Goal: Task Accomplishment & Management: Manage account settings

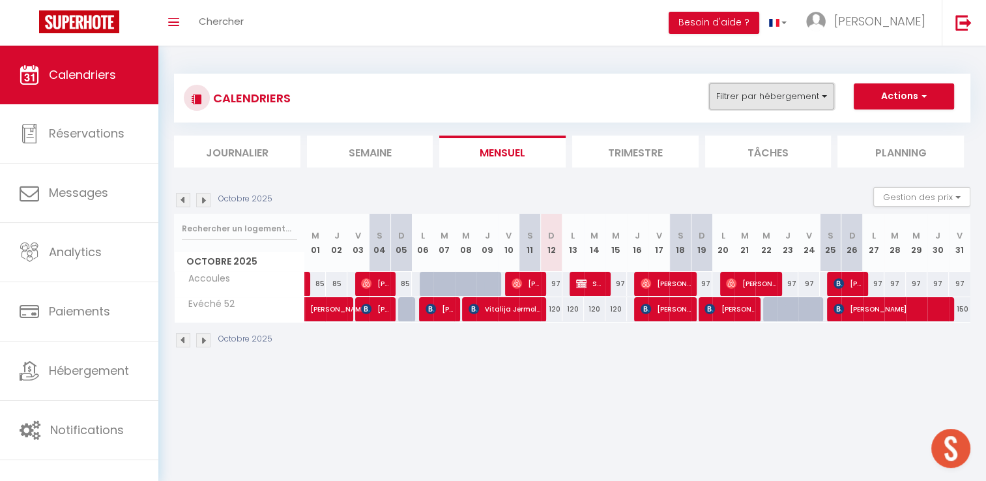
click at [765, 91] on button "Filtrer par hébergement" at bounding box center [771, 96] width 125 height 26
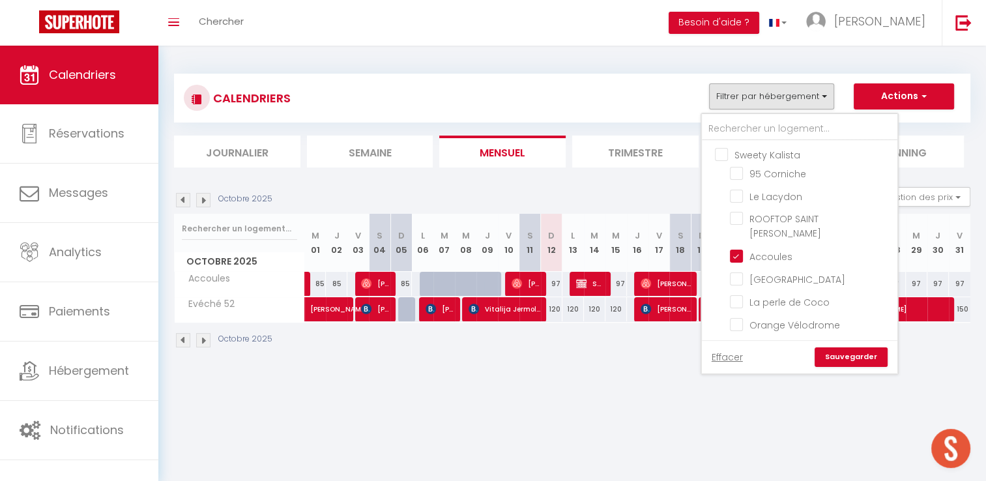
click at [722, 155] on input "Sweety Kalista" at bounding box center [812, 153] width 195 height 13
checkbox input "true"
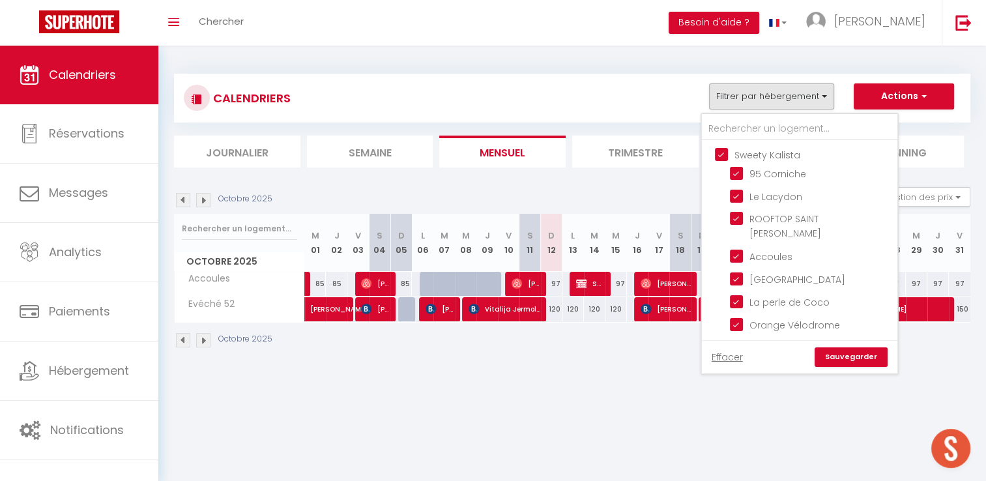
checkbox input "true"
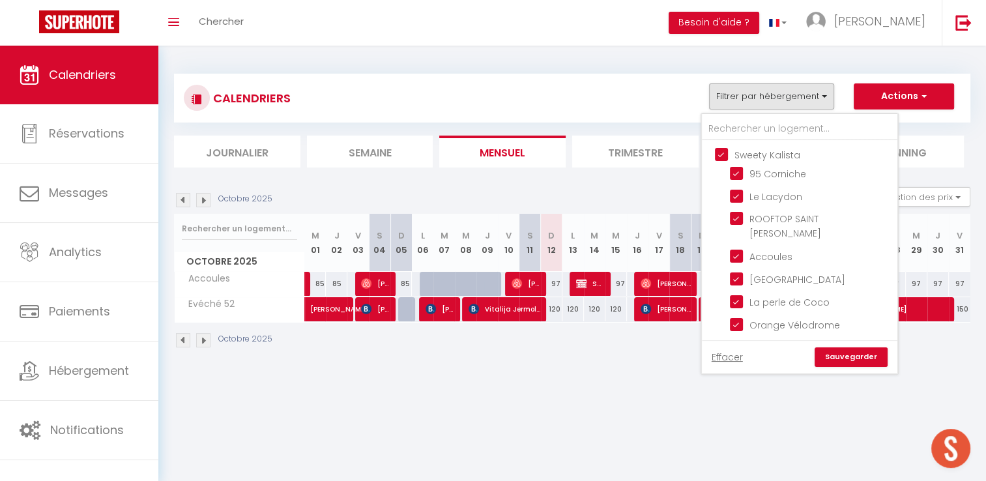
checkbox input "true"
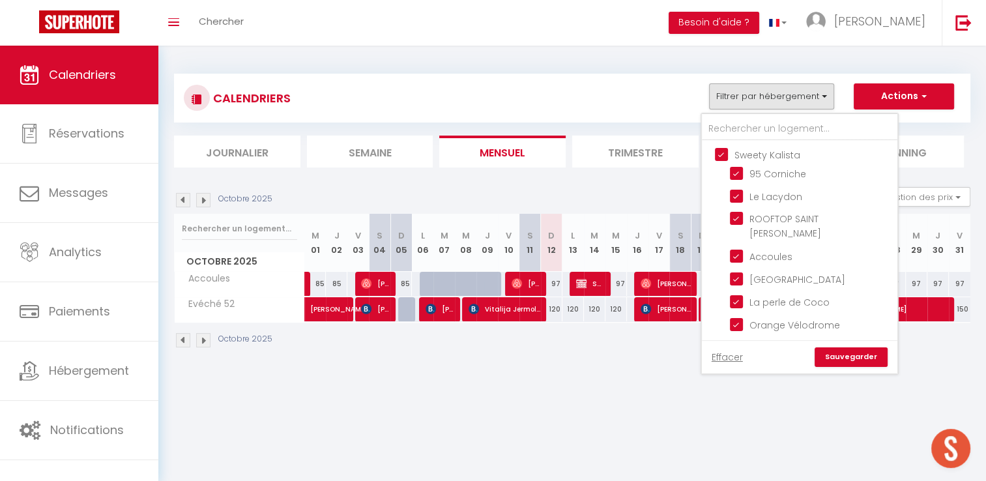
checkbox input "true"
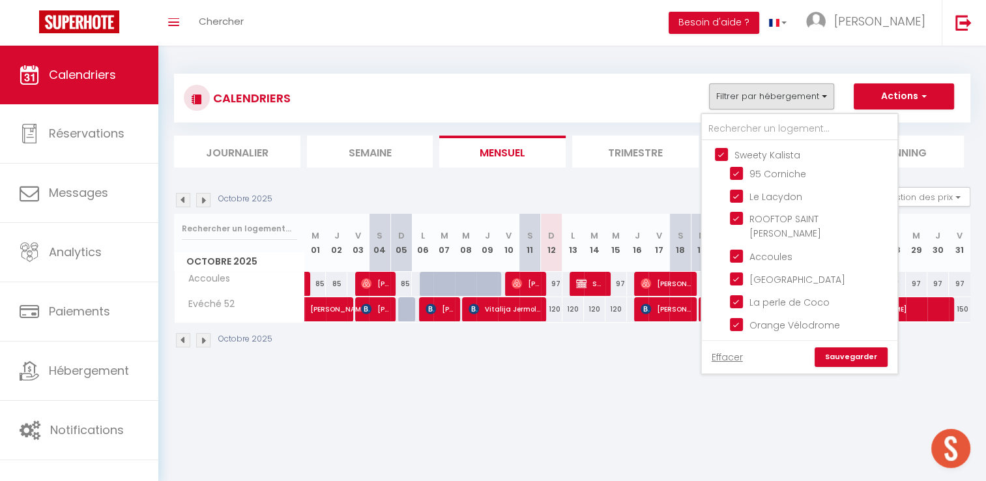
checkbox input "true"
checkbox input "false"
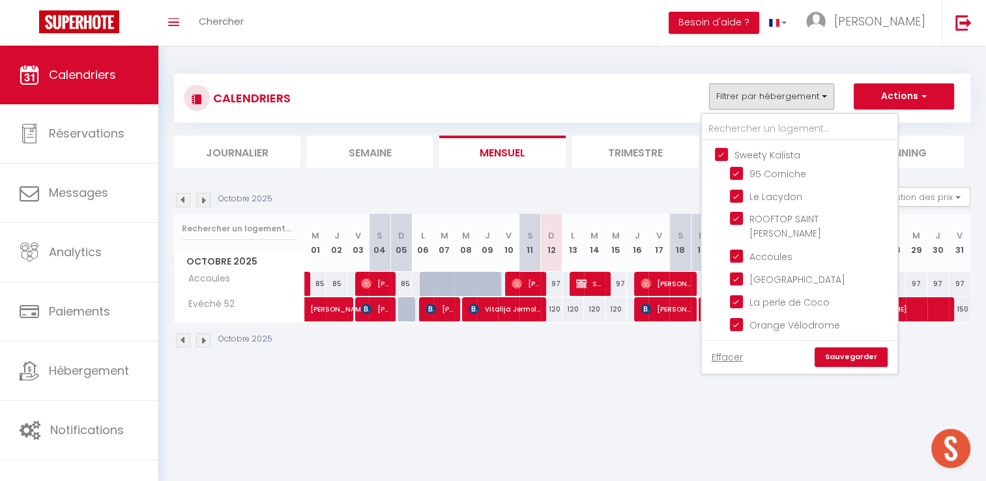
checkbox input "false"
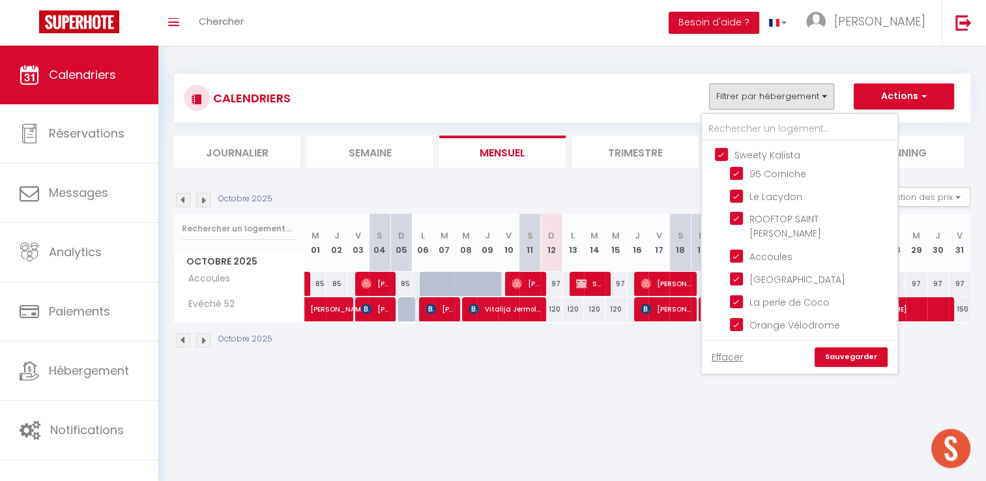
checkbox input "false"
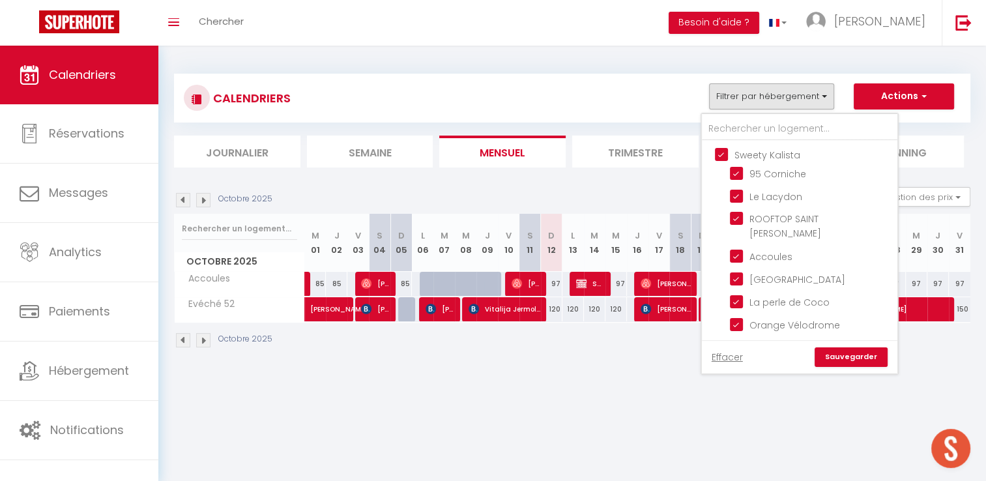
checkbox input "false"
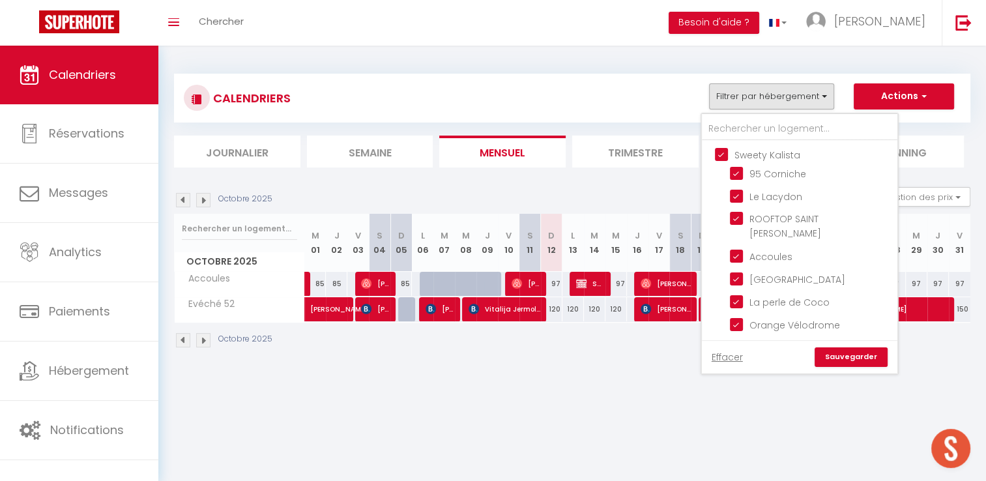
checkbox input "false"
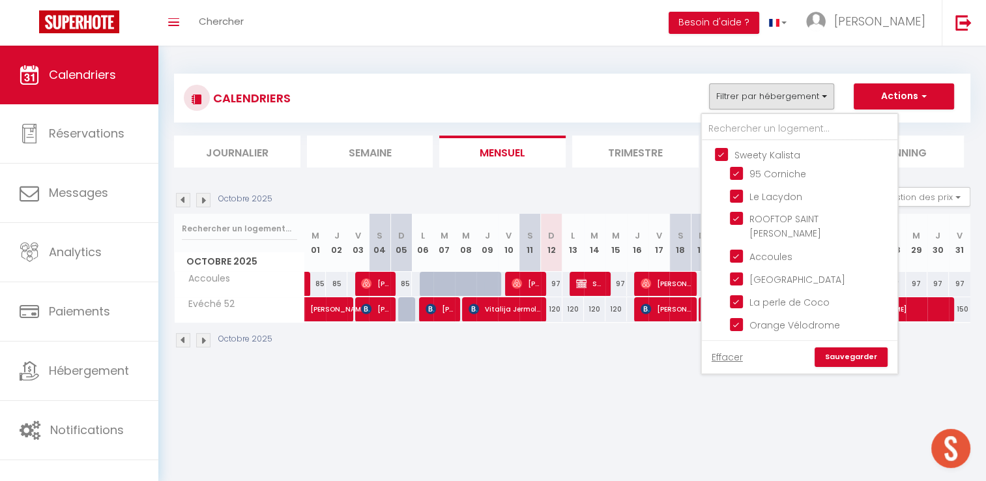
checkbox input "false"
click at [846, 362] on link "Sauvegarder" at bounding box center [850, 357] width 73 height 20
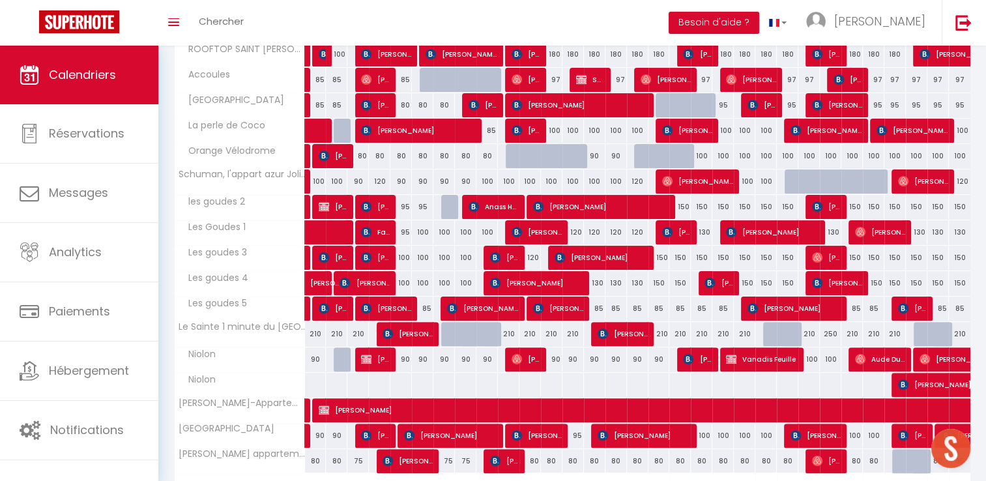
scroll to position [380, 0]
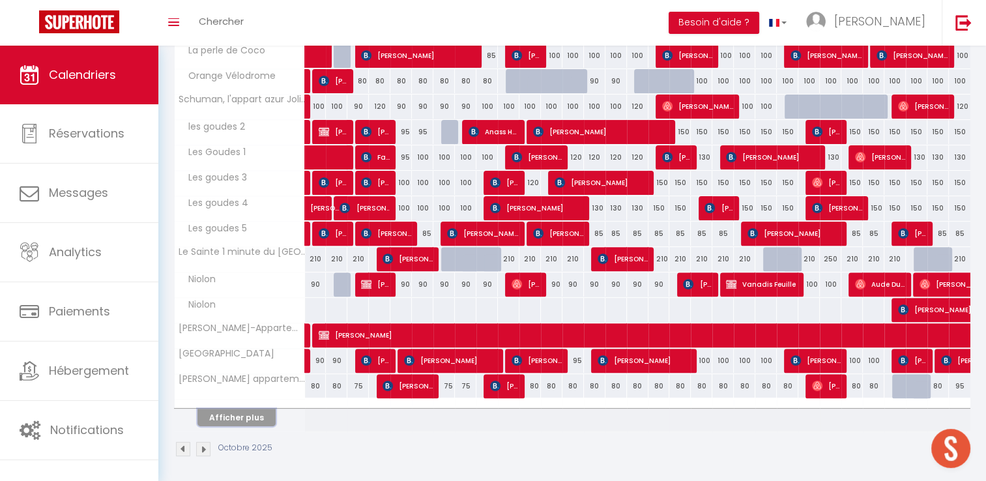
click at [235, 415] on button "Afficher plus" at bounding box center [236, 417] width 78 height 18
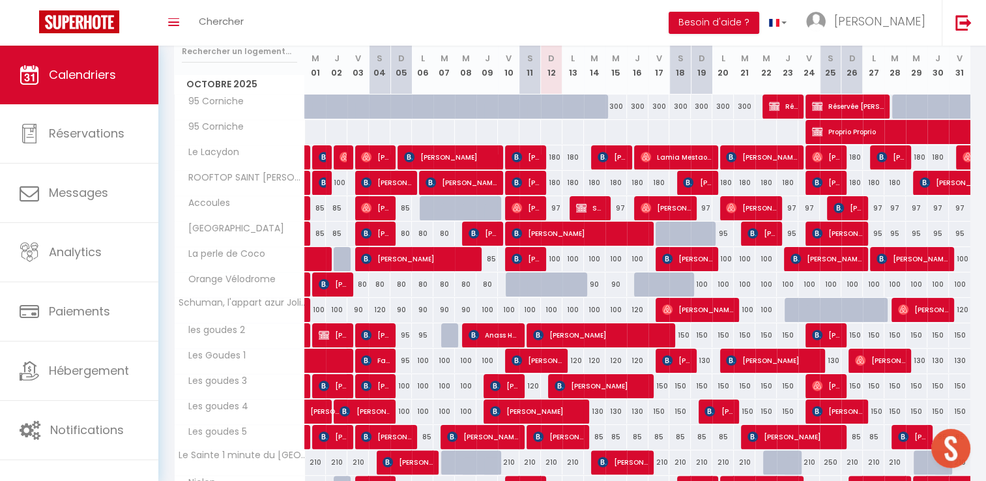
scroll to position [164, 0]
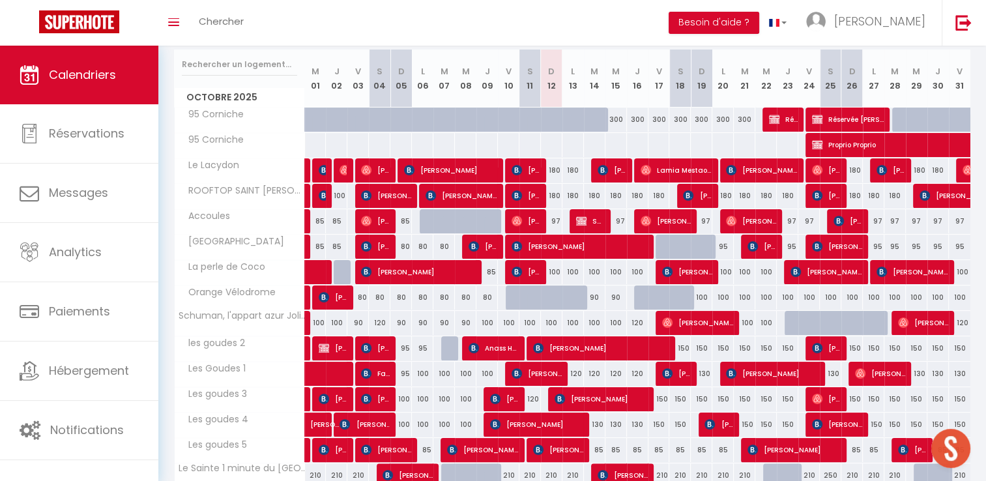
drag, startPoint x: 552, startPoint y: 173, endPoint x: 564, endPoint y: 173, distance: 11.7
click at [552, 173] on div "180" at bounding box center [551, 170] width 21 height 24
type input "180"
type input "Dim 12 Octobre 2025"
type input "Lun 13 Octobre 2025"
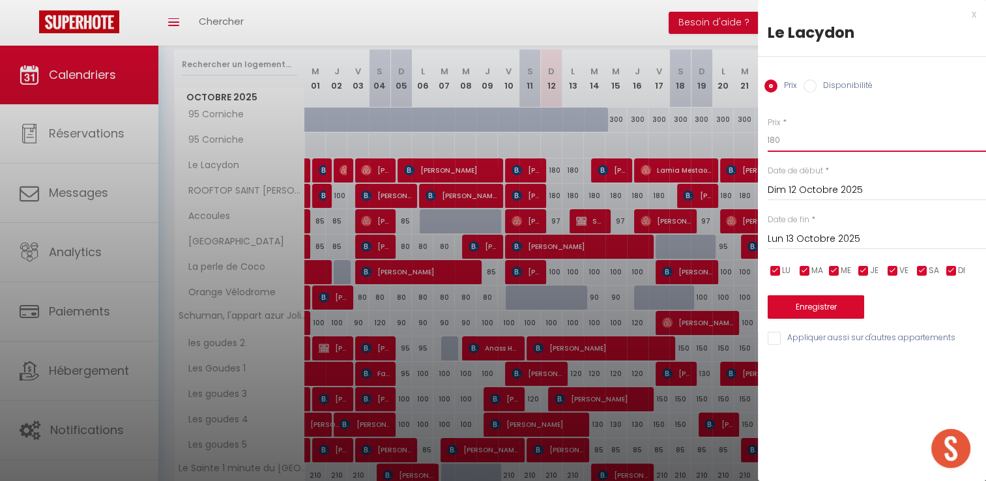
click at [784, 138] on input "180" at bounding box center [876, 139] width 218 height 23
click at [790, 138] on input "180" at bounding box center [876, 139] width 218 height 23
type input "120"
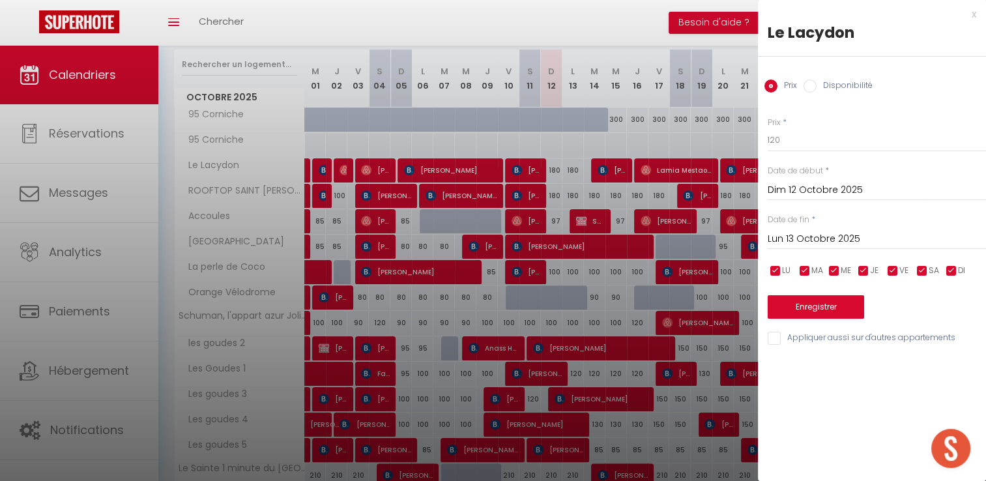
click at [783, 236] on input "Lun 13 Octobre 2025" at bounding box center [876, 239] width 218 height 17
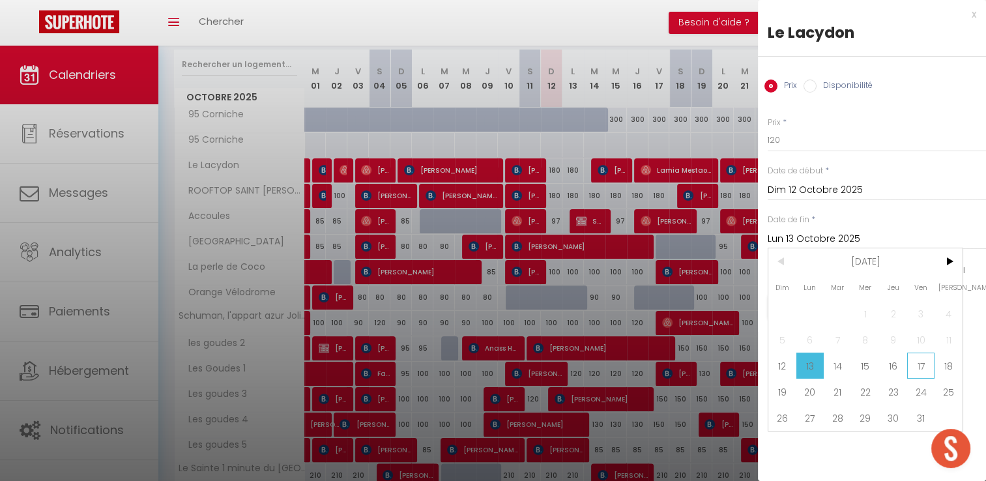
click at [917, 366] on span "17" at bounding box center [921, 365] width 28 height 26
type input "Ven 17 Octobre 2025"
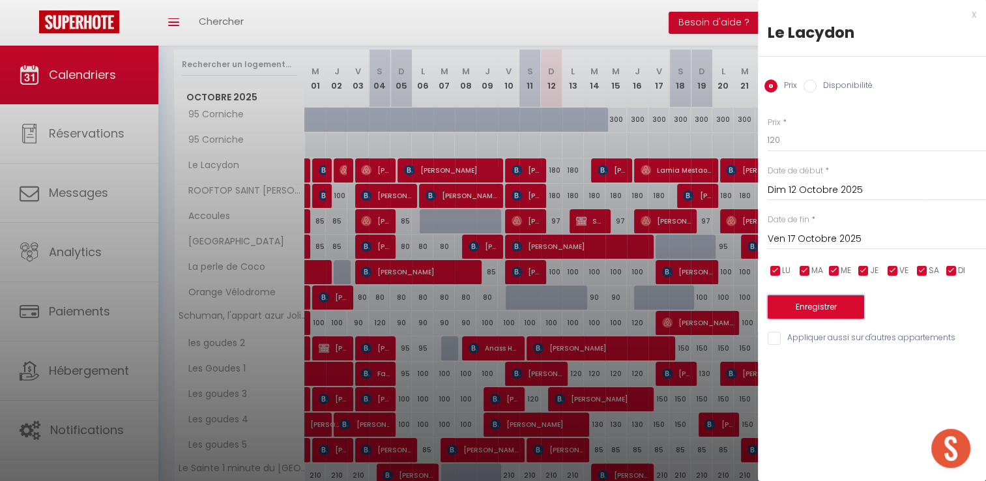
click at [829, 307] on button "Enregistrer" at bounding box center [815, 306] width 96 height 23
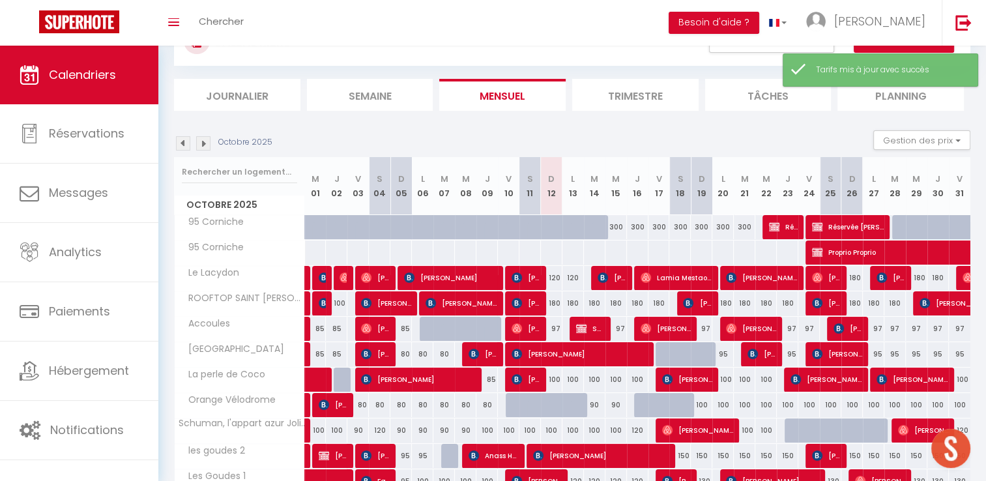
scroll to position [34, 0]
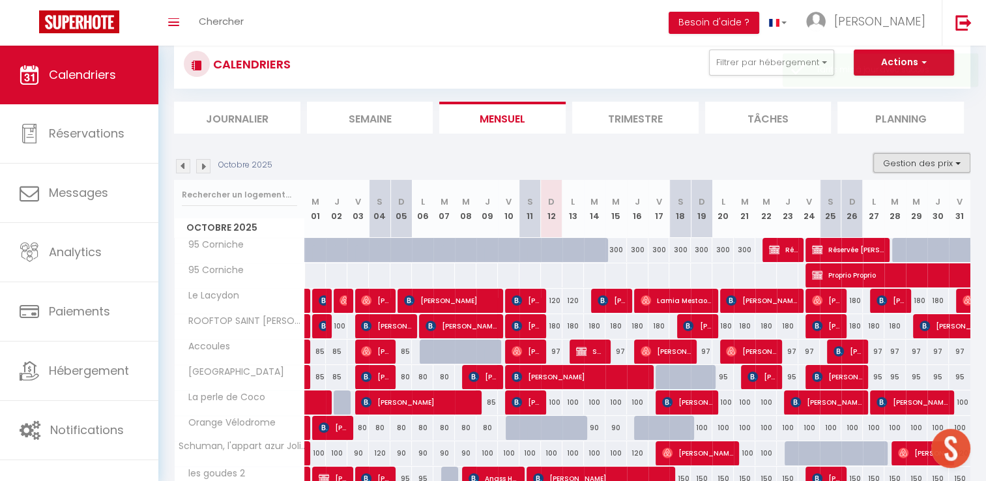
click at [950, 159] on button "Gestion des prix" at bounding box center [921, 163] width 97 height 20
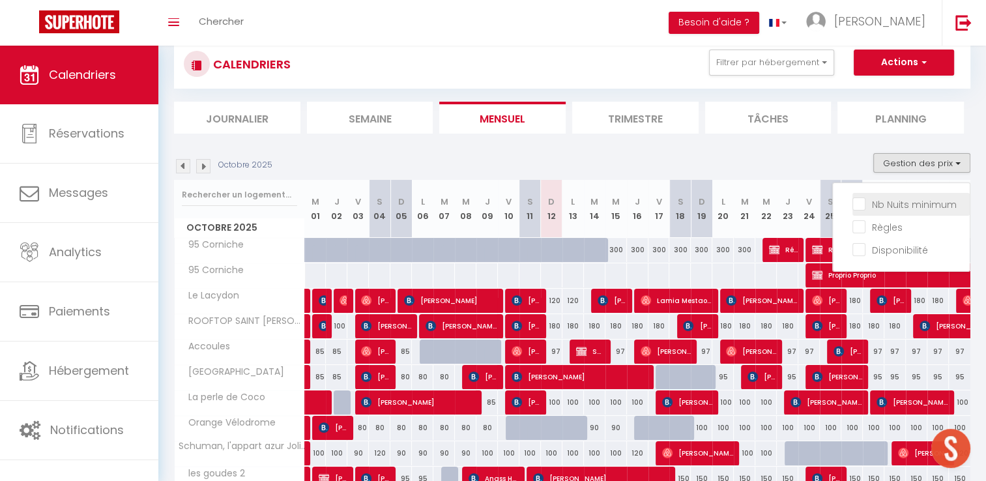
click at [876, 201] on input "Nb Nuits minimum" at bounding box center [910, 203] width 117 height 13
checkbox input "true"
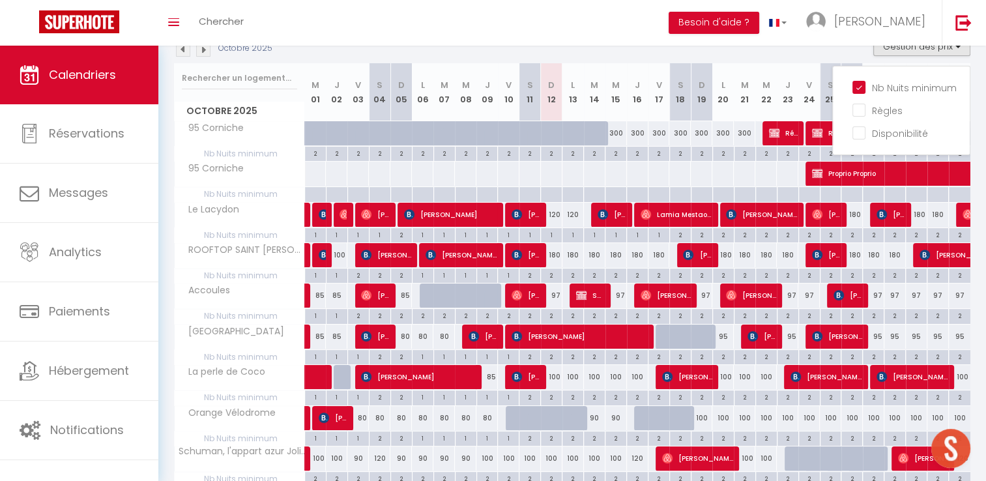
scroll to position [164, 0]
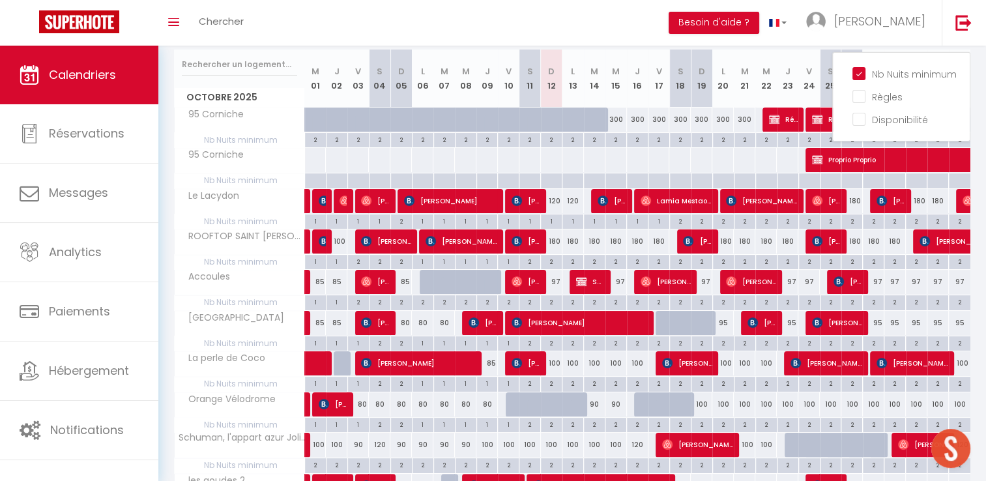
click at [850, 218] on div "2" at bounding box center [851, 220] width 21 height 12
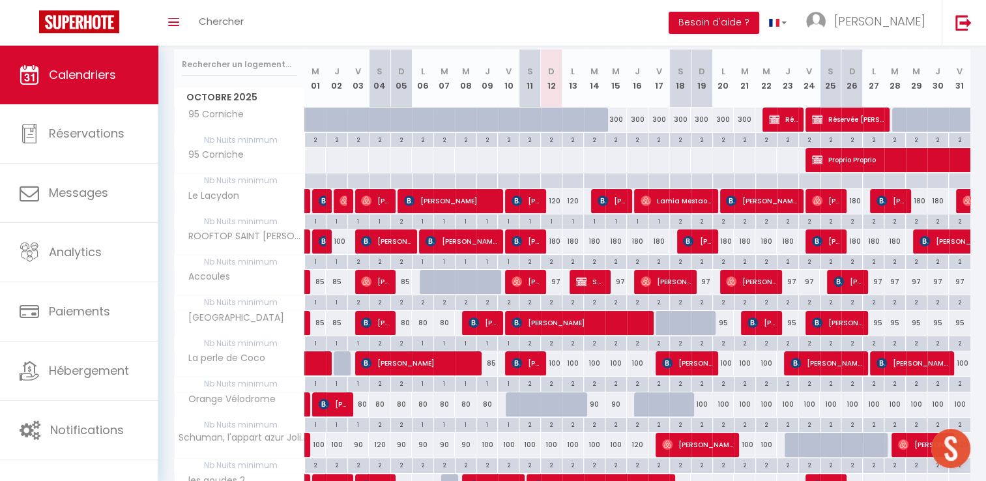
type input "2"
type input "Dim 26 Octobre 2025"
type input "Lun 27 Octobre 2025"
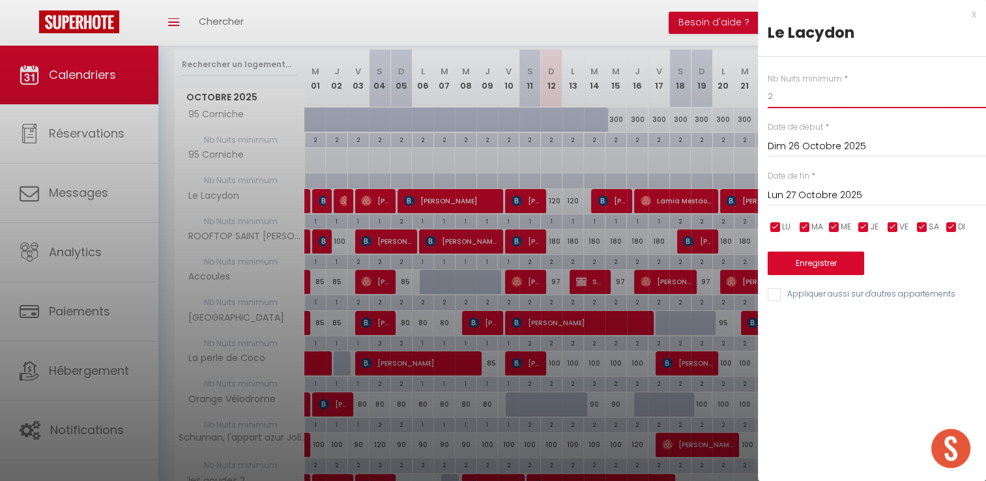
click at [786, 97] on input "2" at bounding box center [876, 96] width 218 height 23
click at [784, 98] on input "2" at bounding box center [876, 96] width 218 height 23
type input "1"
click at [855, 257] on button "Enregistrer" at bounding box center [815, 262] width 96 height 23
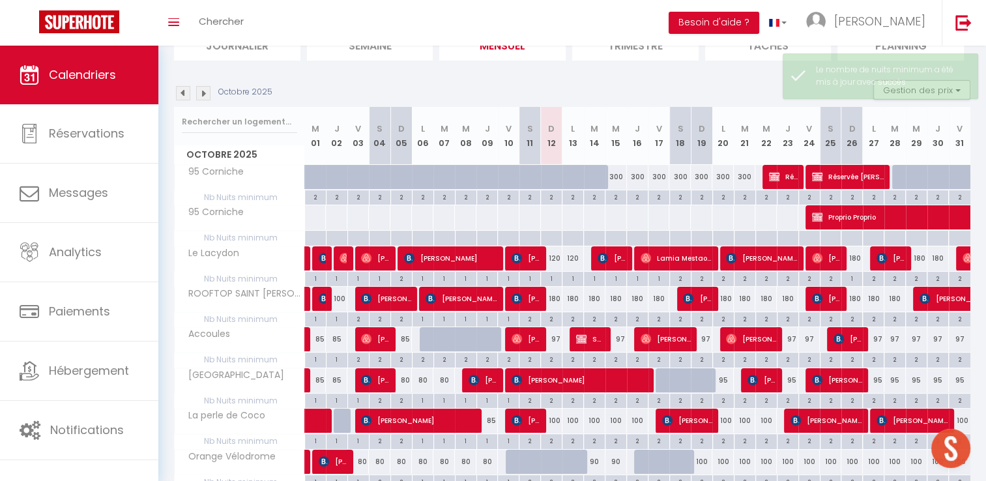
scroll to position [99, 0]
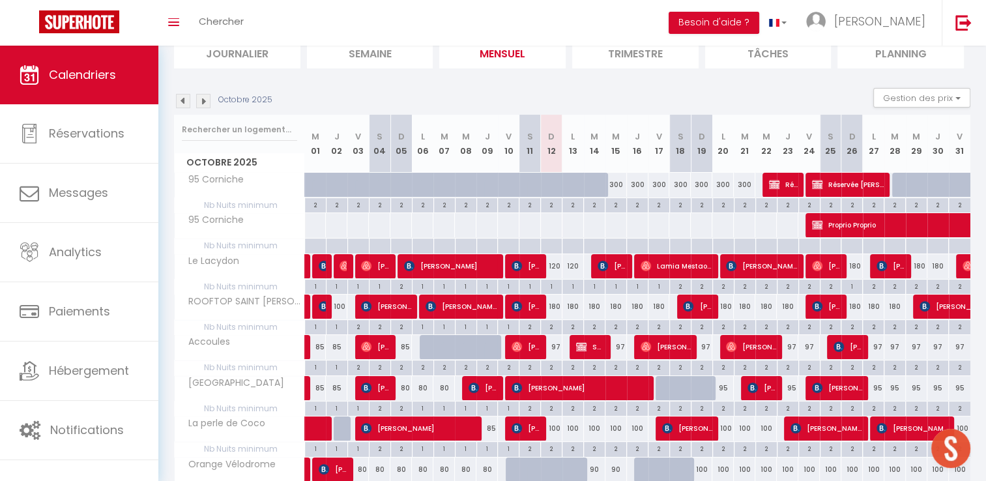
click at [554, 307] on div "180" at bounding box center [551, 306] width 21 height 24
type input "180"
type input "Dim 12 Octobre 2025"
type input "Lun 13 Octobre 2025"
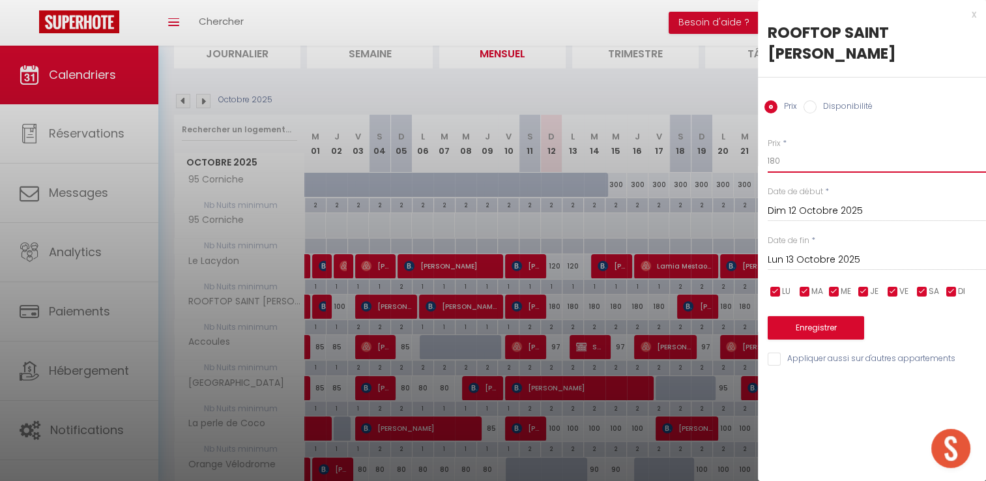
click at [806, 149] on input "180" at bounding box center [876, 160] width 218 height 23
click at [805, 149] on input "180" at bounding box center [876, 160] width 218 height 23
type input "110"
click at [821, 251] on input "Lun 13 Octobre 2025" at bounding box center [876, 259] width 218 height 17
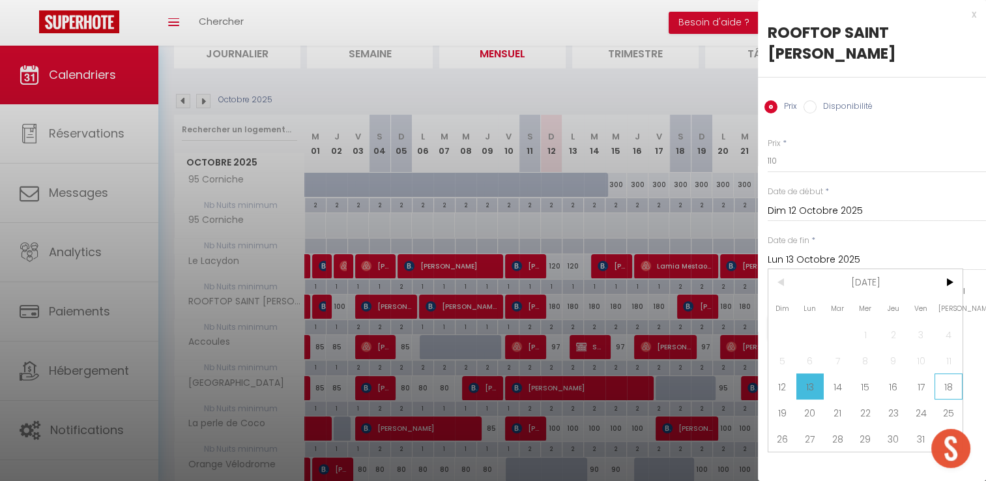
click at [943, 373] on span "18" at bounding box center [948, 386] width 28 height 26
type input "Sam 18 Octobre 2025"
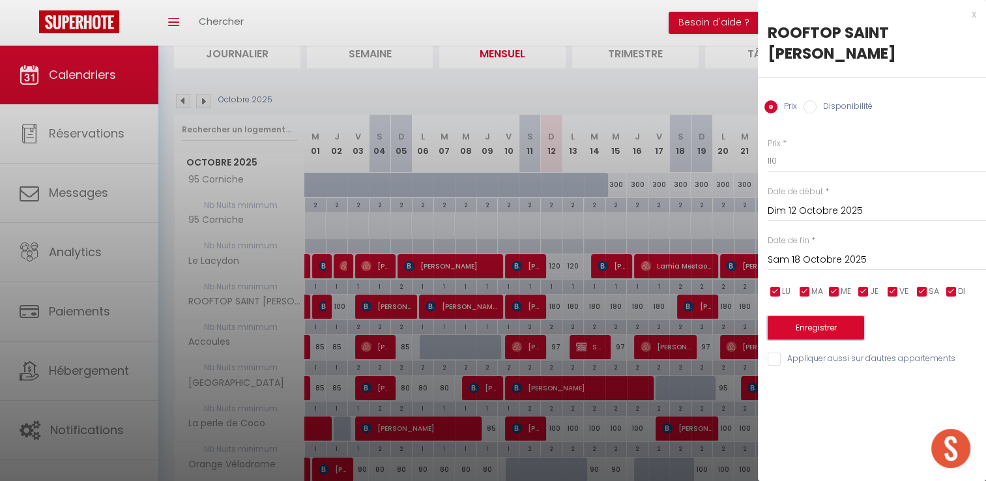
click at [833, 316] on button "Enregistrer" at bounding box center [815, 327] width 96 height 23
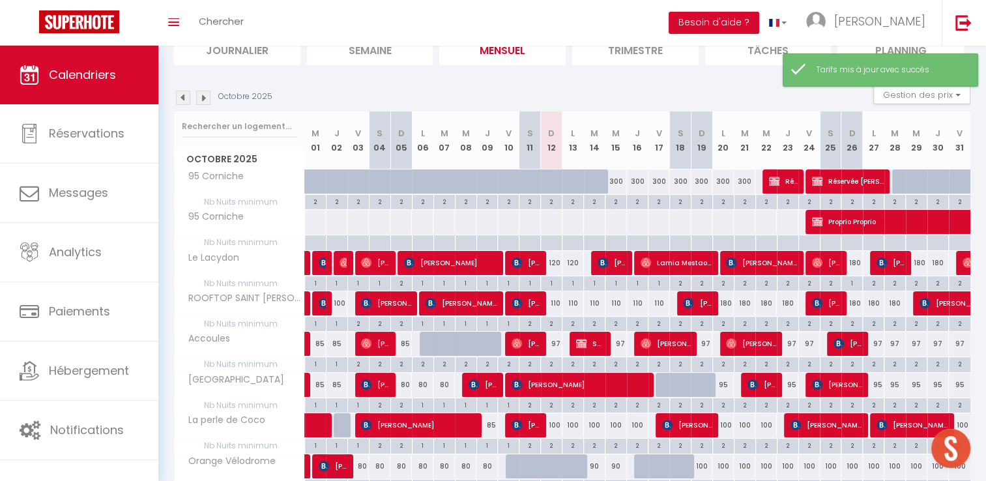
scroll to position [229, 0]
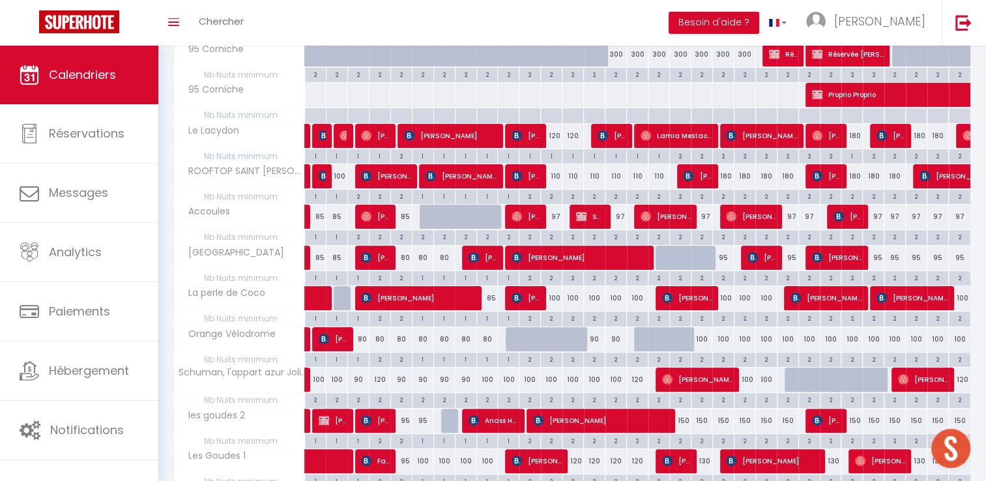
click at [550, 193] on div "2" at bounding box center [551, 196] width 21 height 12
type input "2"
type input "Dim 12 Octobre 2025"
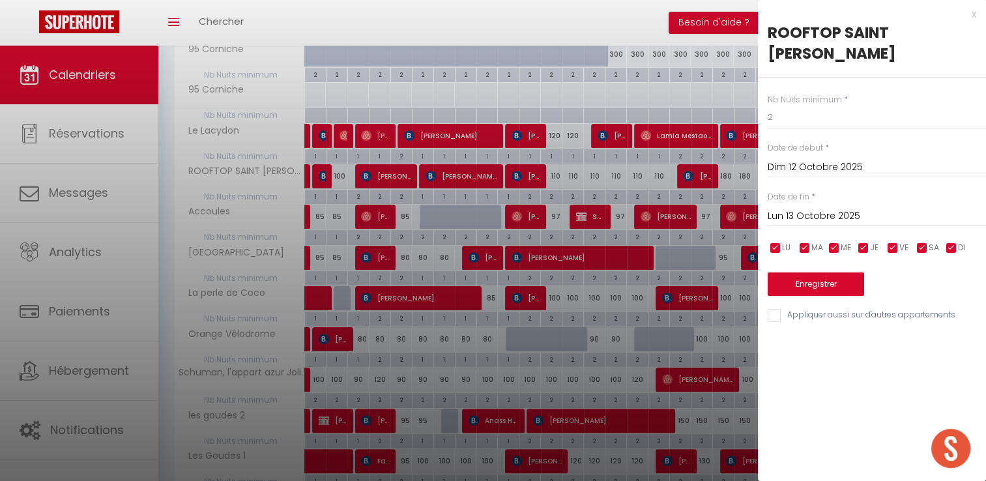
click at [826, 208] on input "Lun 13 Octobre 2025" at bounding box center [876, 216] width 218 height 17
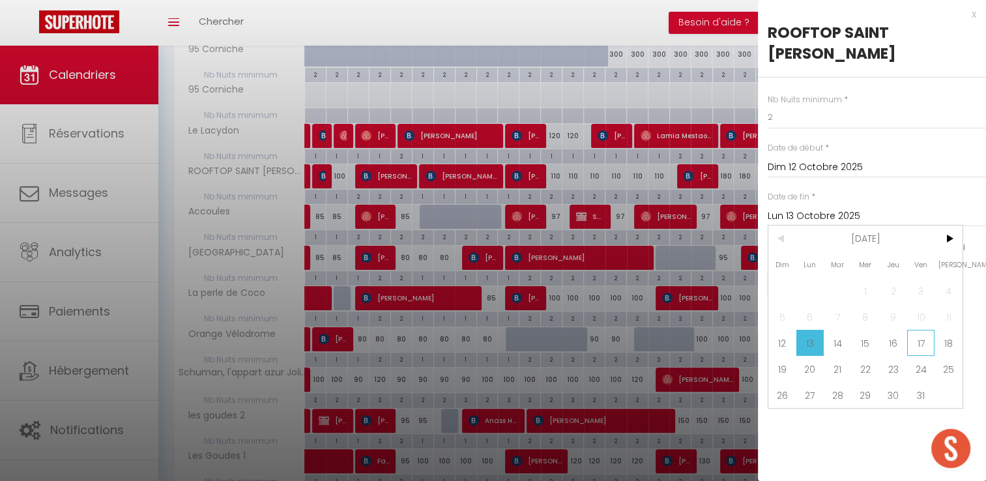
click at [928, 330] on span "17" at bounding box center [921, 343] width 28 height 26
type input "Ven 17 Octobre 2025"
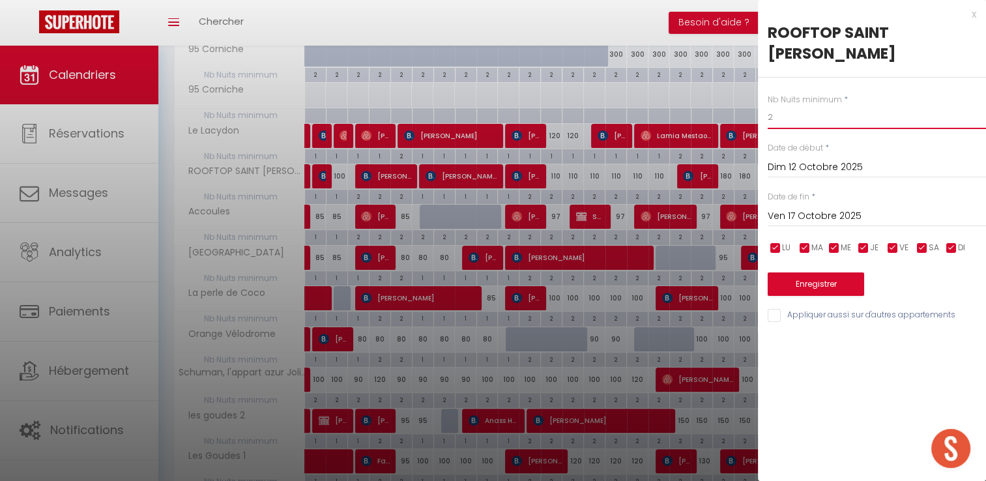
click at [798, 106] on input "2" at bounding box center [876, 117] width 218 height 23
type input "1"
click at [821, 272] on button "Enregistrer" at bounding box center [815, 283] width 96 height 23
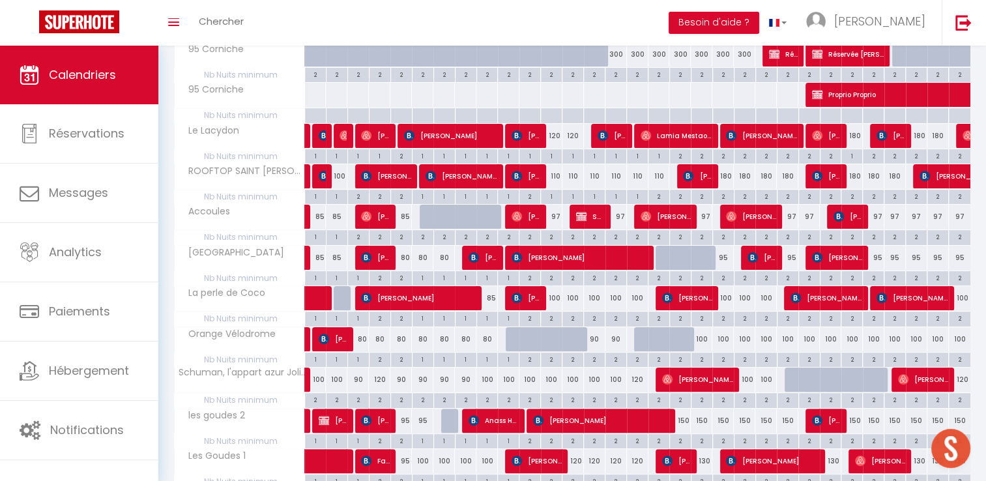
click at [549, 233] on div "2" at bounding box center [551, 236] width 21 height 12
type input "2"
type input "Dim 12 Octobre 2025"
type input "Lun 13 Octobre 2025"
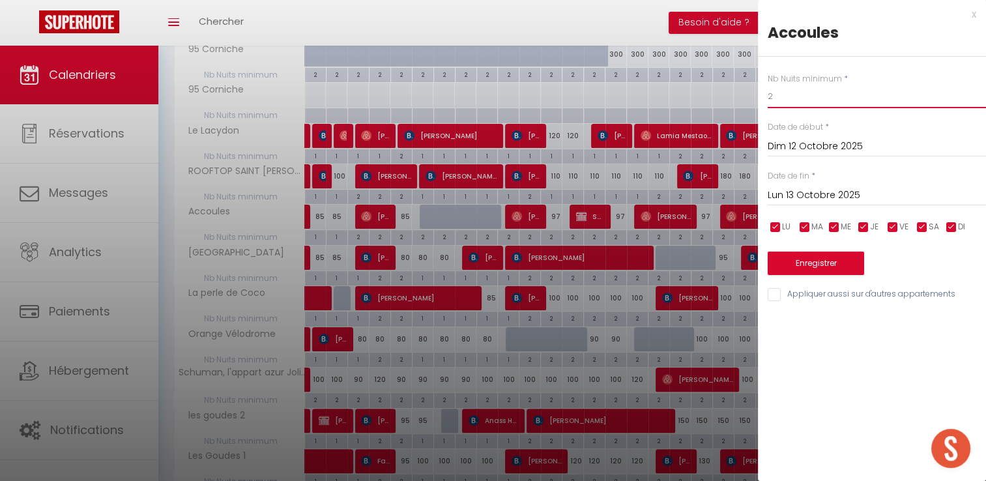
click at [779, 96] on input "2" at bounding box center [876, 96] width 218 height 23
type input "1"
click at [812, 259] on button "Enregistrer" at bounding box center [815, 262] width 96 height 23
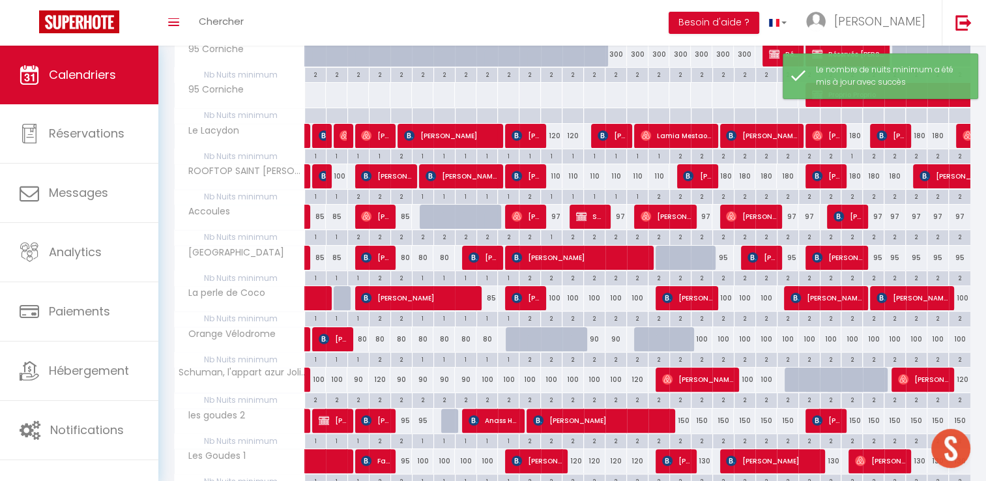
click at [618, 231] on div "2" at bounding box center [615, 236] width 21 height 12
type input "2"
type input "Mer 15 Octobre 2025"
type input "Jeu 16 Octobre 2025"
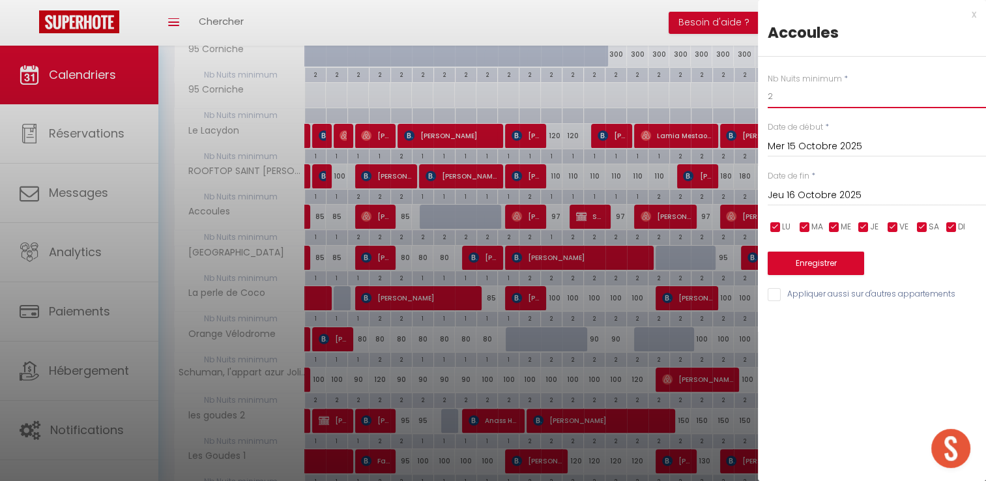
click at [784, 98] on input "2" at bounding box center [876, 96] width 218 height 23
type input "1"
click at [808, 264] on button "Enregistrer" at bounding box center [815, 262] width 96 height 23
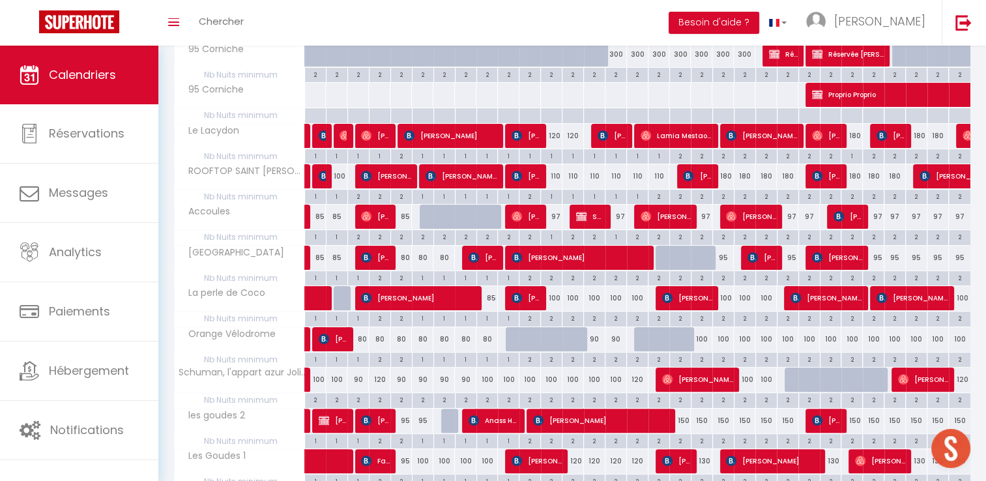
click at [555, 218] on div "97" at bounding box center [551, 217] width 21 height 24
click at [0, 0] on div at bounding box center [0, 0] width 0 height 0
click at [559, 220] on div at bounding box center [493, 240] width 986 height 481
click at [556, 216] on div at bounding box center [493, 240] width 986 height 481
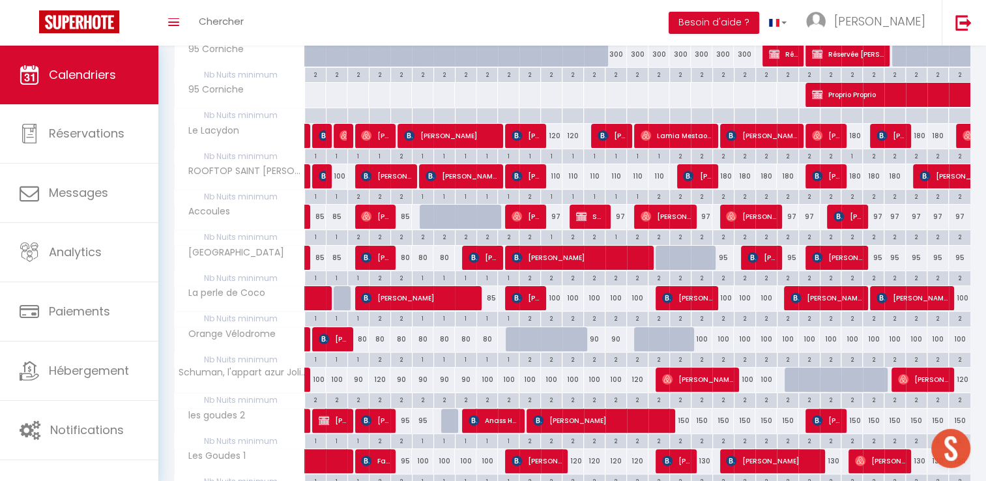
click at [622, 214] on div at bounding box center [493, 240] width 986 height 481
click at [553, 304] on div "100" at bounding box center [551, 298] width 21 height 24
type input "100"
type input "Dim 12 Octobre 2025"
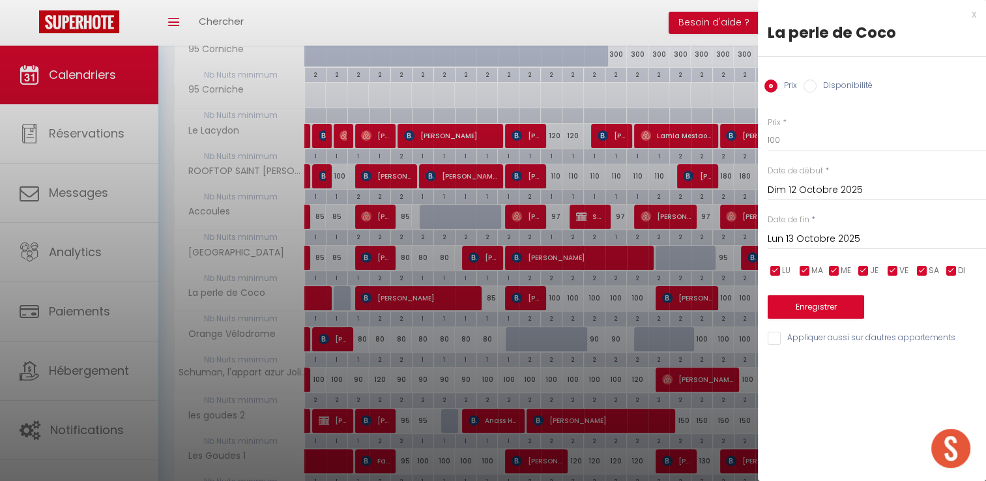
click at [816, 236] on input "Lun 13 Octobre 2025" at bounding box center [876, 239] width 218 height 17
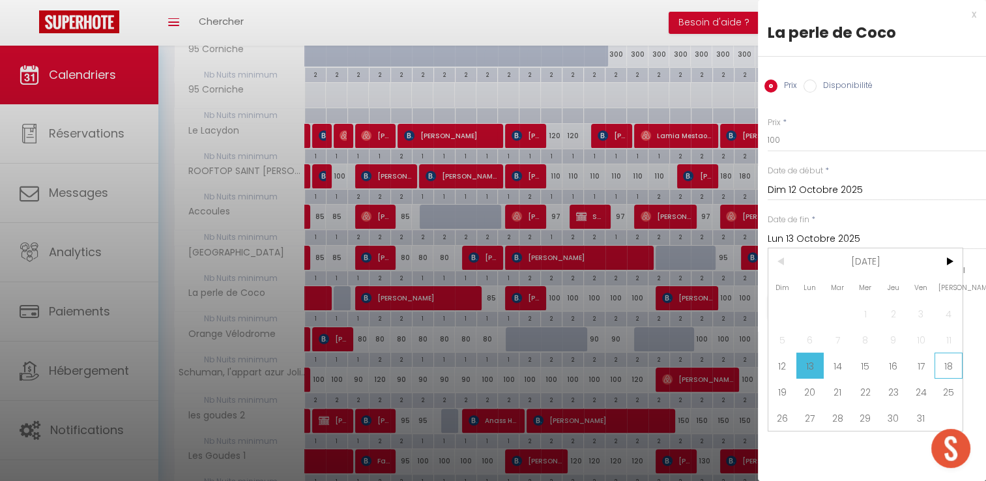
click at [945, 366] on span "18" at bounding box center [948, 365] width 28 height 26
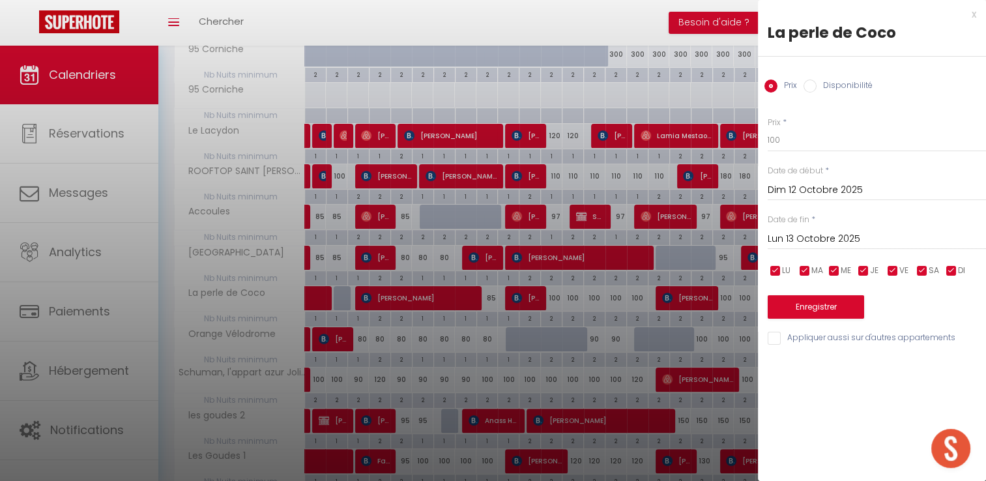
type input "Sam 18 Octobre 2025"
click at [799, 145] on input "100" at bounding box center [876, 139] width 218 height 23
type input "80"
click at [823, 304] on button "Enregistrer" at bounding box center [815, 306] width 96 height 23
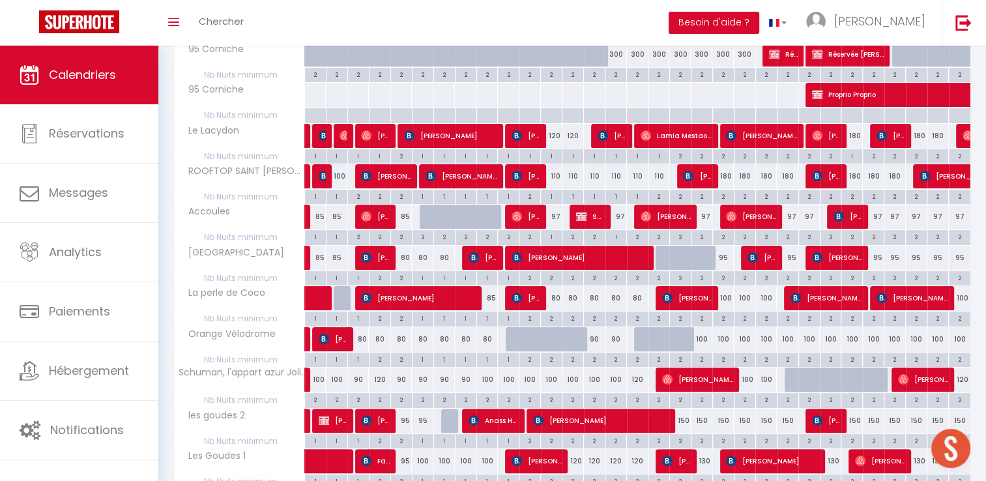
drag, startPoint x: 550, startPoint y: 314, endPoint x: 829, endPoint y: 111, distance: 344.7
click at [551, 313] on div "2" at bounding box center [551, 317] width 21 height 12
type input "2"
type input "Dim 12 Octobre 2025"
type input "Lun 13 Octobre 2025"
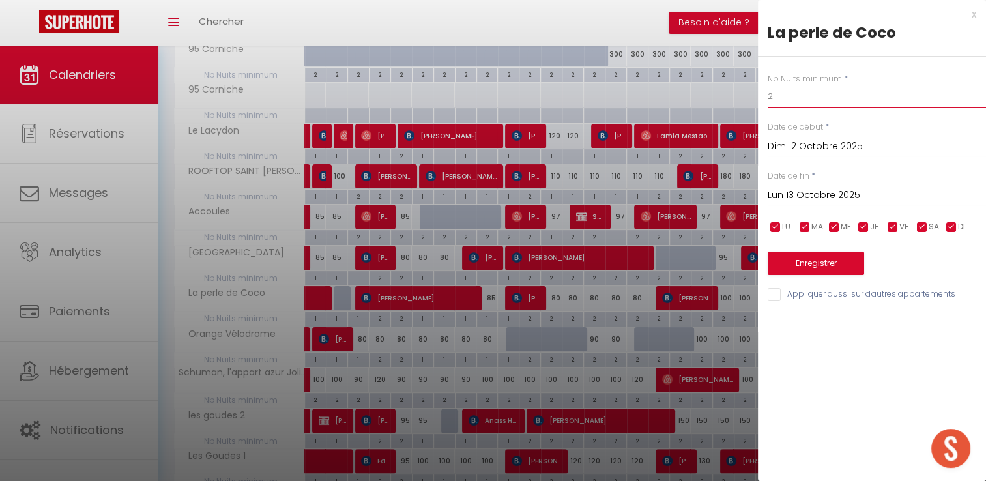
click at [787, 100] on input "2" at bounding box center [876, 96] width 218 height 23
click at [788, 100] on input "2" at bounding box center [876, 96] width 218 height 23
type input "1"
click at [833, 196] on input "Lun 13 Octobre 2025" at bounding box center [876, 195] width 218 height 17
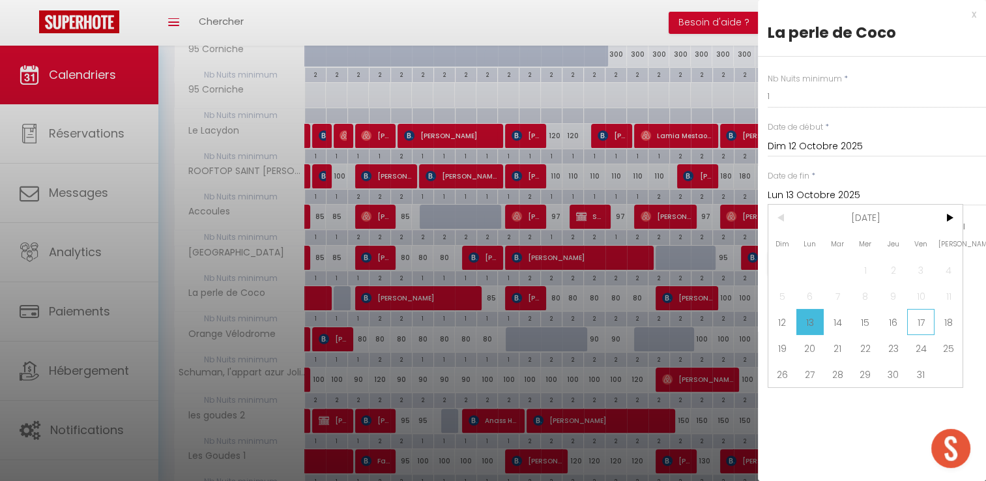
click at [924, 323] on span "17" at bounding box center [921, 322] width 28 height 26
type input "Ven 17 Octobre 2025"
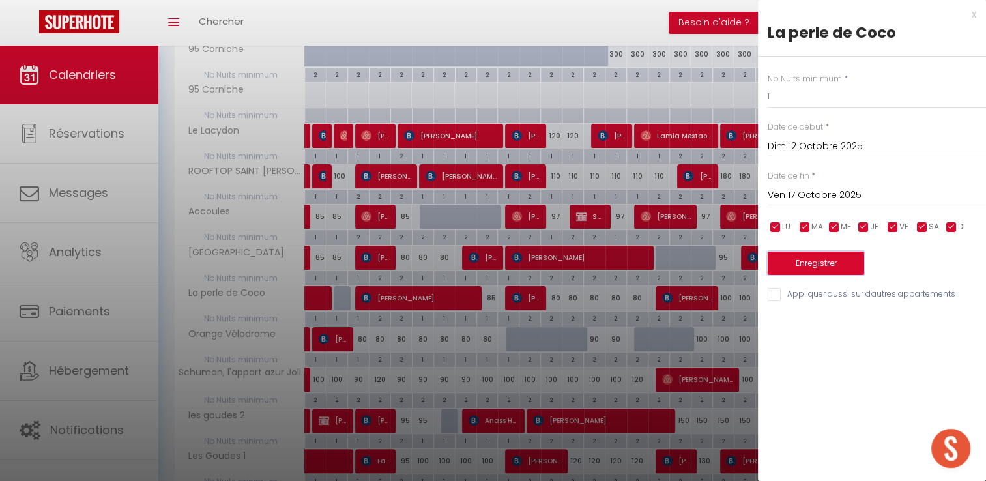
click at [842, 264] on button "Enregistrer" at bounding box center [815, 262] width 96 height 23
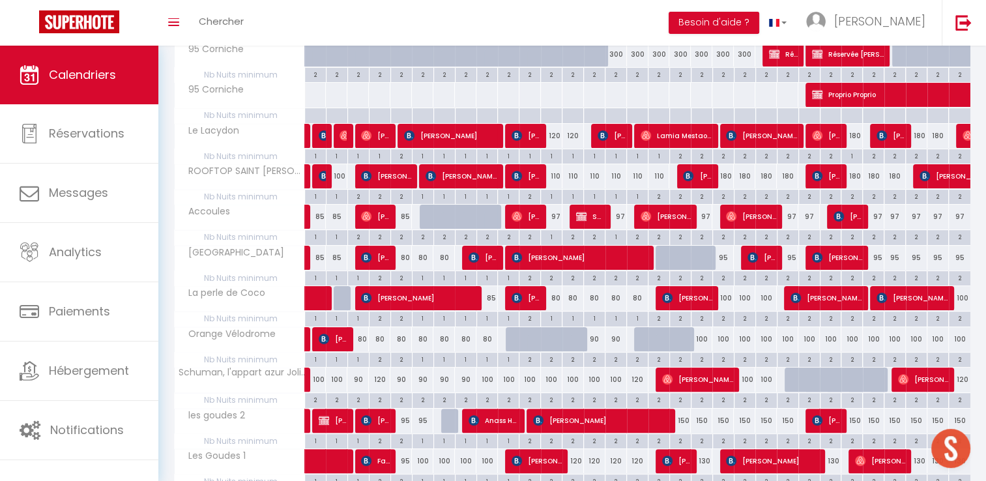
click at [365, 340] on div "80" at bounding box center [357, 339] width 21 height 24
type input "80"
type input "Ven 03 Octobre 2025"
type input "[PERSON_NAME] 04 Octobre 2025"
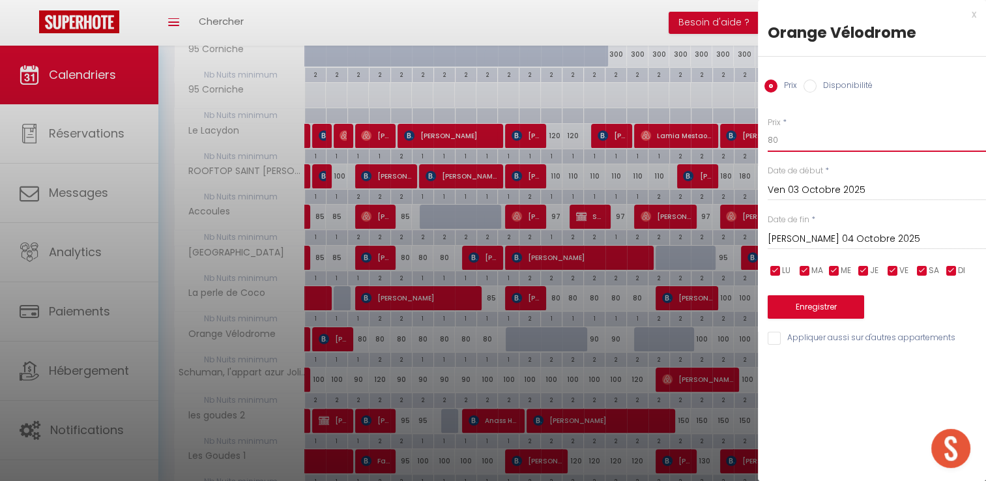
click at [797, 133] on input "80" at bounding box center [876, 139] width 218 height 23
type input "8"
type input "70"
click at [849, 238] on input "[PERSON_NAME] 04 Octobre 2025" at bounding box center [876, 239] width 218 height 17
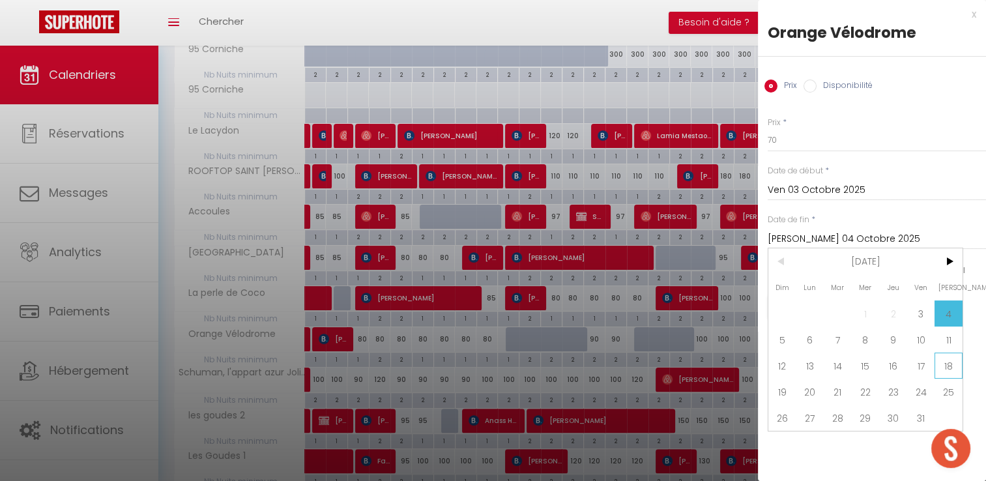
click at [941, 363] on span "18" at bounding box center [948, 365] width 28 height 26
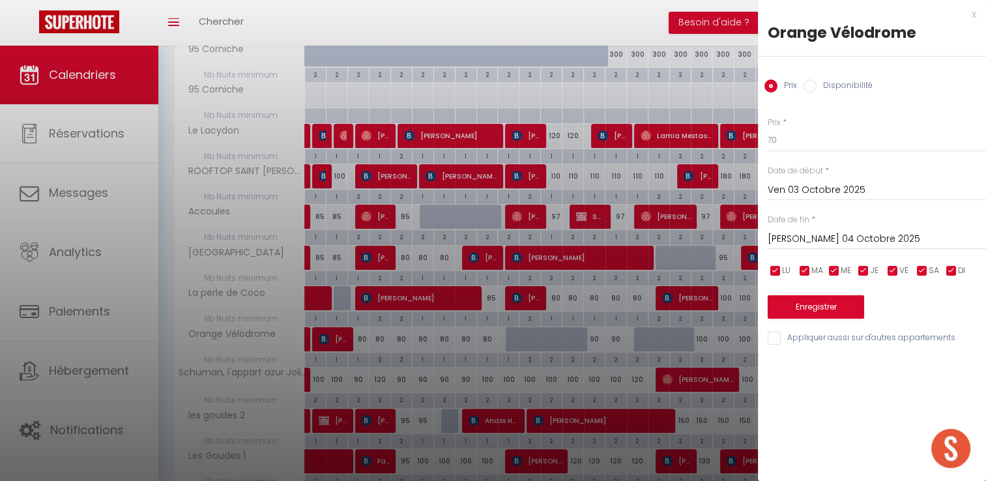
type input "Sam 18 Octobre 2025"
click at [841, 305] on button "Enregistrer" at bounding box center [815, 306] width 96 height 23
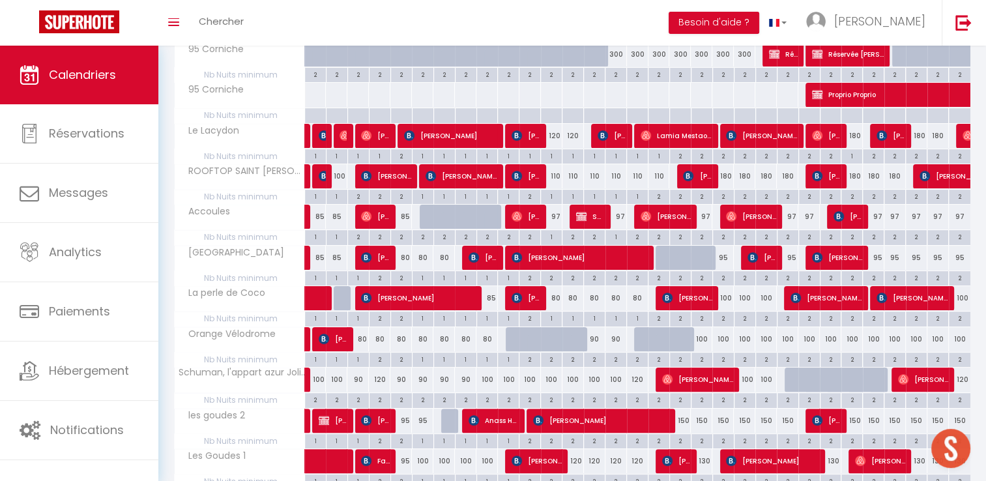
click at [516, 339] on div at bounding box center [516, 339] width 21 height 25
type input "85"
type input "Ven 10 Octobre 2025"
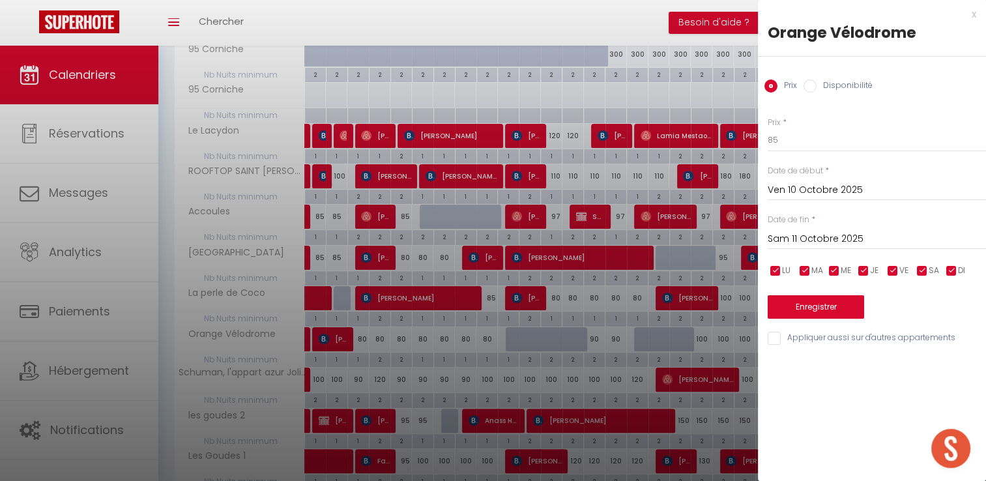
click at [817, 238] on input "Sam 11 Octobre 2025" at bounding box center [876, 239] width 218 height 17
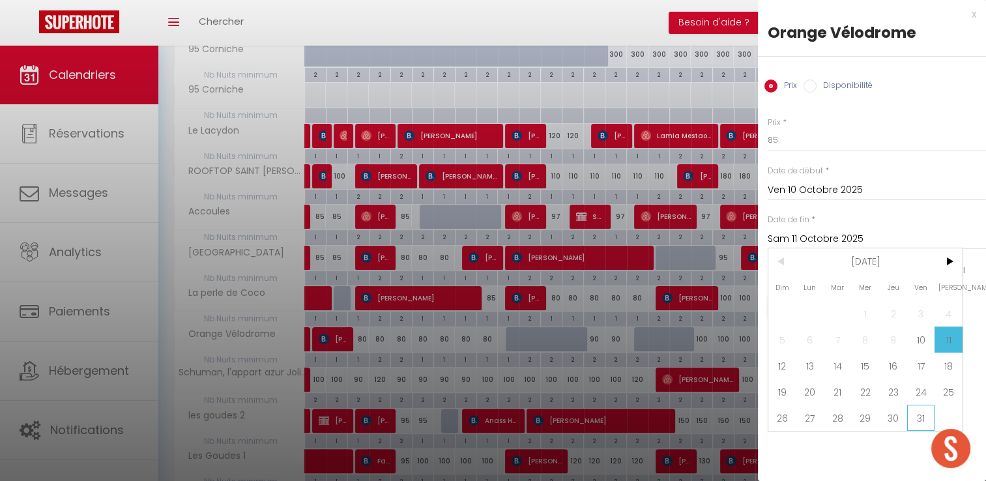
click at [924, 413] on span "31" at bounding box center [921, 418] width 28 height 26
type input "Ven 31 Octobre 2025"
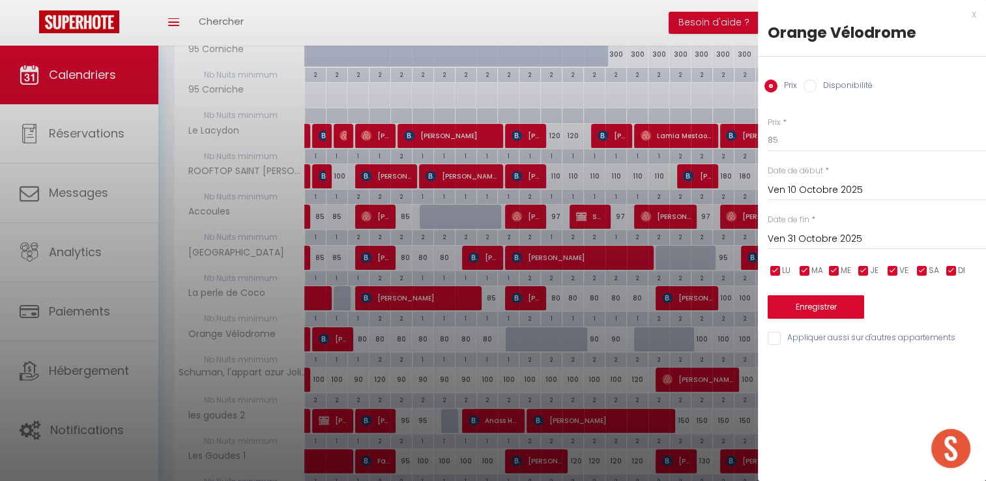
click at [810, 90] on input "Disponibilité" at bounding box center [809, 85] width 13 height 13
radio input "true"
radio input "false"
click at [823, 311] on button "Enregistrer" at bounding box center [815, 307] width 96 height 23
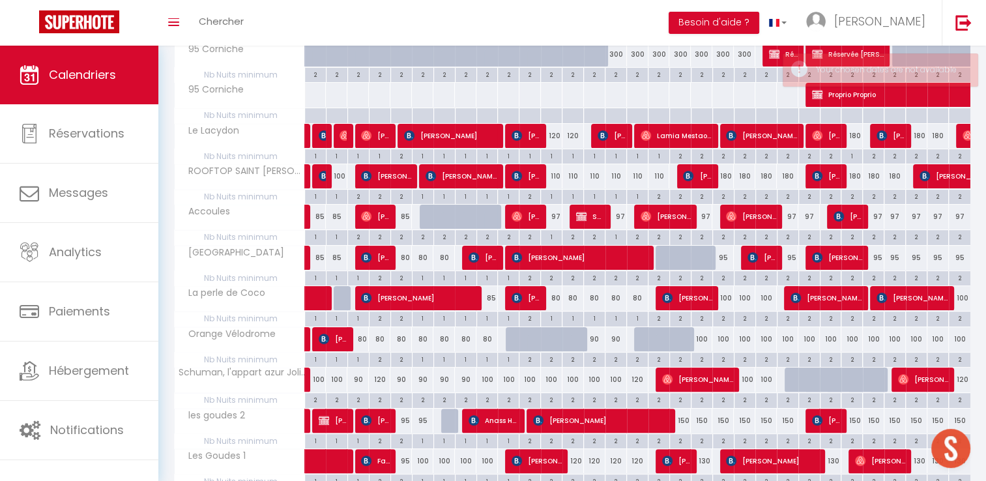
scroll to position [164, 0]
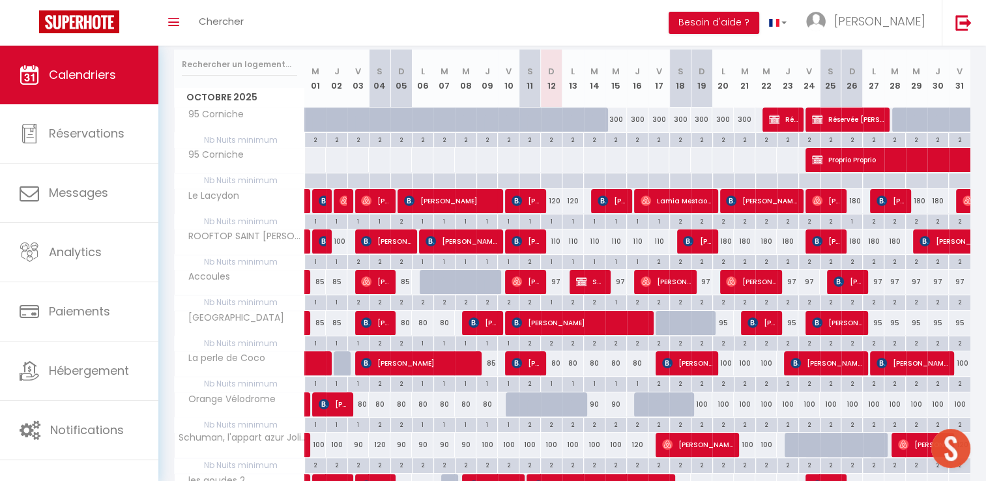
click at [592, 405] on div "90" at bounding box center [594, 404] width 21 height 24
type input "[DATE] Octobre 2025"
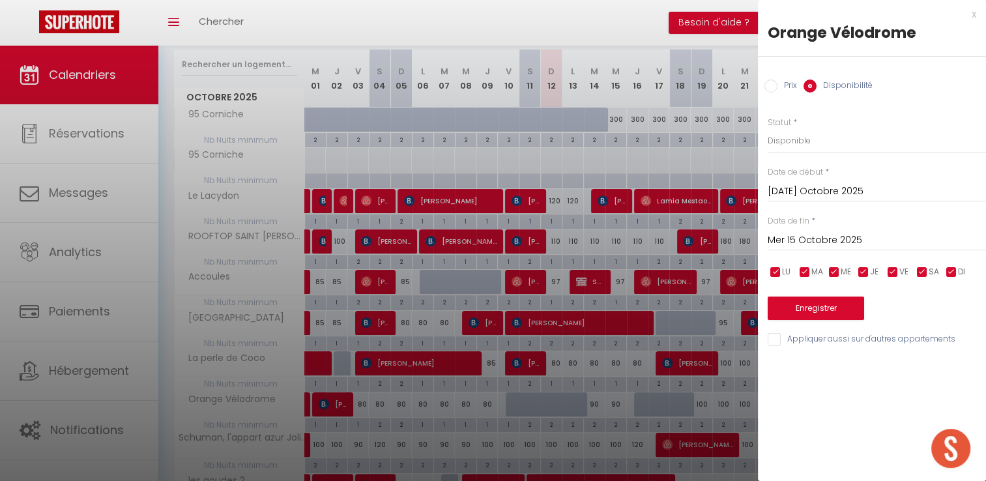
click at [797, 237] on input "Mer 15 Octobre 2025" at bounding box center [876, 240] width 218 height 17
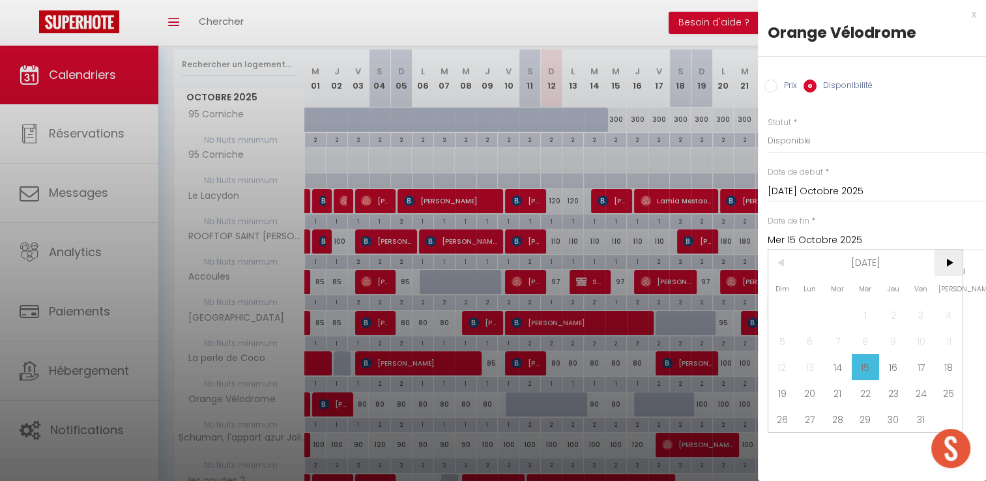
click at [954, 262] on span ">" at bounding box center [948, 263] width 28 height 26
click at [952, 262] on span ">" at bounding box center [948, 263] width 28 height 26
click at [949, 418] on span "31" at bounding box center [948, 419] width 28 height 26
type input "[PERSON_NAME] 31 Janvier 2026"
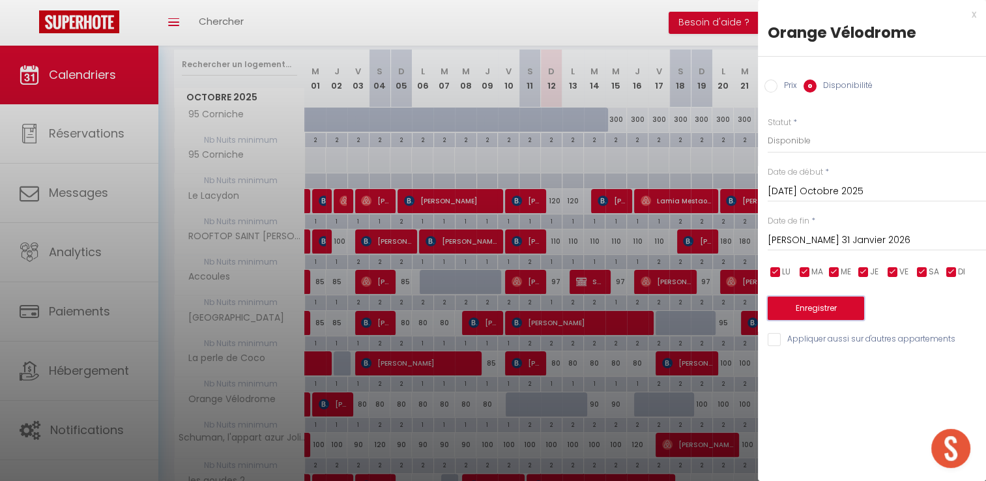
click at [797, 306] on button "Enregistrer" at bounding box center [815, 307] width 96 height 23
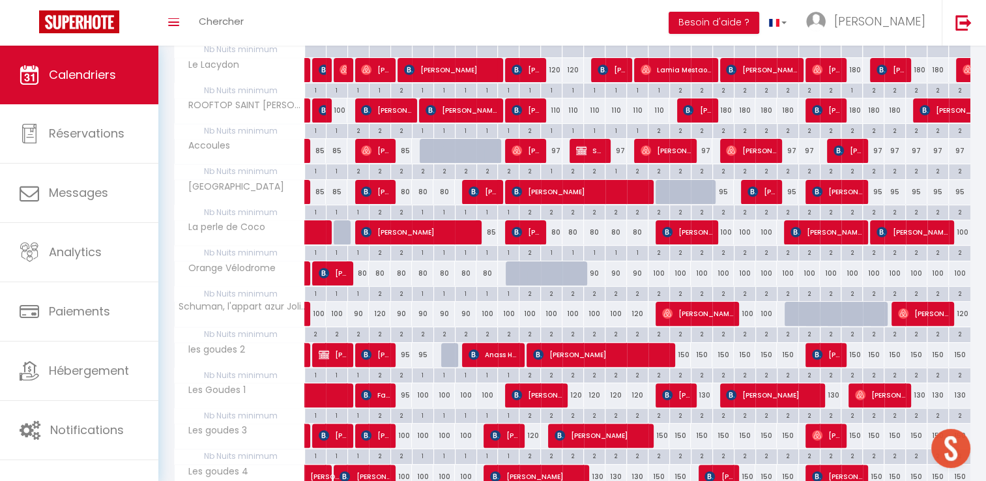
scroll to position [294, 0]
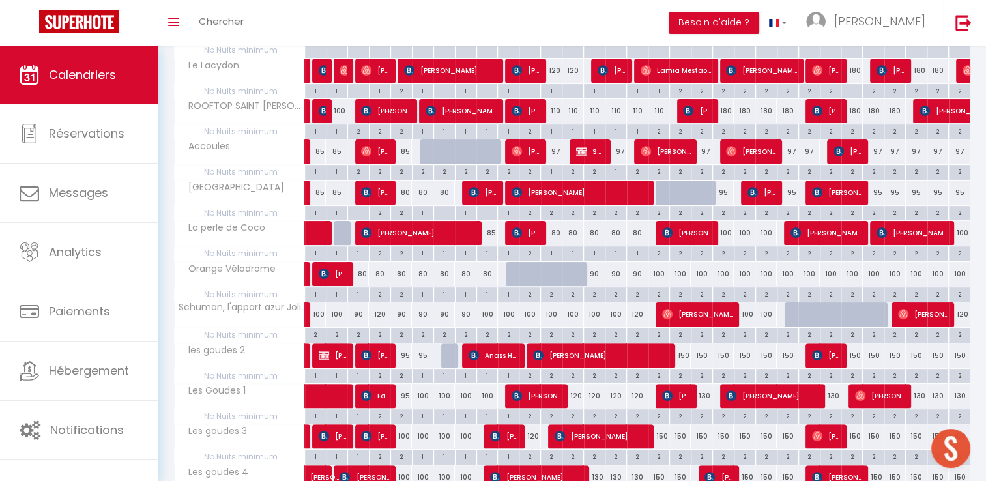
click at [597, 294] on div "2" at bounding box center [594, 293] width 21 height 12
type input "2"
type input "[DATE] Octobre 2025"
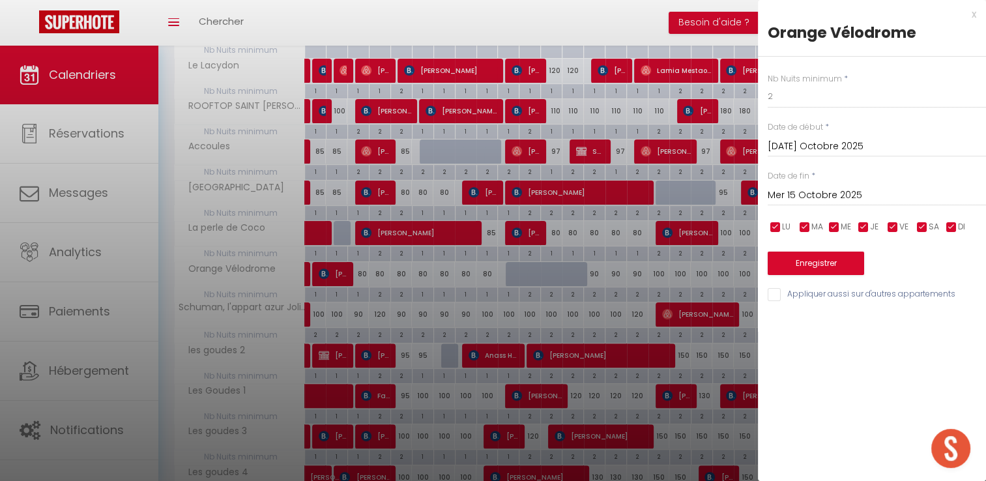
click at [834, 193] on input "Mer 15 Octobre 2025" at bounding box center [876, 195] width 218 height 17
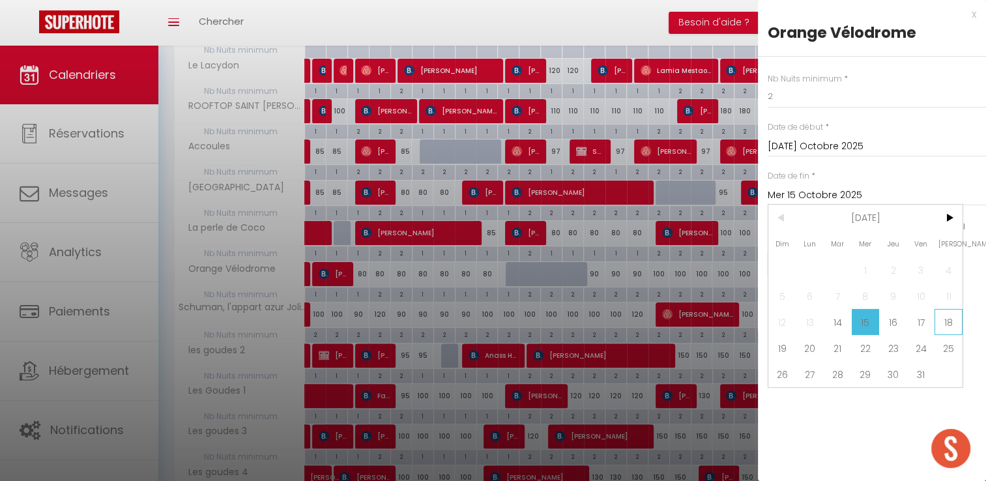
click at [944, 319] on span "18" at bounding box center [948, 322] width 28 height 26
type input "Sam 18 Octobre 2025"
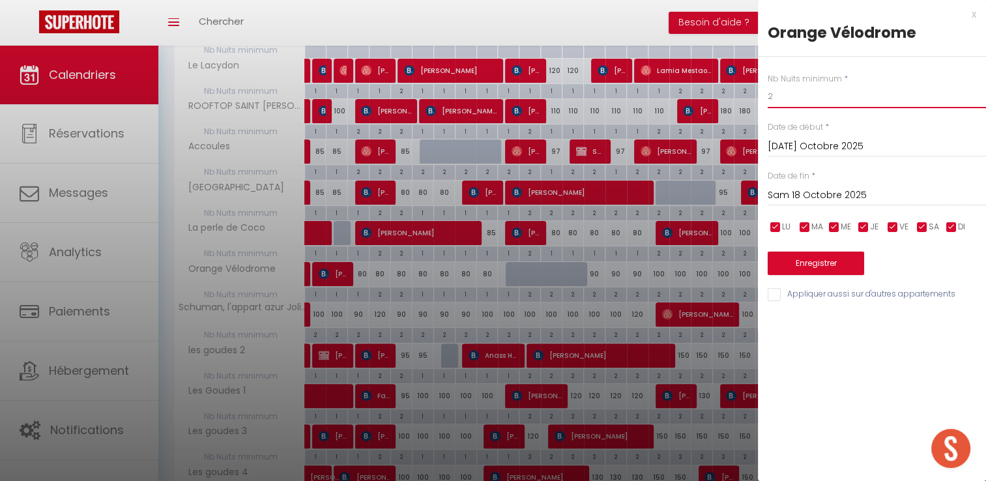
click at [797, 104] on input "2" at bounding box center [876, 96] width 218 height 23
click at [796, 103] on input "2" at bounding box center [876, 96] width 218 height 23
type input "1"
click at [826, 262] on button "Enregistrer" at bounding box center [815, 262] width 96 height 23
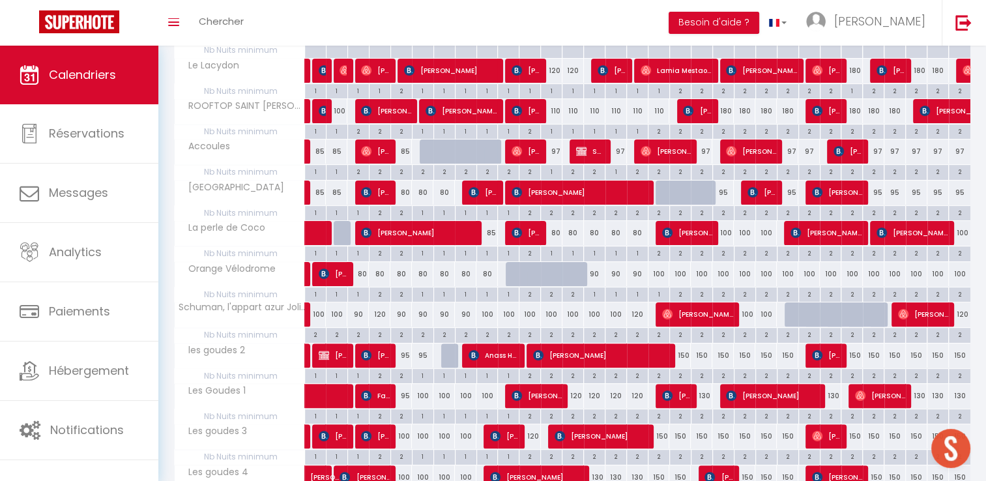
click at [592, 272] on div "90" at bounding box center [594, 274] width 21 height 24
select select "1"
type input "[DATE] Octobre 2025"
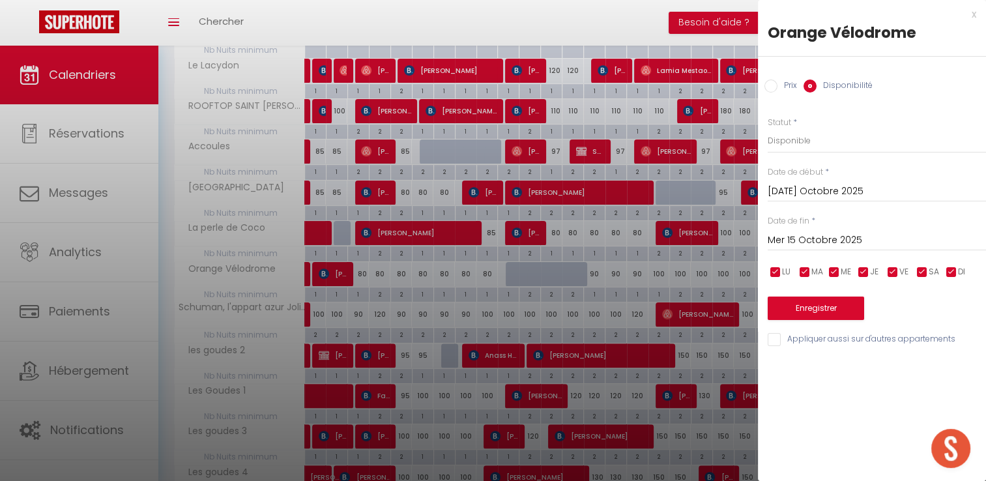
click at [807, 240] on input "Mer 15 Octobre 2025" at bounding box center [876, 240] width 218 height 17
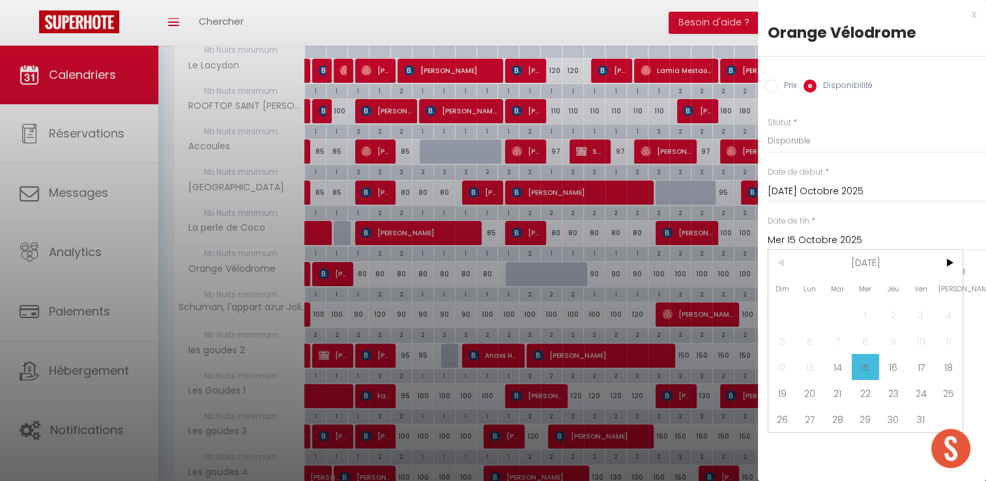
drag, startPoint x: 951, startPoint y: 367, endPoint x: 820, endPoint y: 167, distance: 239.0
click at [951, 367] on span "18" at bounding box center [948, 367] width 28 height 26
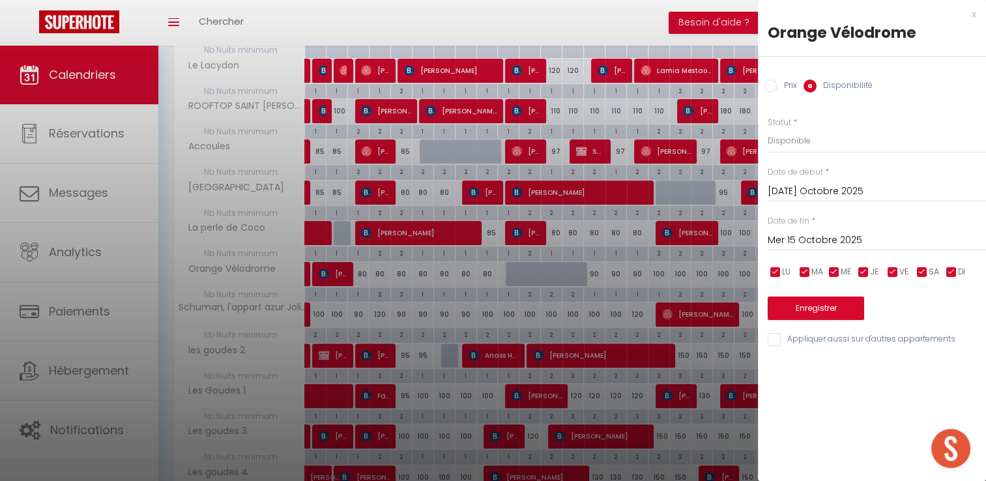
type input "Sam 18 Octobre 2025"
click at [774, 86] on input "Prix" at bounding box center [770, 85] width 13 height 13
radio input "true"
radio input "false"
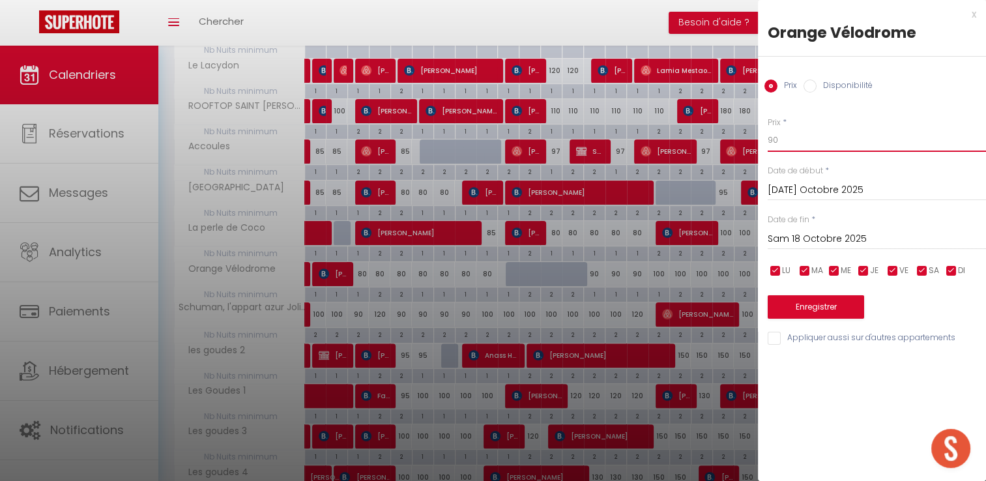
click at [790, 142] on input "90" at bounding box center [876, 139] width 218 height 23
type input "70"
click at [804, 305] on button "Enregistrer" at bounding box center [815, 306] width 96 height 23
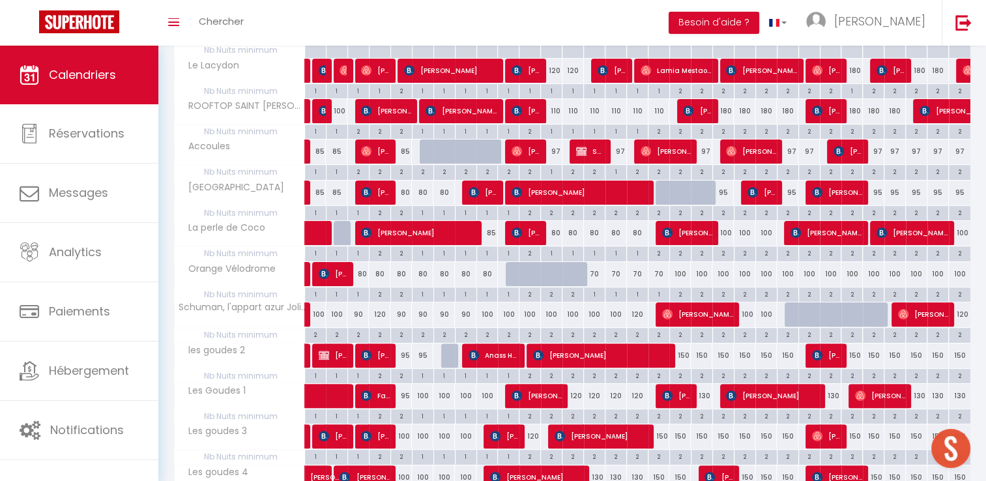
scroll to position [360, 0]
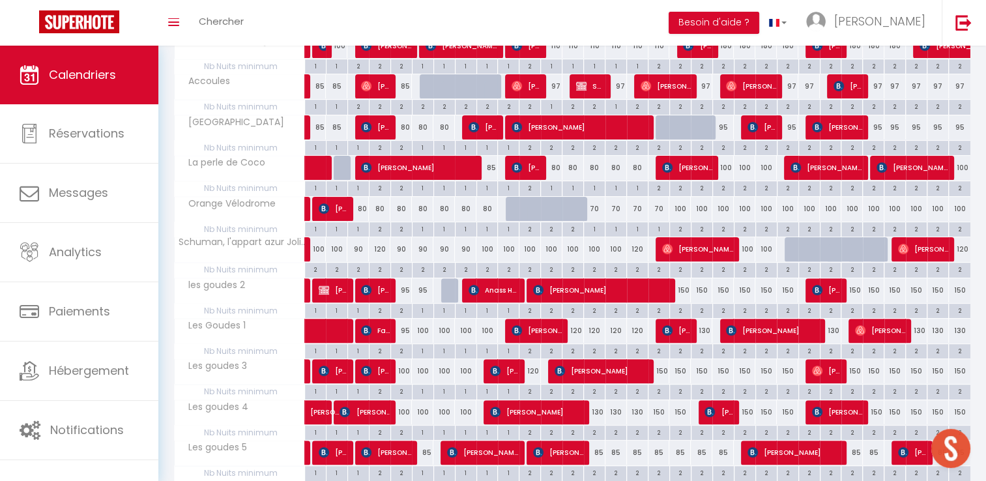
click at [573, 347] on div "2" at bounding box center [572, 350] width 21 height 12
type input "2"
type input "Lun 13 Octobre 2025"
type input "[DATE] Octobre 2025"
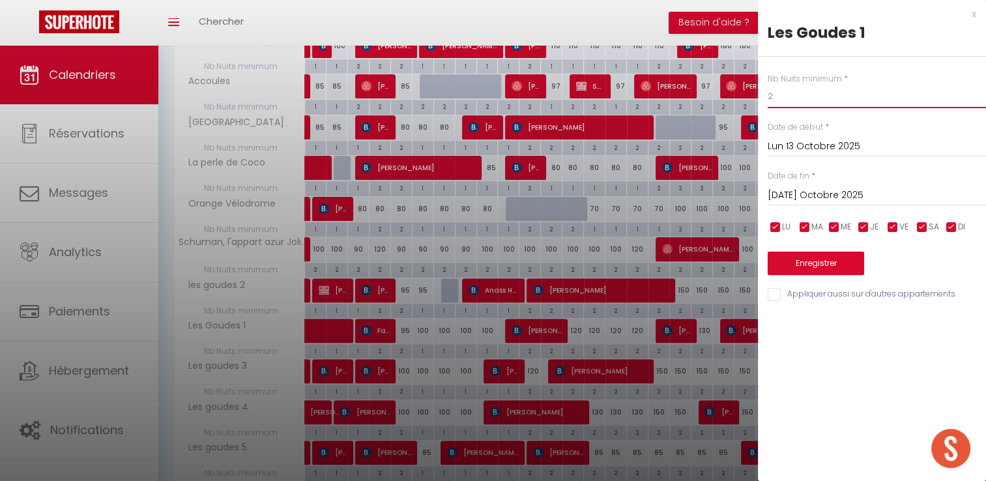
click at [795, 98] on input "2" at bounding box center [876, 96] width 218 height 23
type input "1"
click at [843, 194] on input "[DATE] Octobre 2025" at bounding box center [876, 195] width 218 height 17
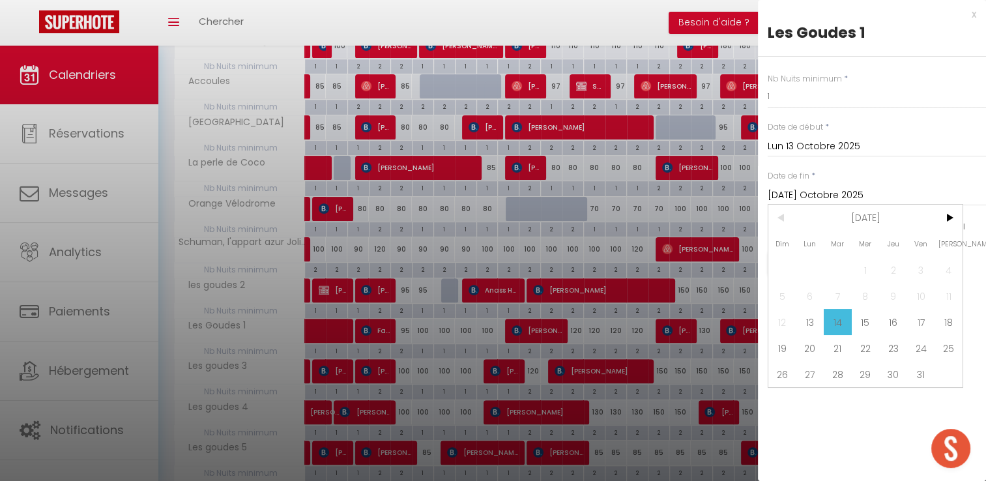
click at [949, 322] on span "18" at bounding box center [948, 322] width 28 height 26
type input "Sam 18 Octobre 2025"
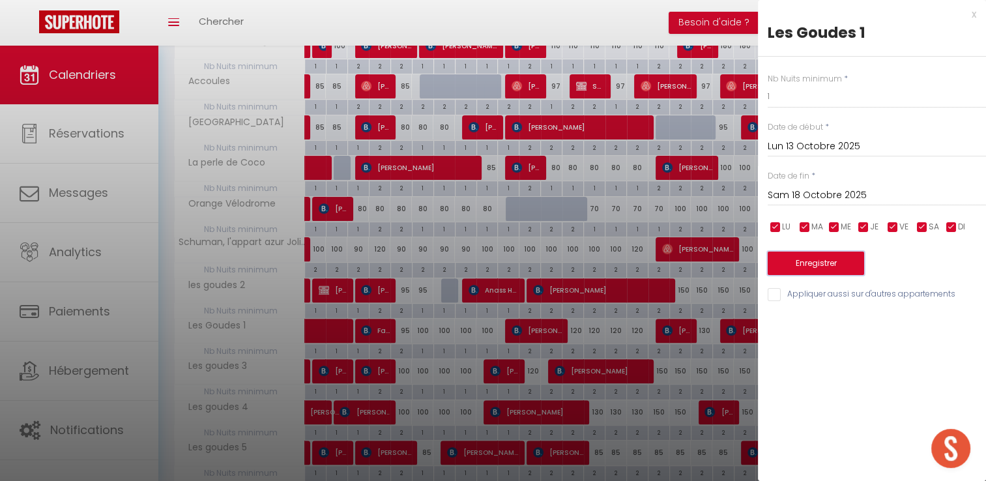
click at [823, 262] on button "Enregistrer" at bounding box center [815, 262] width 96 height 23
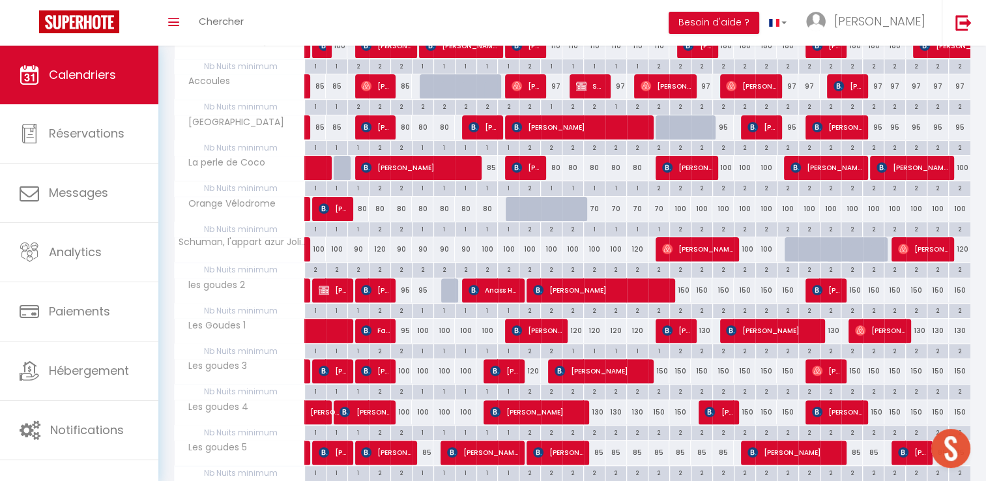
click at [679, 304] on div "2" at bounding box center [680, 310] width 21 height 12
type input "2"
type input "Sam 18 Octobre 2025"
type input "Dim 19 Octobre 2025"
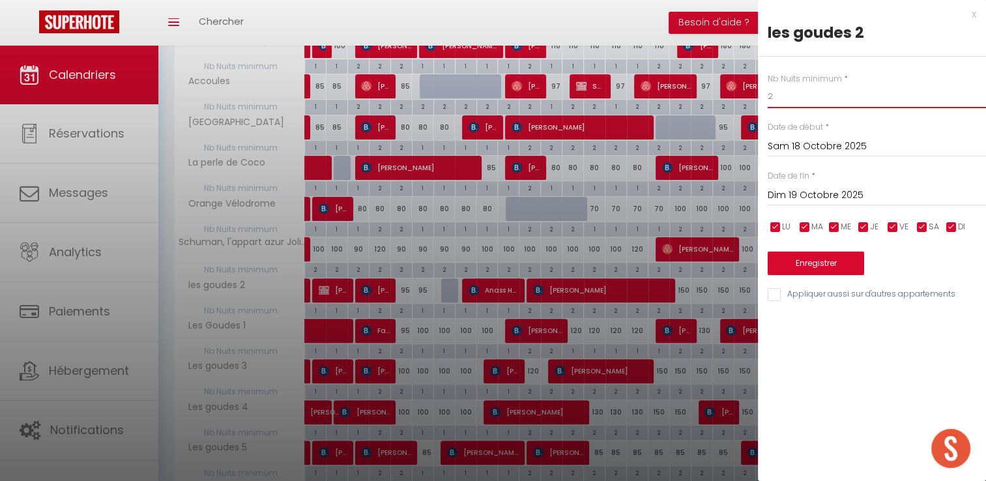
click at [788, 100] on input "2" at bounding box center [876, 96] width 218 height 23
click at [783, 100] on input "2" at bounding box center [876, 96] width 218 height 23
type input "1"
click at [968, 16] on div "x" at bounding box center [867, 15] width 218 height 16
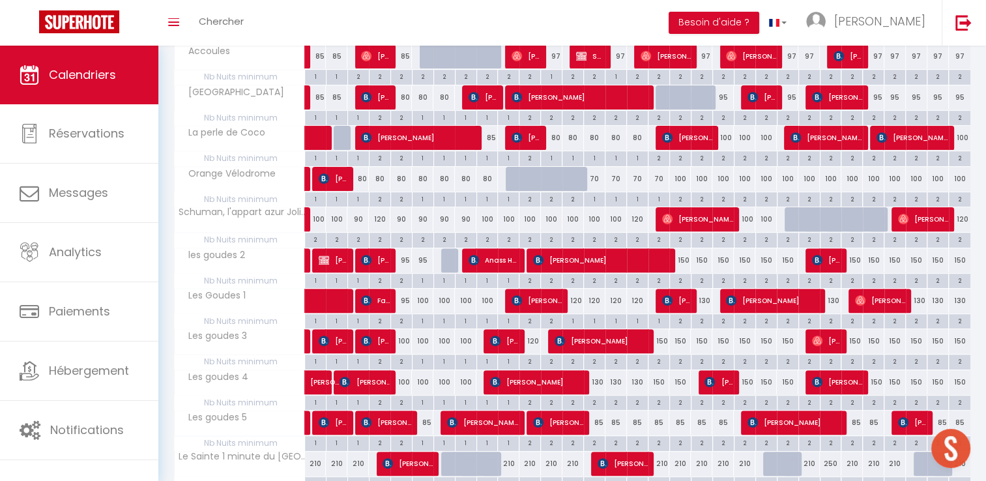
scroll to position [425, 0]
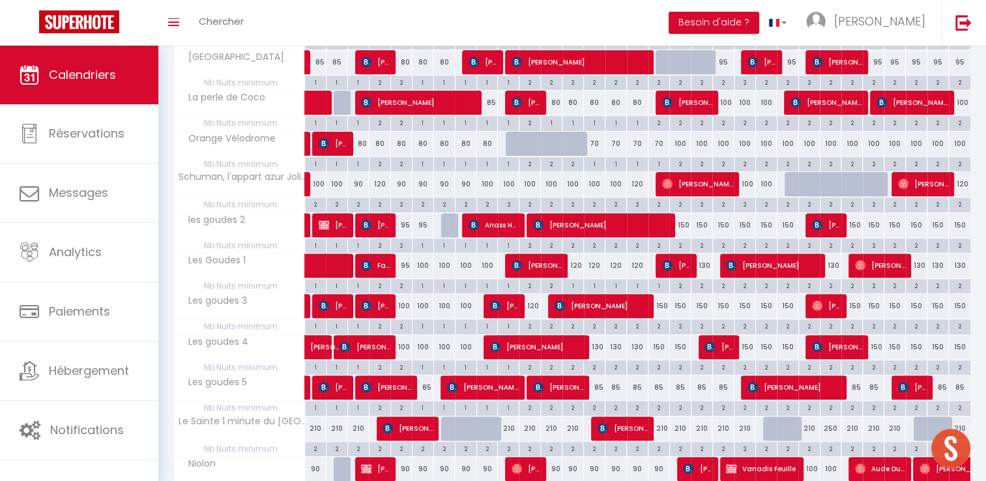
click at [573, 269] on div "120" at bounding box center [572, 265] width 21 height 24
type input "120"
type input "Lun 13 Octobre 2025"
type input "[DATE] Octobre 2025"
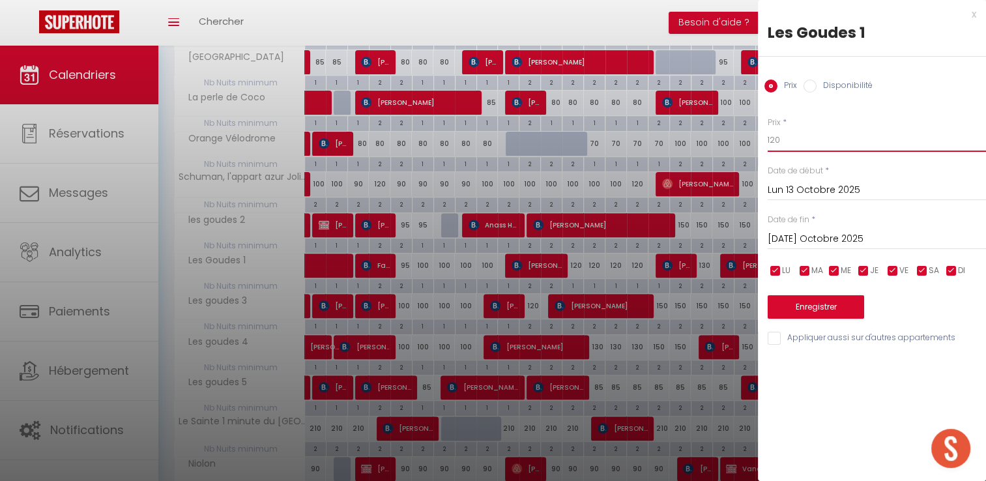
click at [814, 138] on input "120" at bounding box center [876, 139] width 218 height 23
click at [813, 140] on input "120" at bounding box center [876, 139] width 218 height 23
type input "1"
type input "100"
click at [859, 241] on input "[DATE] Octobre 2025" at bounding box center [876, 239] width 218 height 17
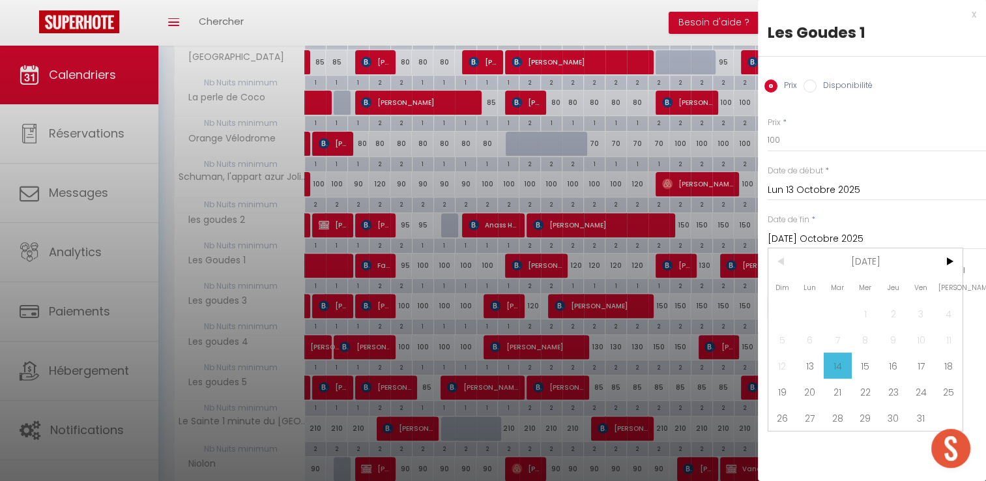
click at [957, 363] on span "18" at bounding box center [948, 365] width 28 height 26
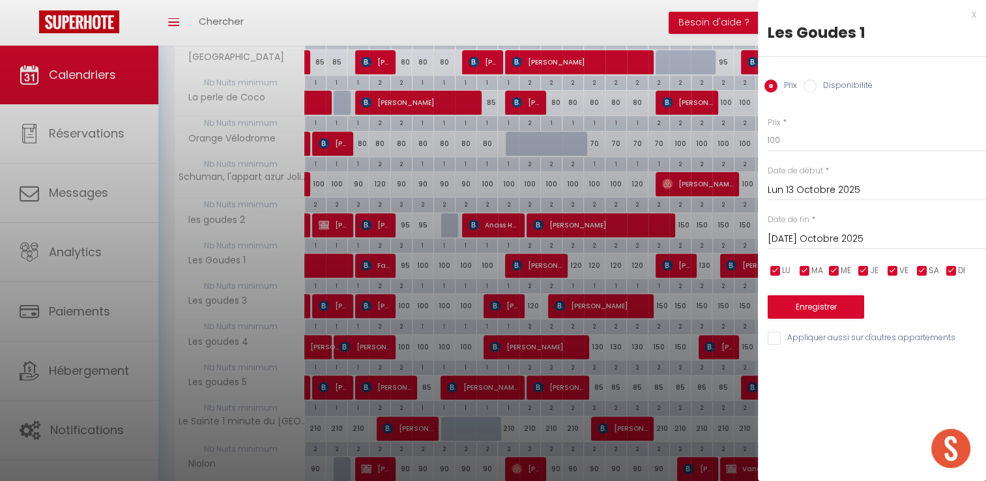
type input "Sam 18 Octobre 2025"
click at [790, 304] on button "Enregistrer" at bounding box center [815, 306] width 96 height 23
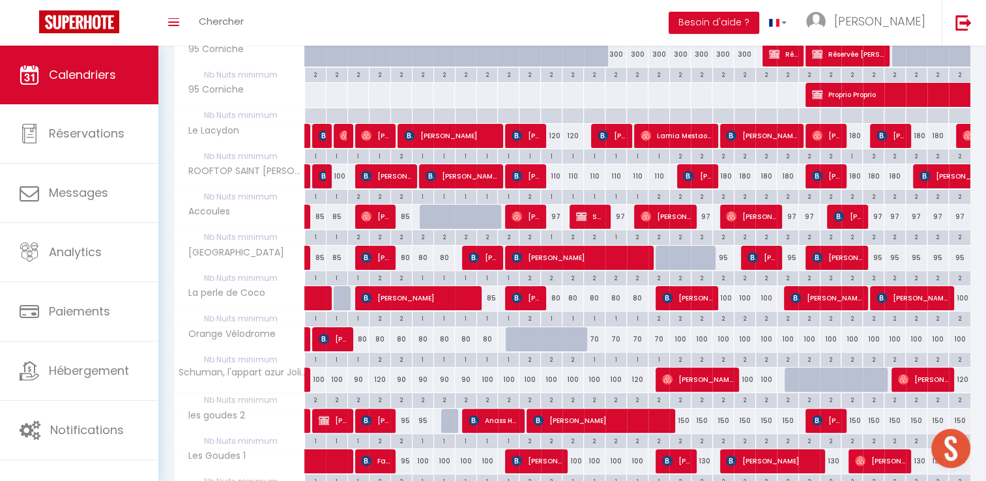
scroll to position [164, 0]
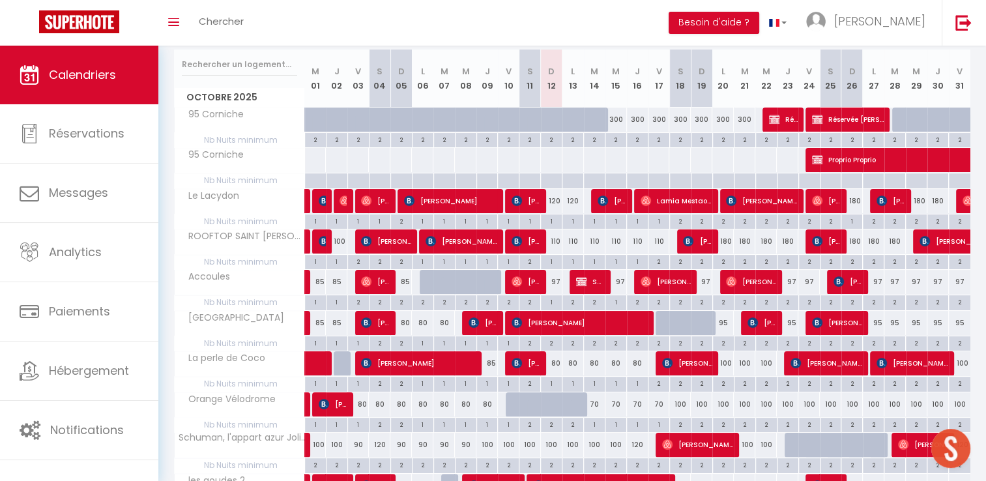
click at [559, 244] on div "110" at bounding box center [551, 241] width 21 height 24
type input "110"
type input "Dim 12 Octobre 2025"
type input "Lun 13 Octobre 2025"
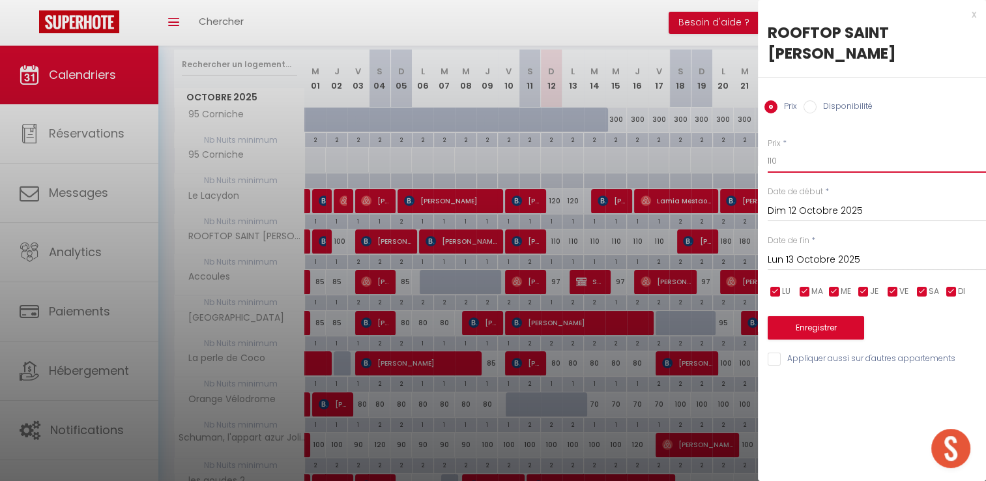
click at [827, 149] on input "110" at bounding box center [876, 160] width 218 height 23
click at [826, 149] on input "110" at bounding box center [876, 160] width 218 height 23
click at [824, 149] on input "110" at bounding box center [876, 160] width 218 height 23
type input "100"
click at [831, 251] on input "Lun 13 Octobre 2025" at bounding box center [876, 259] width 218 height 17
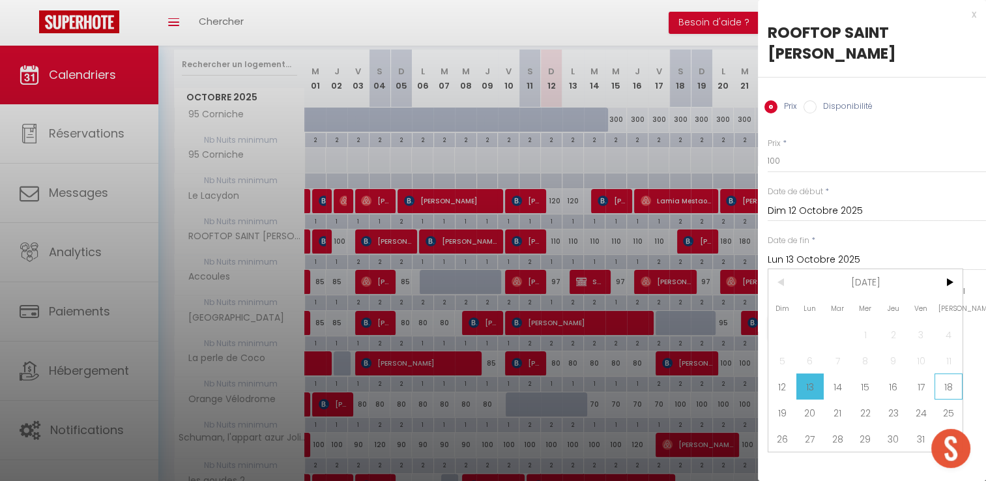
click at [942, 373] on span "18" at bounding box center [948, 386] width 28 height 26
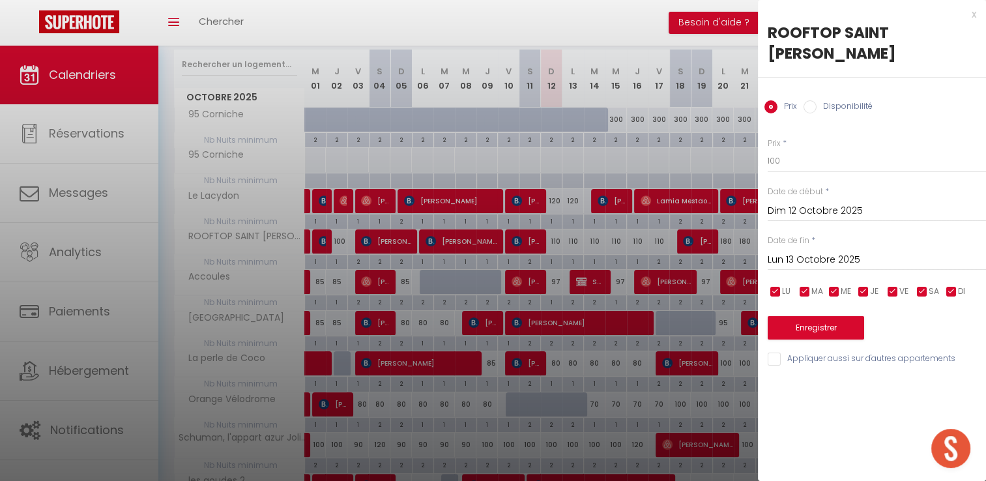
type input "Sam 18 Octobre 2025"
click at [837, 317] on button "Enregistrer" at bounding box center [815, 327] width 96 height 23
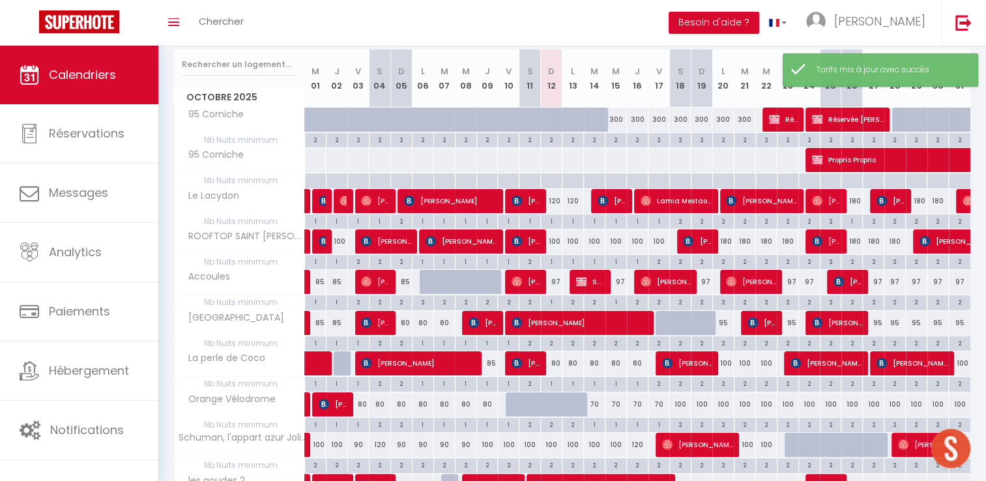
scroll to position [229, 0]
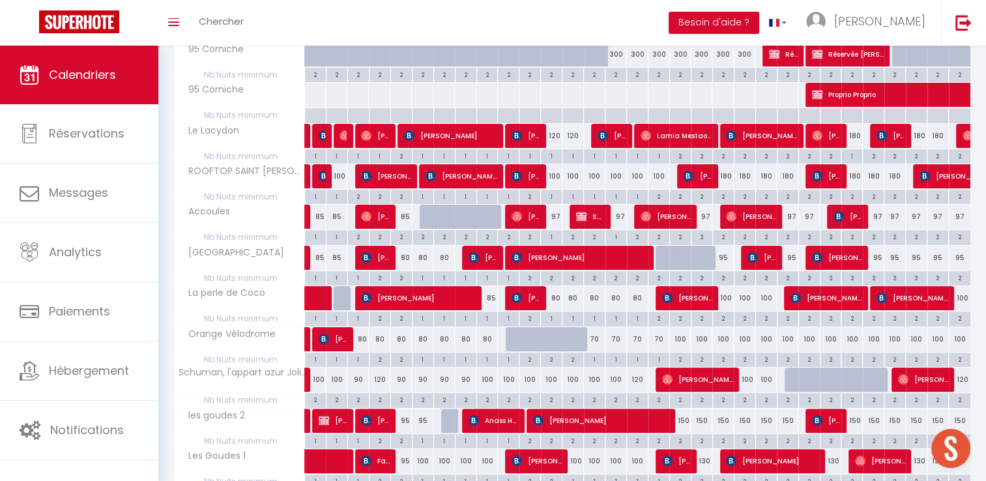
click at [558, 220] on div "97" at bounding box center [551, 217] width 21 height 24
type input "97"
type input "Dim 12 Octobre 2025"
type input "Lun 13 Octobre 2025"
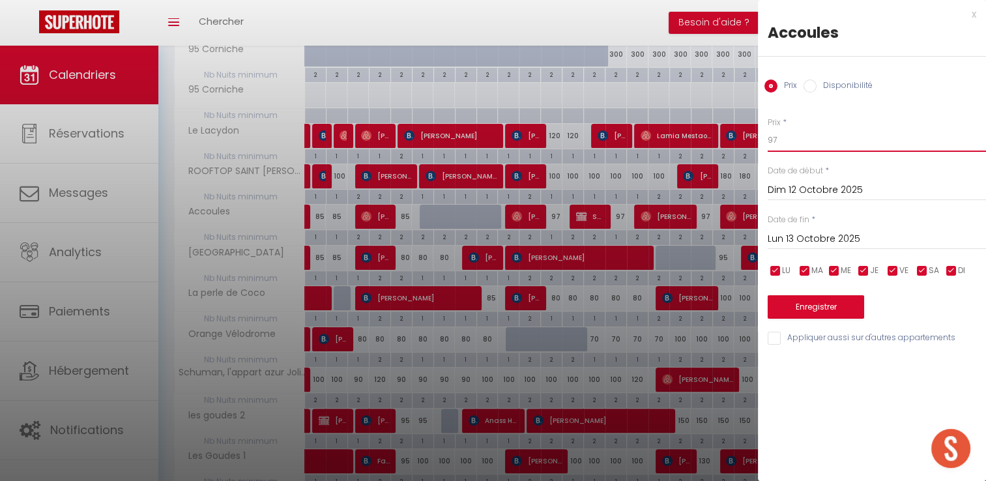
click at [801, 140] on input "97" at bounding box center [876, 139] width 218 height 23
type input "85"
click at [821, 300] on button "Enregistrer" at bounding box center [815, 306] width 96 height 23
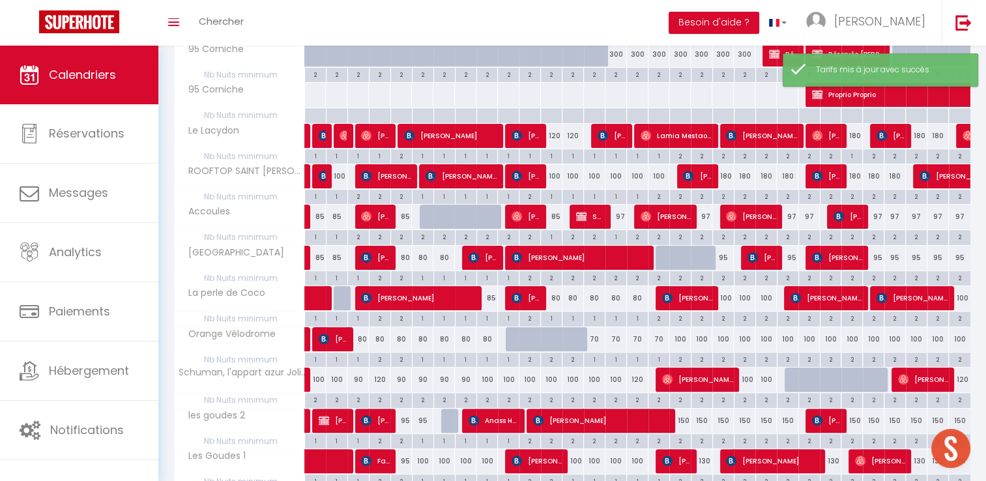
drag, startPoint x: 618, startPoint y: 216, endPoint x: 782, endPoint y: 231, distance: 165.4
click at [618, 216] on div "97" at bounding box center [615, 217] width 21 height 24
type input "97"
type input "Mer 15 Octobre 2025"
type input "Jeu 16 Octobre 2025"
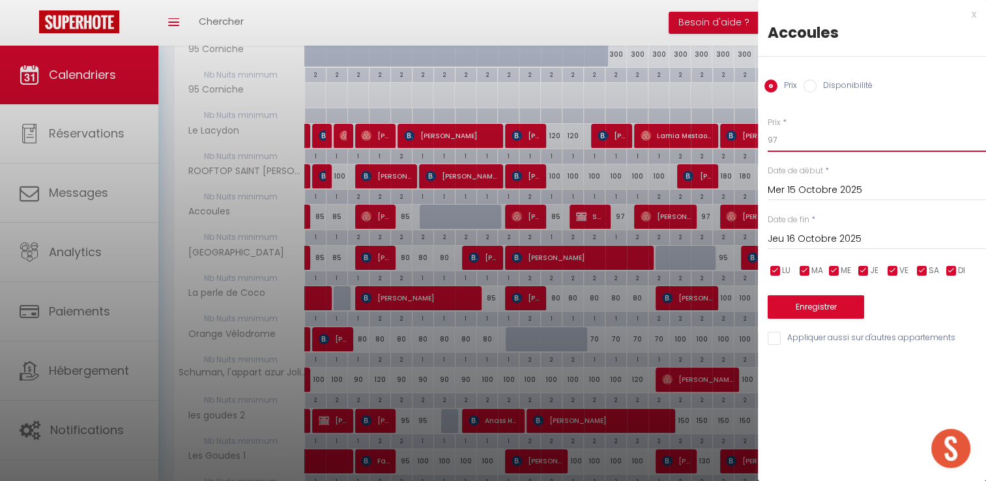
click at [783, 143] on input "97" at bounding box center [876, 139] width 218 height 23
click at [785, 142] on input "97" at bounding box center [876, 139] width 218 height 23
type input "85"
click at [809, 308] on button "Enregistrer" at bounding box center [815, 306] width 96 height 23
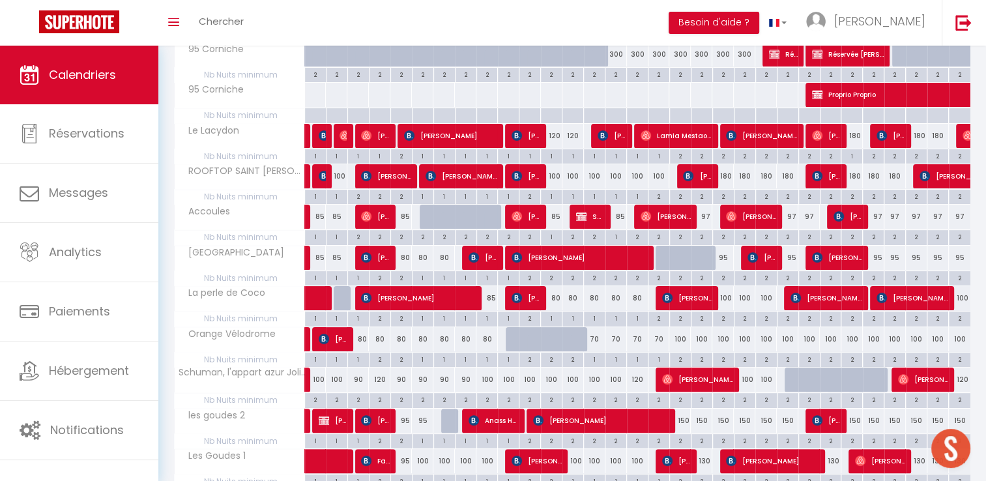
scroll to position [164, 0]
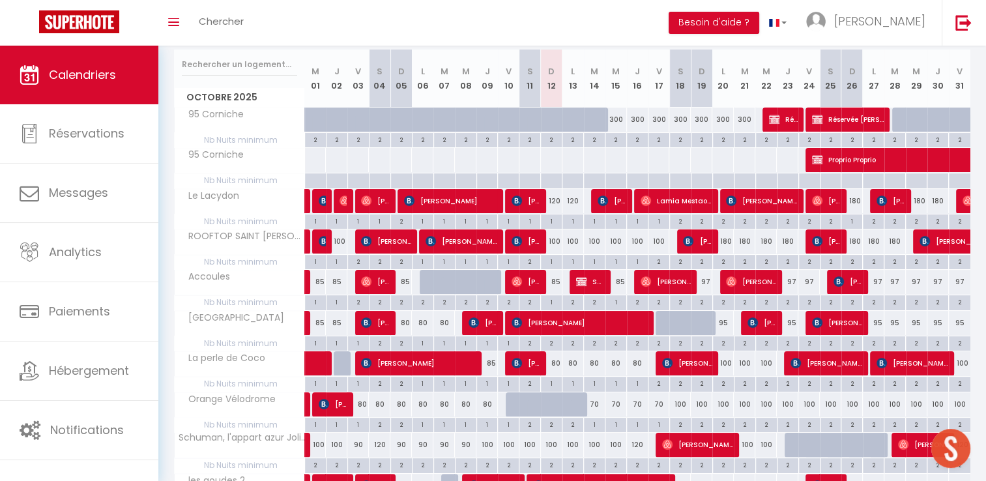
click at [549, 410] on div at bounding box center [559, 411] width 21 height 25
type input "90"
type input "Dim 12 Octobre 2025"
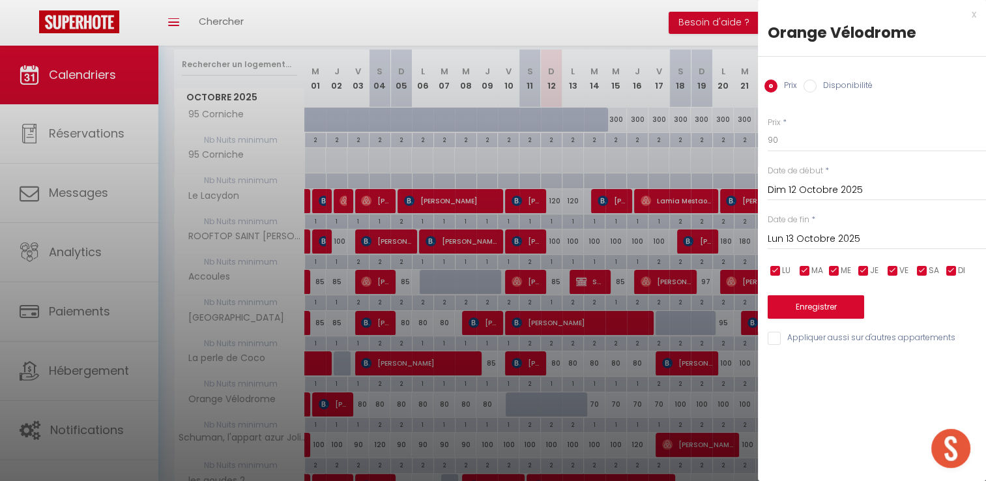
drag, startPoint x: 818, startPoint y: 236, endPoint x: 829, endPoint y: 247, distance: 15.2
click at [816, 236] on input "Lun 13 Octobre 2025" at bounding box center [876, 239] width 218 height 17
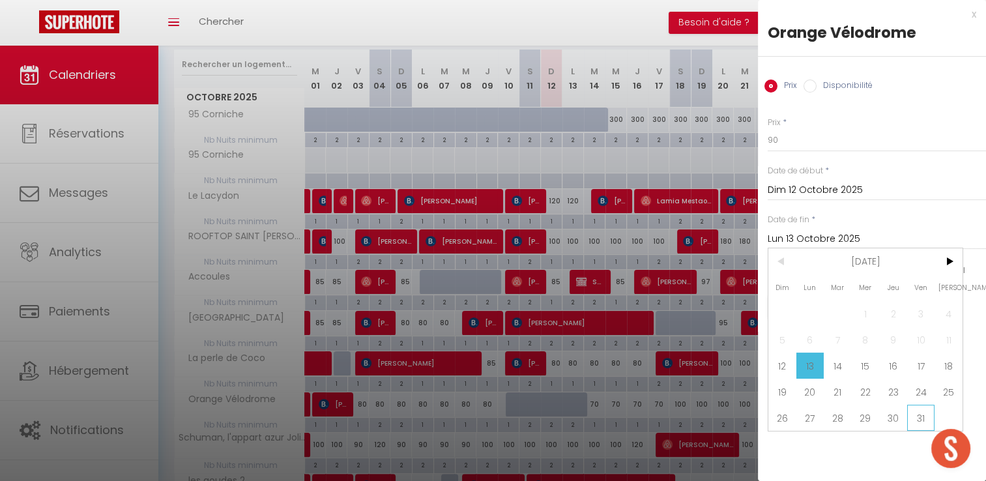
click at [916, 424] on span "31" at bounding box center [921, 418] width 28 height 26
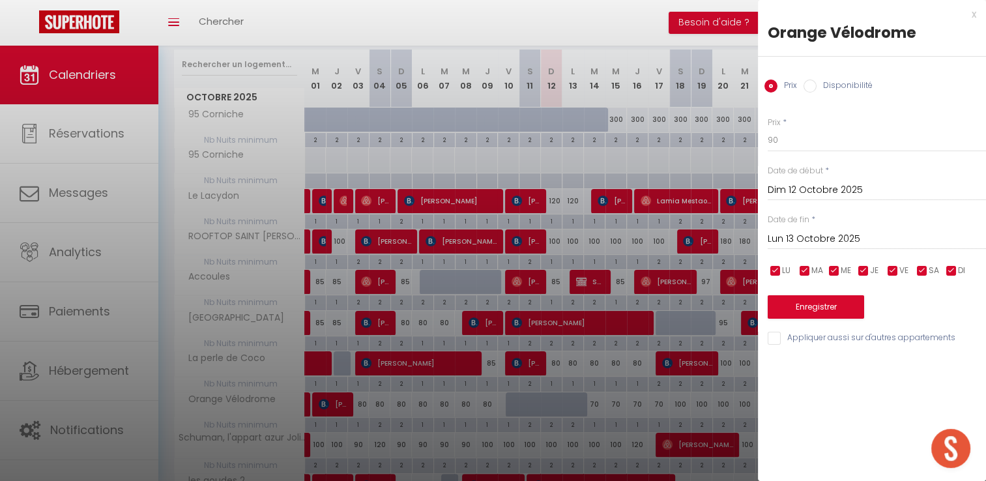
type input "Ven 31 Octobre 2025"
click at [810, 185] on input "Dim 12 Octobre 2025" at bounding box center [876, 190] width 218 height 17
click at [859, 126] on div "Prix * 90" at bounding box center [876, 135] width 218 height 36
drag, startPoint x: 807, startPoint y: 82, endPoint x: 818, endPoint y: 285, distance: 202.9
click at [806, 82] on input "Disponibilité" at bounding box center [809, 85] width 13 height 13
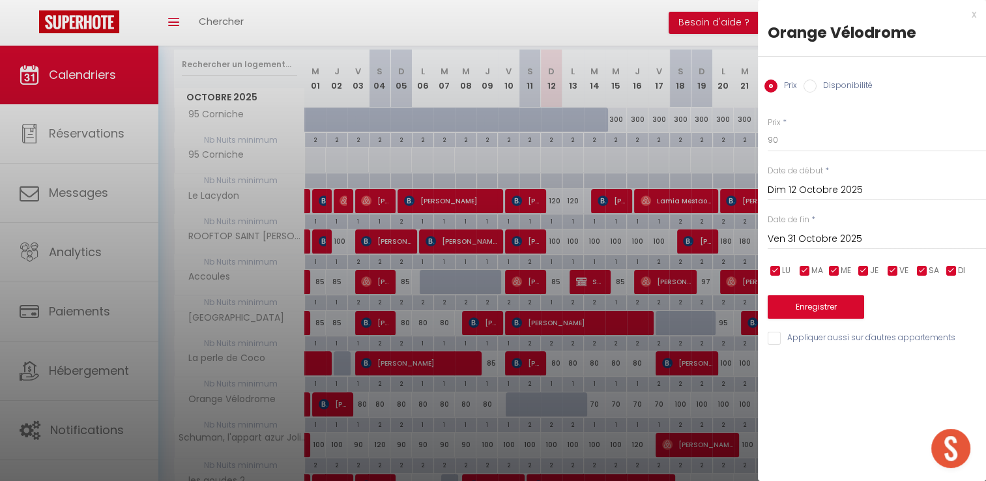
radio input "true"
radio input "false"
click at [824, 302] on button "Enregistrer" at bounding box center [815, 307] width 96 height 23
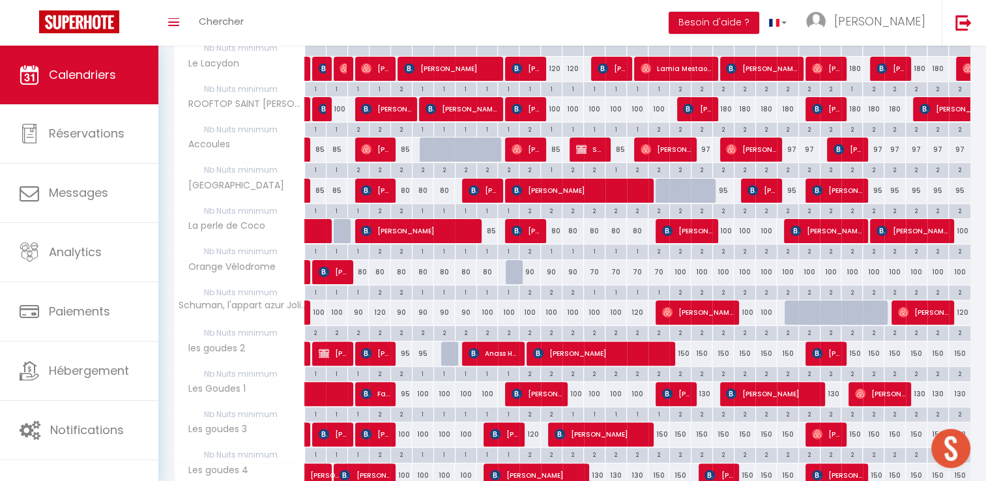
scroll to position [294, 0]
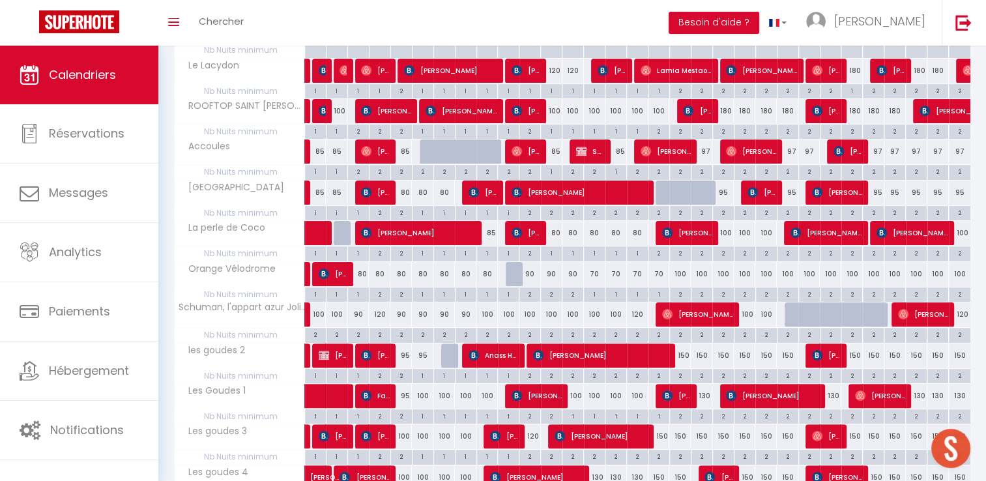
click at [532, 296] on div "2" at bounding box center [529, 293] width 21 height 12
type input "2"
type input "Sam 11 Octobre 2025"
type input "Dim 12 Octobre 2025"
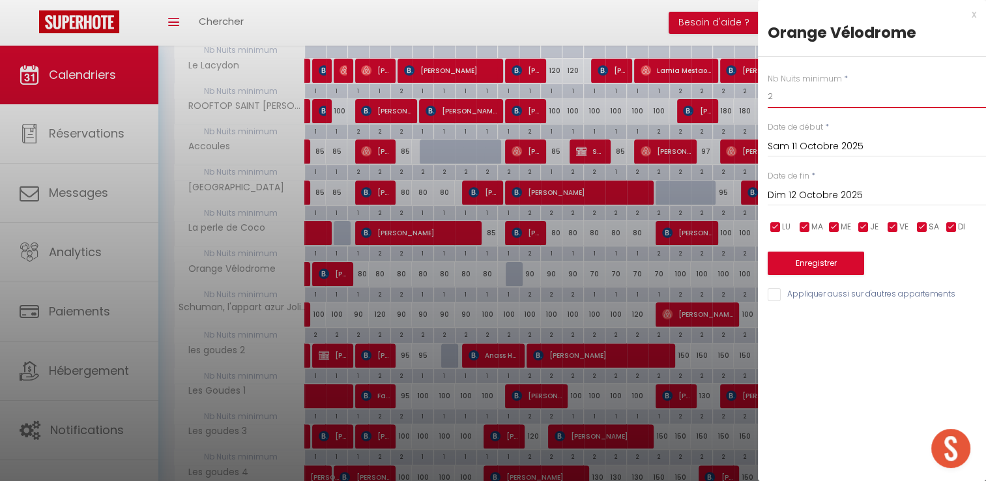
click at [800, 99] on input "2" at bounding box center [876, 96] width 218 height 23
type input "1"
click at [829, 257] on button "Enregistrer" at bounding box center [815, 262] width 96 height 23
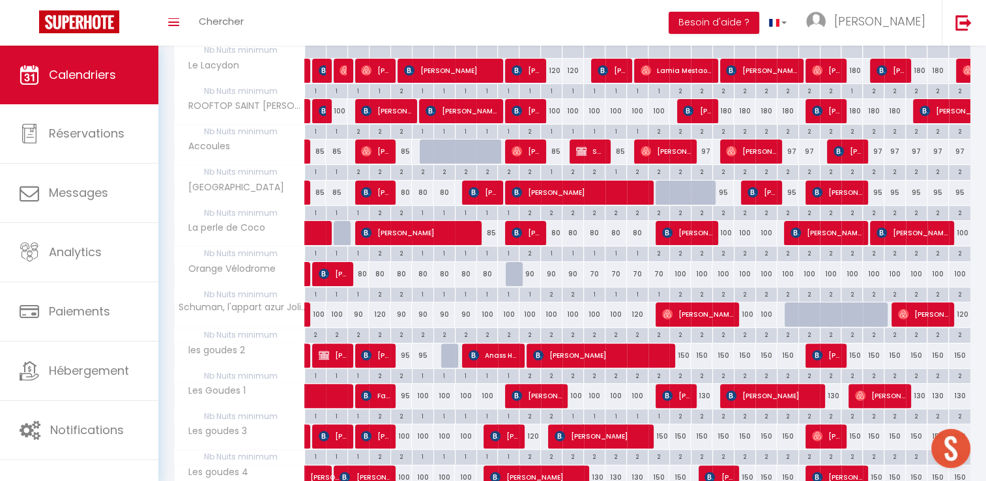
click at [552, 276] on div "90" at bounding box center [551, 274] width 21 height 24
type input "90"
select select "1"
type input "Dim 12 Octobre 2025"
type input "Lun 13 Octobre 2025"
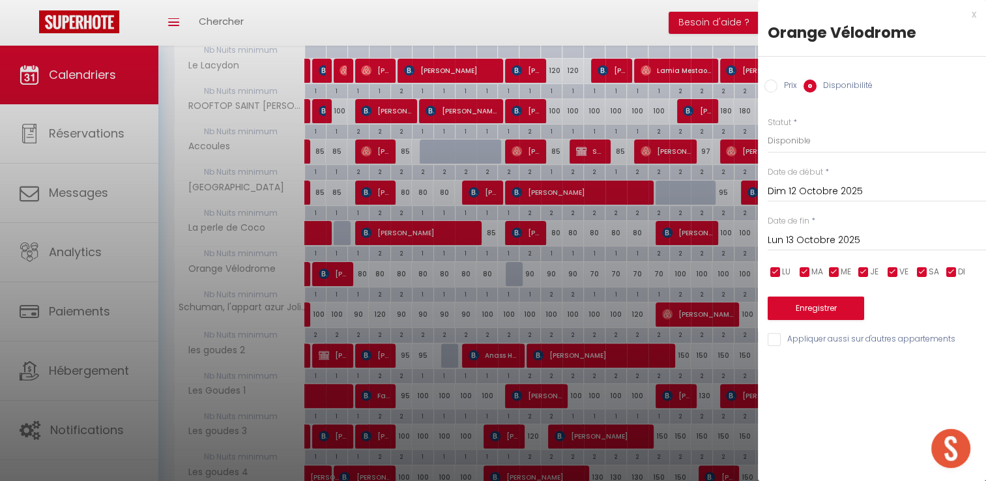
click at [767, 81] on input "Prix" at bounding box center [770, 85] width 13 height 13
radio input "true"
radio input "false"
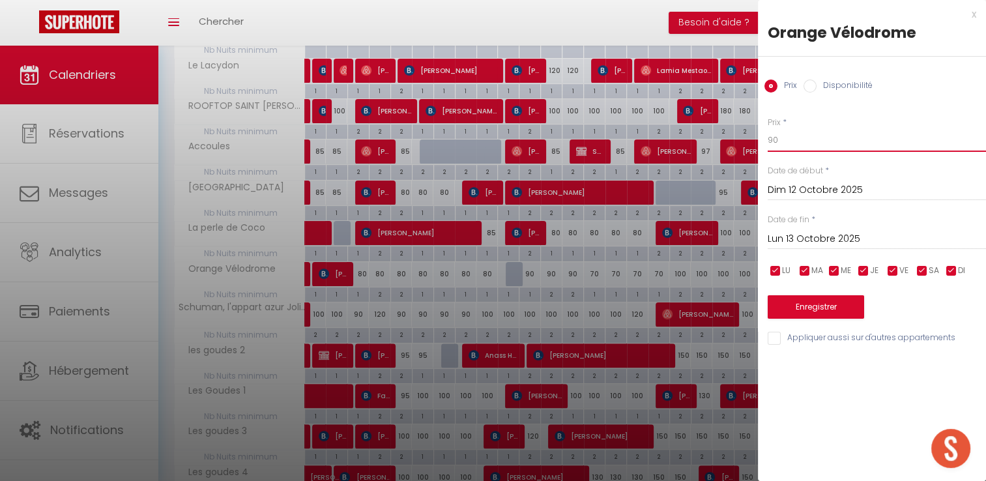
click at [788, 146] on input "90" at bounding box center [876, 139] width 218 height 23
click at [788, 149] on input "90" at bounding box center [876, 139] width 218 height 23
type input "70"
click at [797, 240] on input "Lun 13 Octobre 2025" at bounding box center [876, 239] width 218 height 17
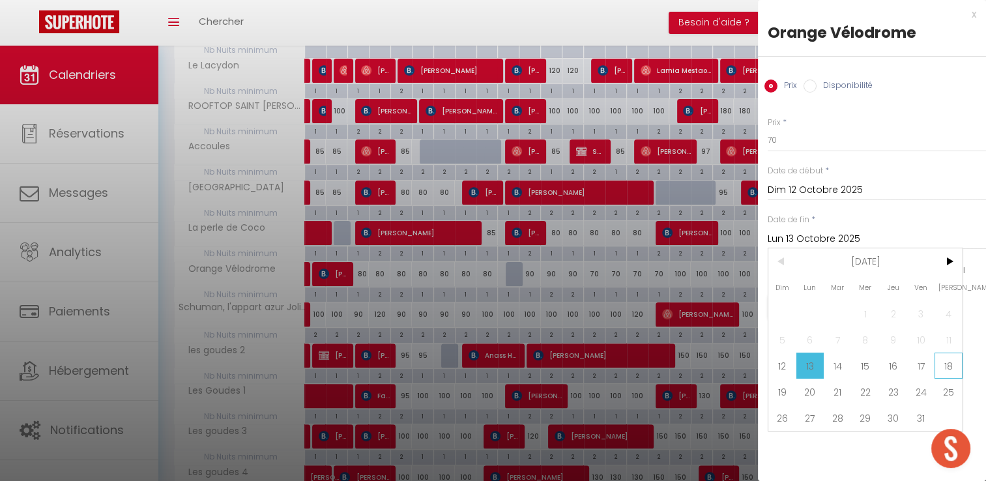
click at [944, 361] on span "18" at bounding box center [948, 365] width 28 height 26
type input "Sam 18 Octobre 2025"
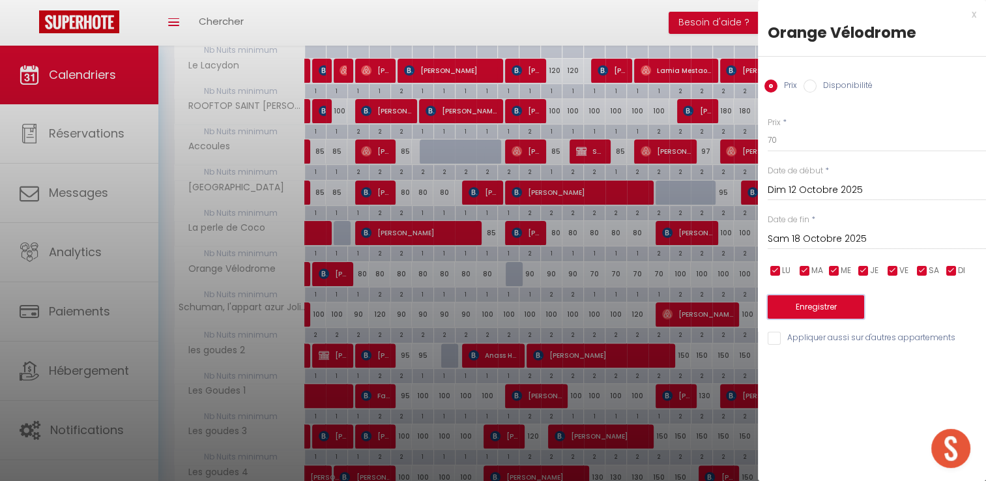
click at [844, 301] on button "Enregistrer" at bounding box center [815, 306] width 96 height 23
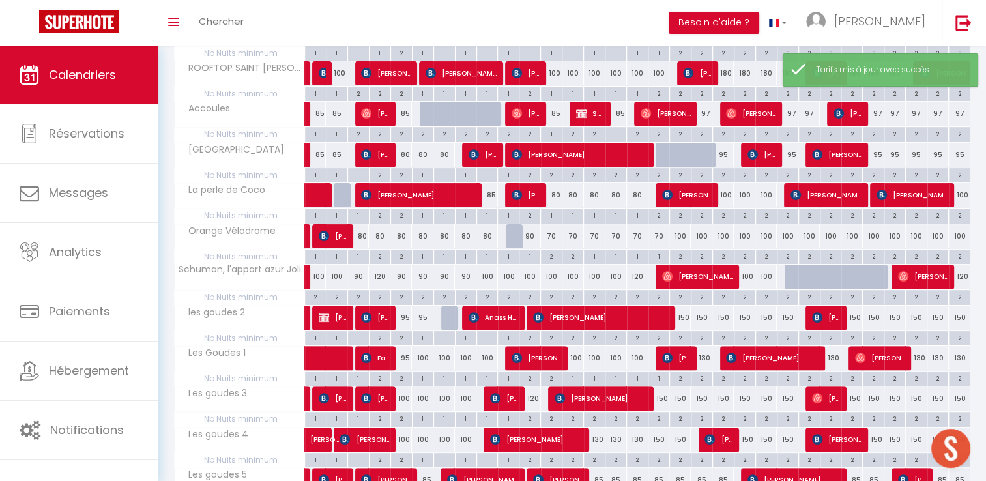
scroll to position [360, 0]
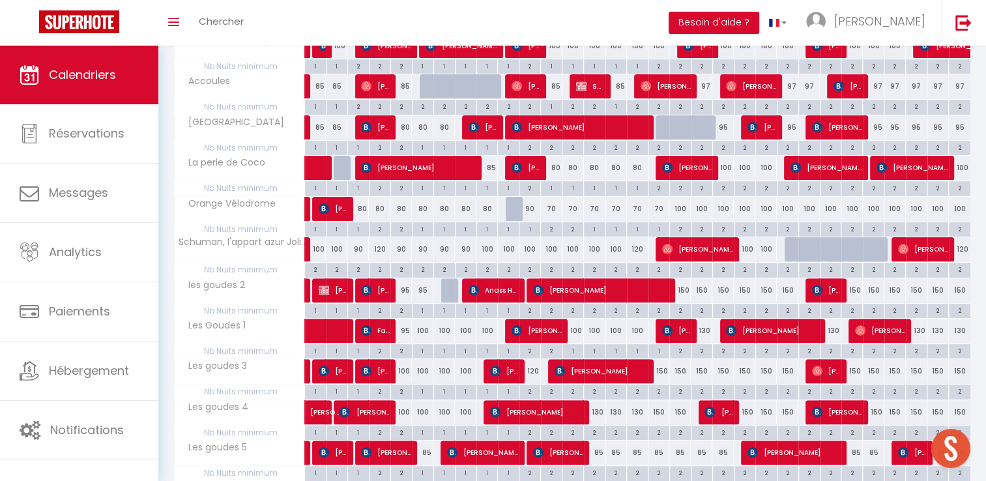
click at [555, 225] on div "2" at bounding box center [551, 228] width 21 height 12
type input "2"
type input "Dim 12 Octobre 2025"
type input "Lun 13 Octobre 2025"
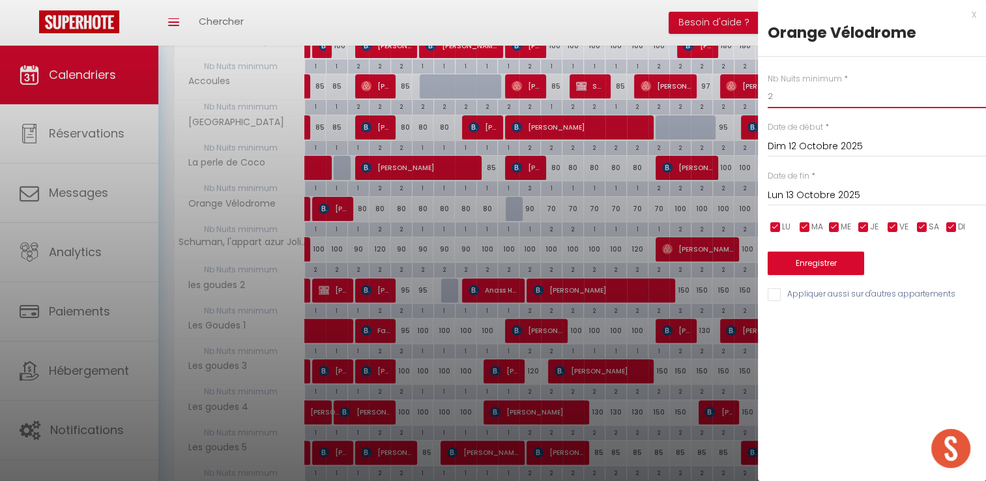
click at [798, 93] on input "2" at bounding box center [876, 96] width 218 height 23
type input "1"
click at [836, 195] on input "Lun 13 Octobre 2025" at bounding box center [876, 195] width 218 height 17
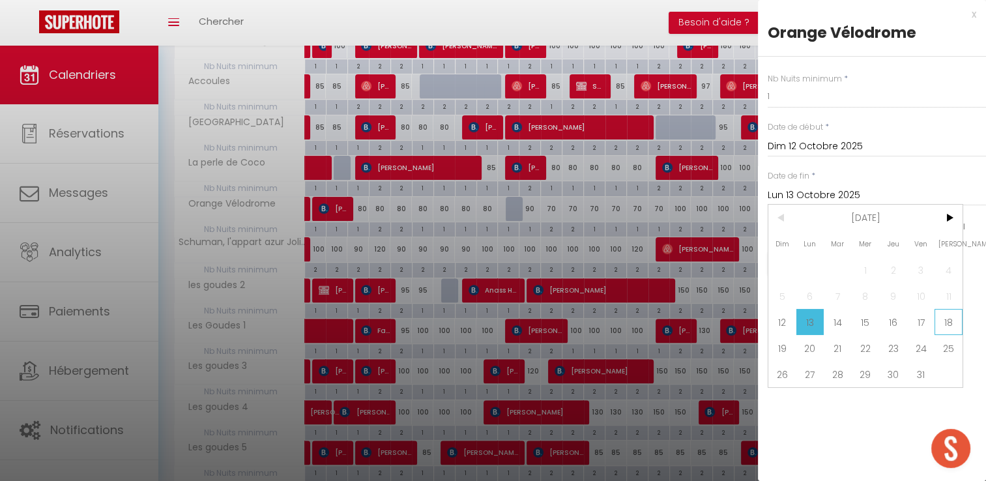
click at [945, 325] on span "18" at bounding box center [948, 322] width 28 height 26
type input "Sam 18 Octobre 2025"
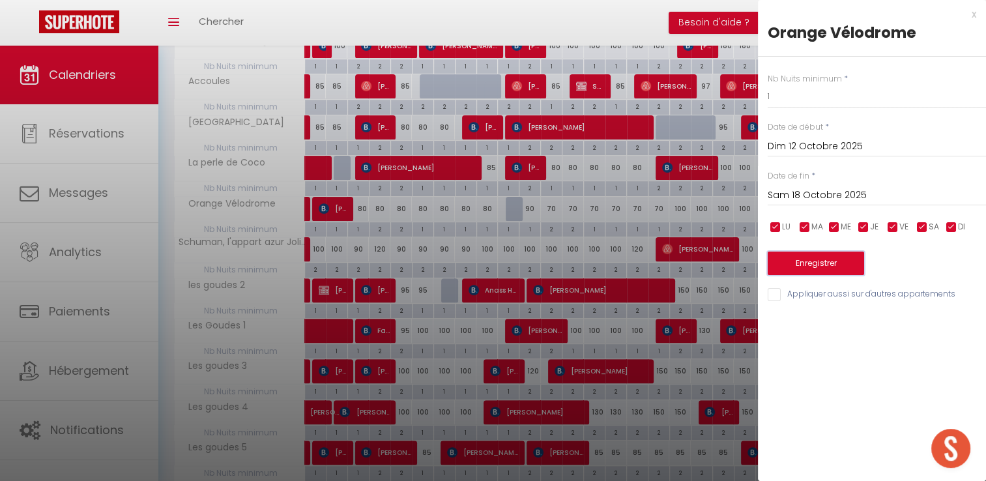
click at [853, 269] on button "Enregistrer" at bounding box center [815, 262] width 96 height 23
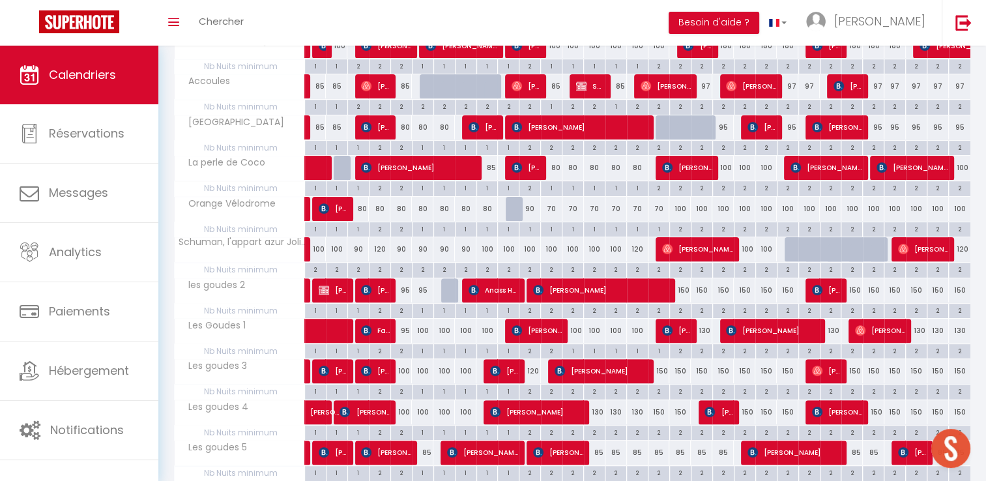
click at [706, 86] on div "97" at bounding box center [701, 86] width 21 height 24
type input "97"
type input "Dim 19 Octobre 2025"
type input "Lun 20 Octobre 2025"
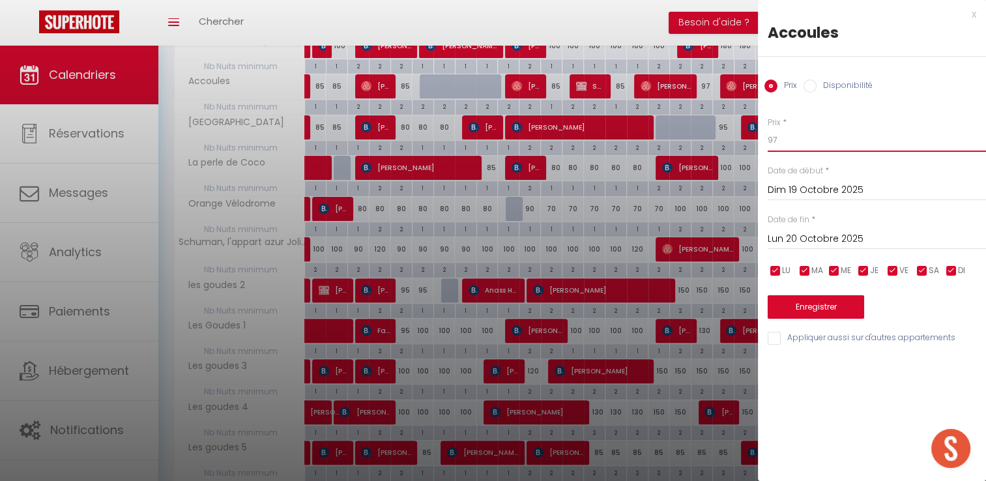
click at [782, 138] on input "97" at bounding box center [876, 139] width 218 height 23
click at [780, 138] on input "97" at bounding box center [876, 139] width 218 height 23
type input "85"
click at [828, 315] on button "Enregistrer" at bounding box center [815, 306] width 96 height 23
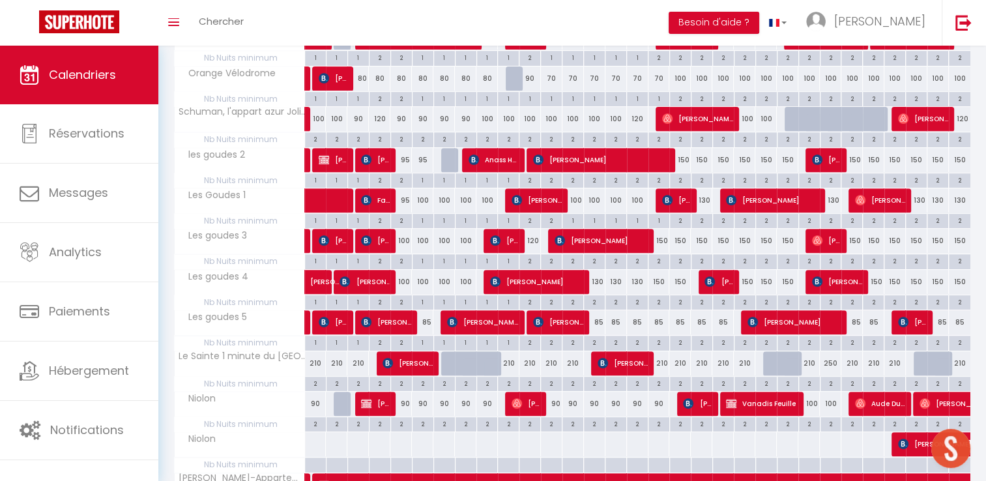
scroll to position [555, 0]
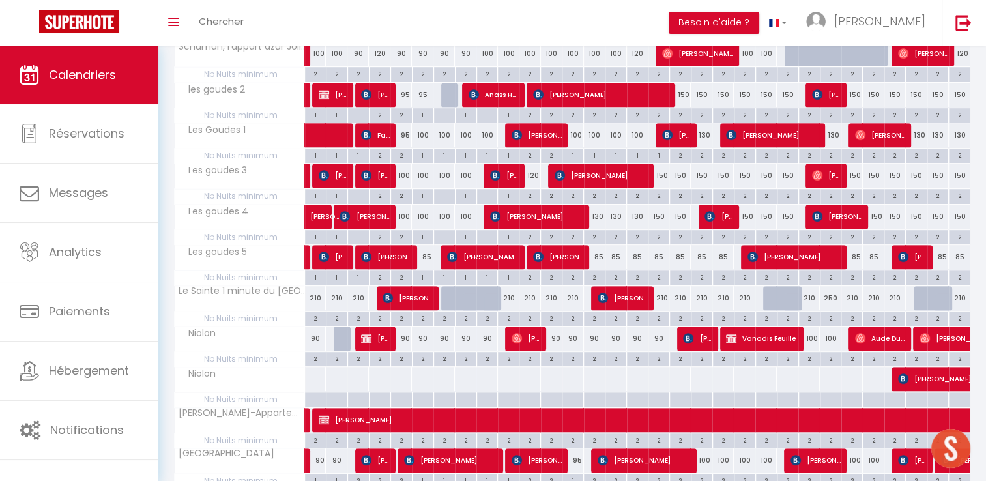
click at [596, 235] on div "2" at bounding box center [594, 236] width 21 height 12
type input "2"
type input "[DATE] Octobre 2025"
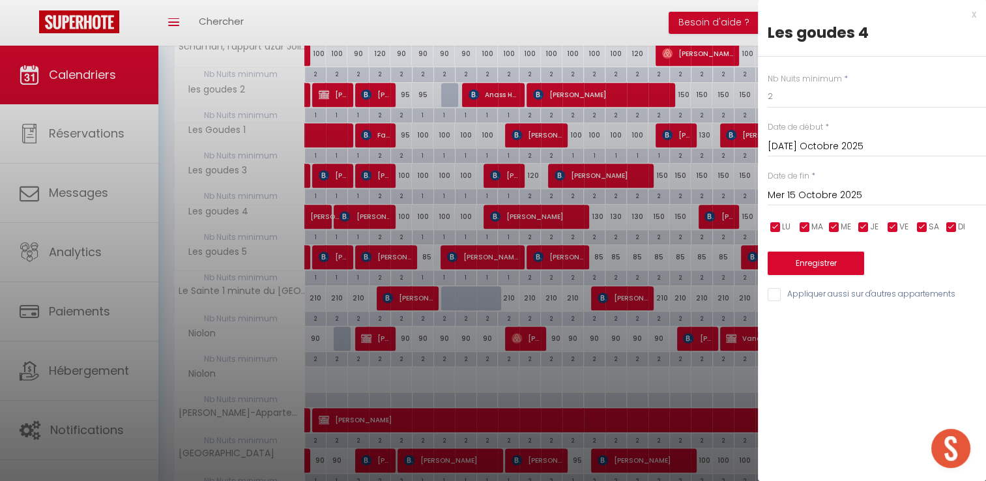
click at [891, 194] on input "Mer 15 Octobre 2025" at bounding box center [876, 195] width 218 height 17
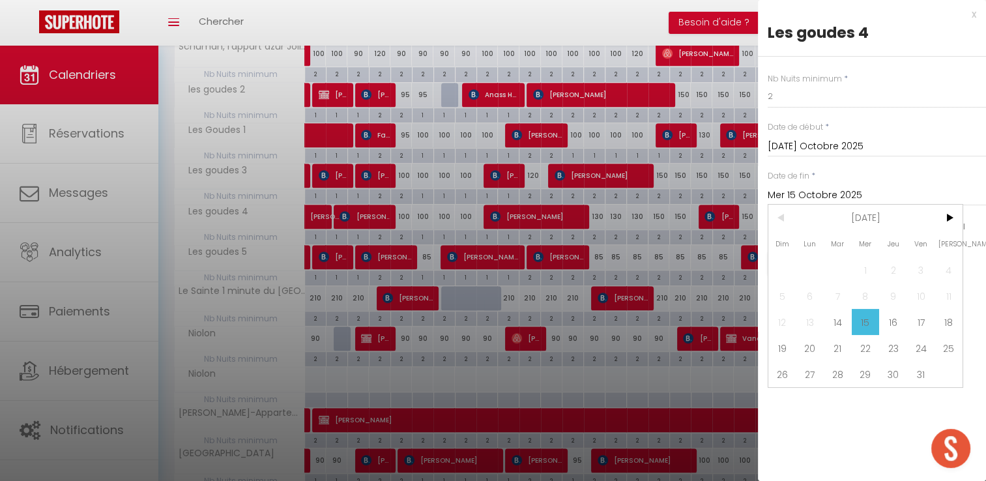
click at [954, 325] on span "18" at bounding box center [948, 322] width 28 height 26
type input "Sam 18 Octobre 2025"
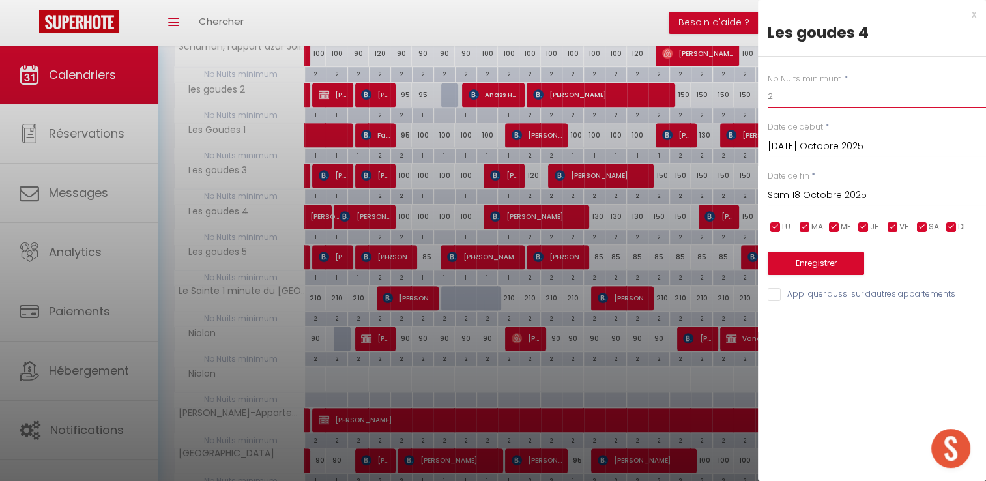
click at [809, 95] on input "2" at bounding box center [876, 96] width 218 height 23
type input "1"
click at [806, 269] on button "Enregistrer" at bounding box center [815, 262] width 96 height 23
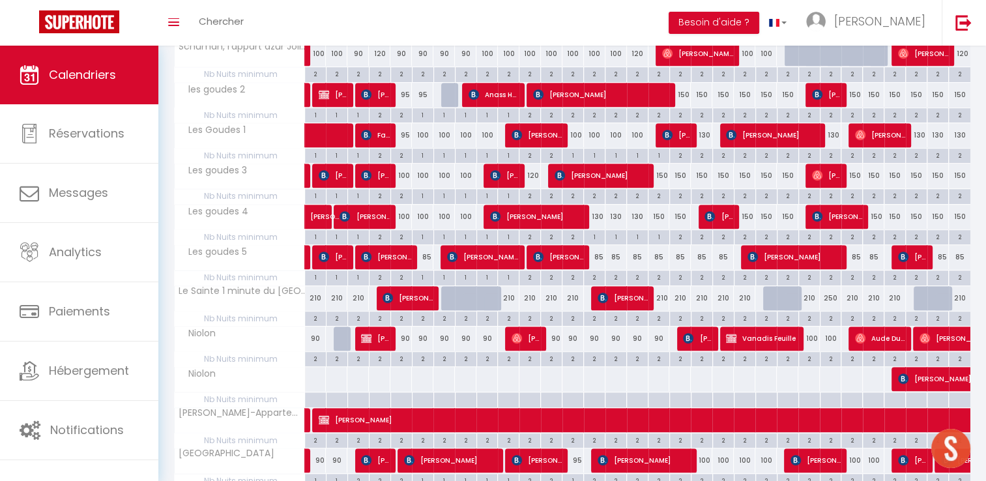
click at [592, 212] on div "130" at bounding box center [594, 217] width 21 height 24
type input "130"
type input "[DATE] Octobre 2025"
type input "Mer 15 Octobre 2025"
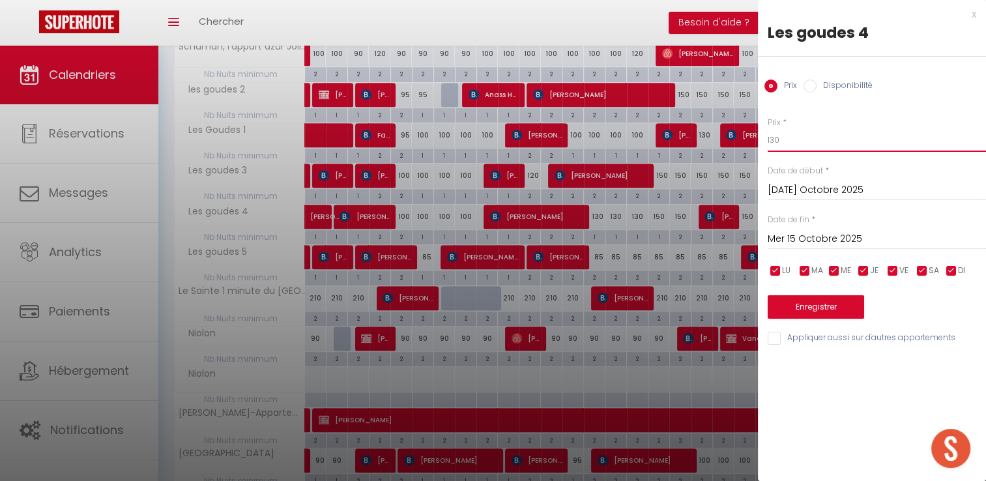
click at [799, 141] on input "130" at bounding box center [876, 139] width 218 height 23
type input "110"
click at [839, 241] on input "Mer 15 Octobre 2025" at bounding box center [876, 239] width 218 height 17
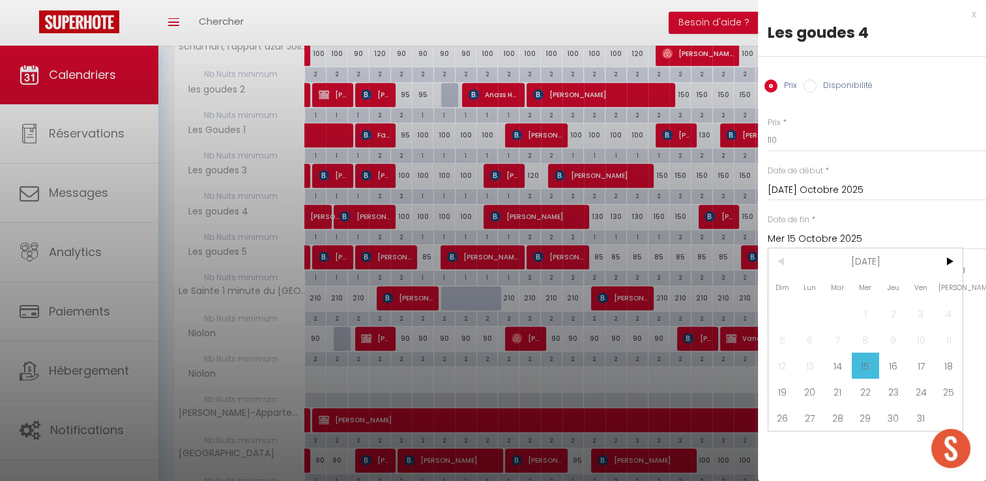
drag, startPoint x: 952, startPoint y: 373, endPoint x: 912, endPoint y: 367, distance: 40.2
click at [952, 373] on span "18" at bounding box center [948, 365] width 28 height 26
type input "Sam 18 Octobre 2025"
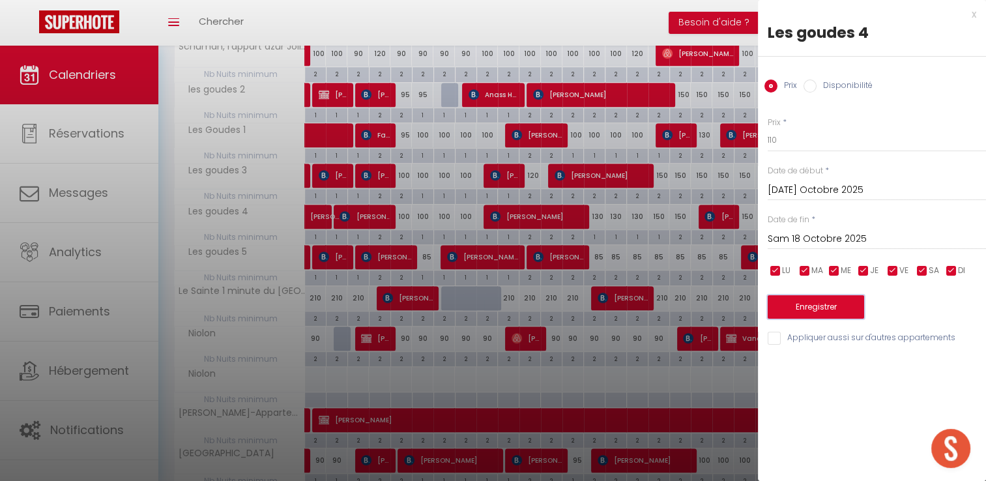
click at [834, 303] on button "Enregistrer" at bounding box center [815, 306] width 96 height 23
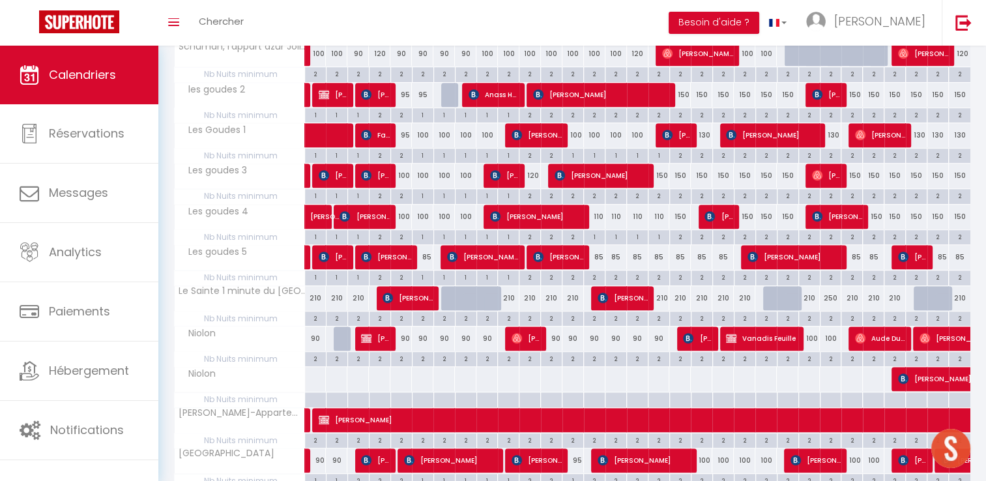
click at [594, 274] on div "2" at bounding box center [594, 276] width 21 height 12
type input "2"
type input "[DATE] Octobre 2025"
type input "Mer 15 Octobre 2025"
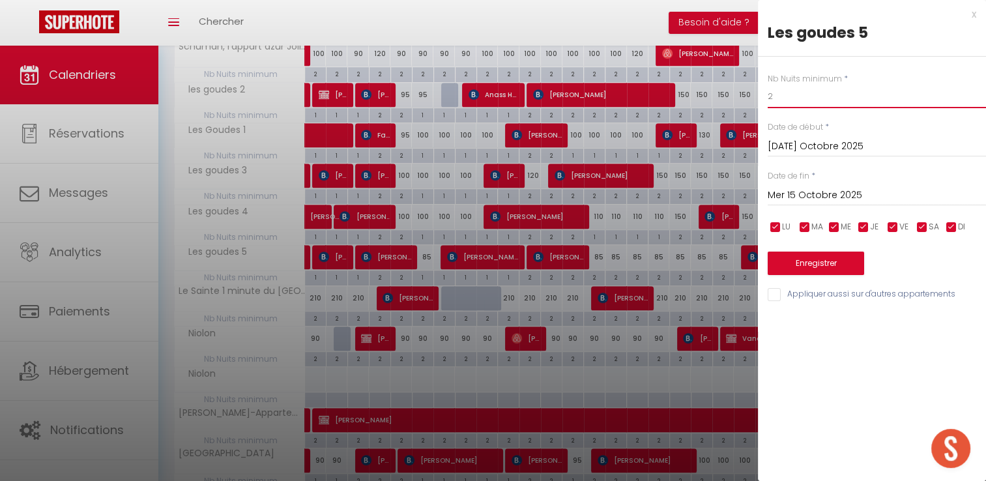
click at [797, 96] on input "2" at bounding box center [876, 96] width 218 height 23
type input "1"
click at [852, 194] on input "Mer 15 Octobre 2025" at bounding box center [876, 195] width 218 height 17
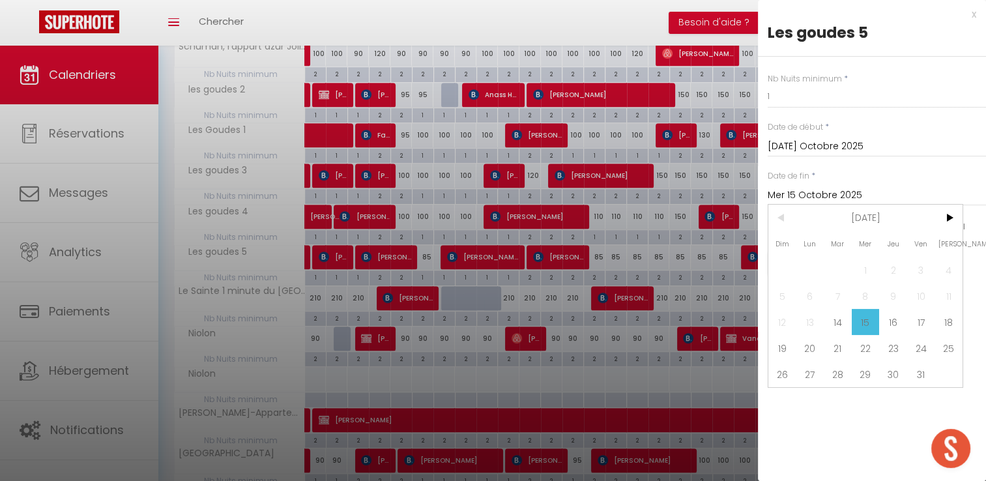
click at [949, 315] on span "18" at bounding box center [948, 322] width 28 height 26
type input "Sam 18 Octobre 2025"
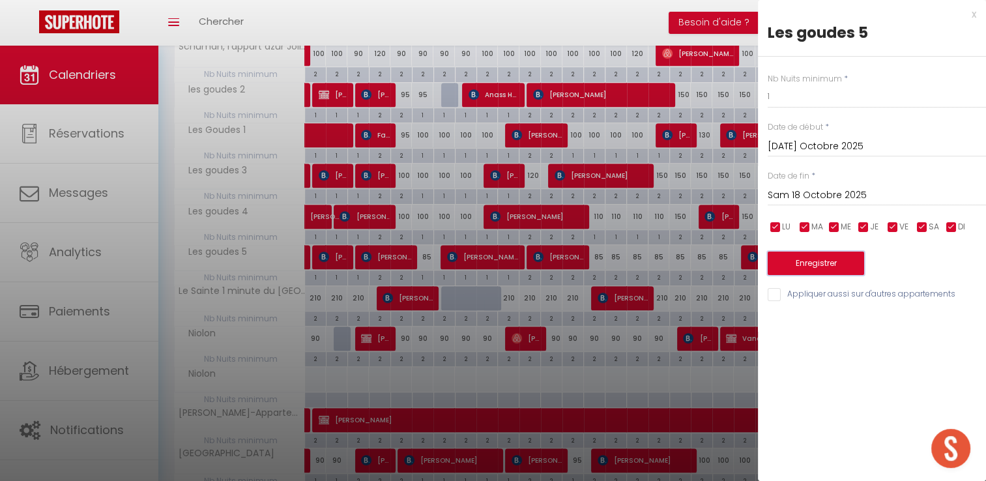
click at [844, 260] on button "Enregistrer" at bounding box center [815, 262] width 96 height 23
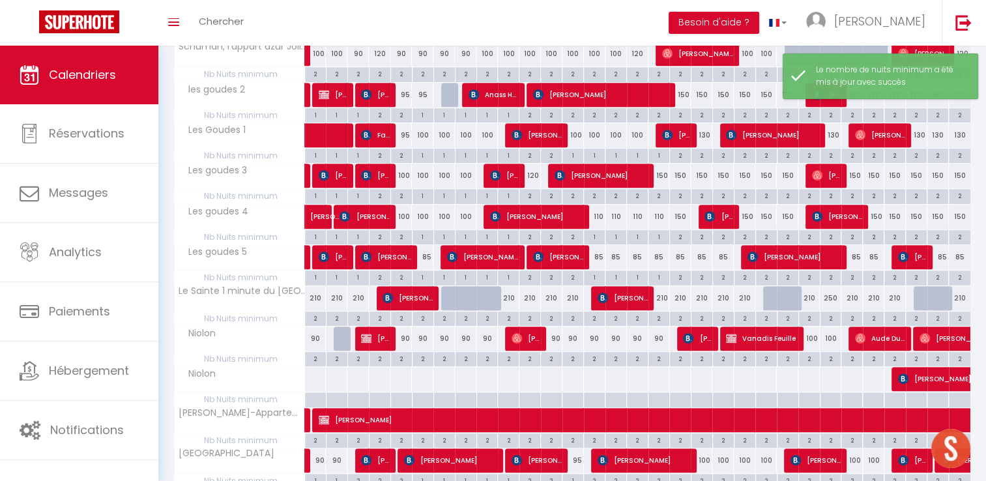
click at [602, 250] on div "85" at bounding box center [594, 257] width 21 height 24
type input "85"
type input "[DATE] Octobre 2025"
type input "Mer 15 Octobre 2025"
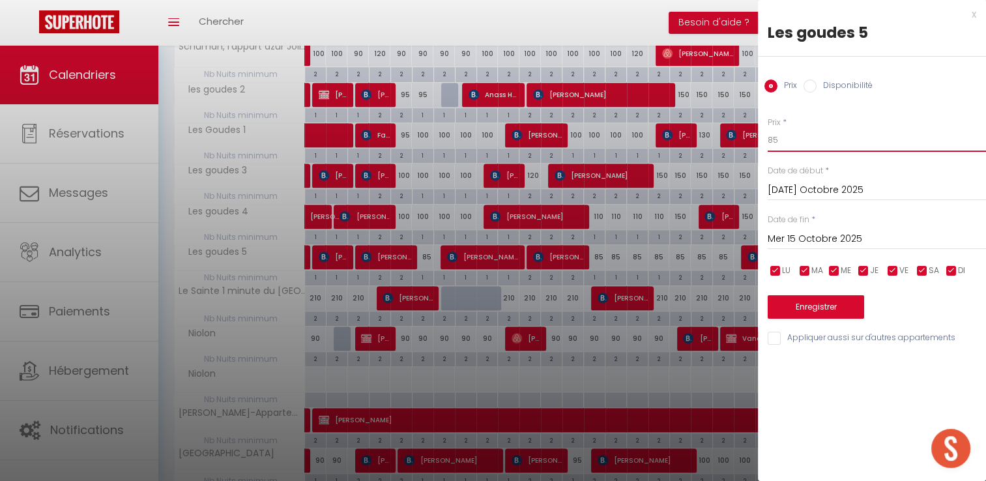
click at [816, 145] on input "85" at bounding box center [876, 139] width 218 height 23
type input "80"
click at [876, 242] on input "Mer 15 Octobre 2025" at bounding box center [876, 239] width 218 height 17
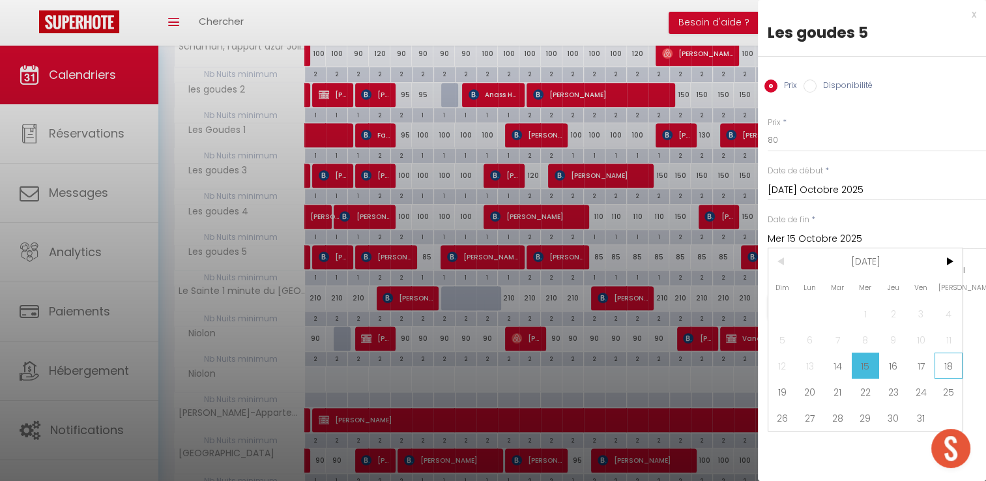
click at [951, 366] on span "18" at bounding box center [948, 365] width 28 height 26
type input "Sam 18 Octobre 2025"
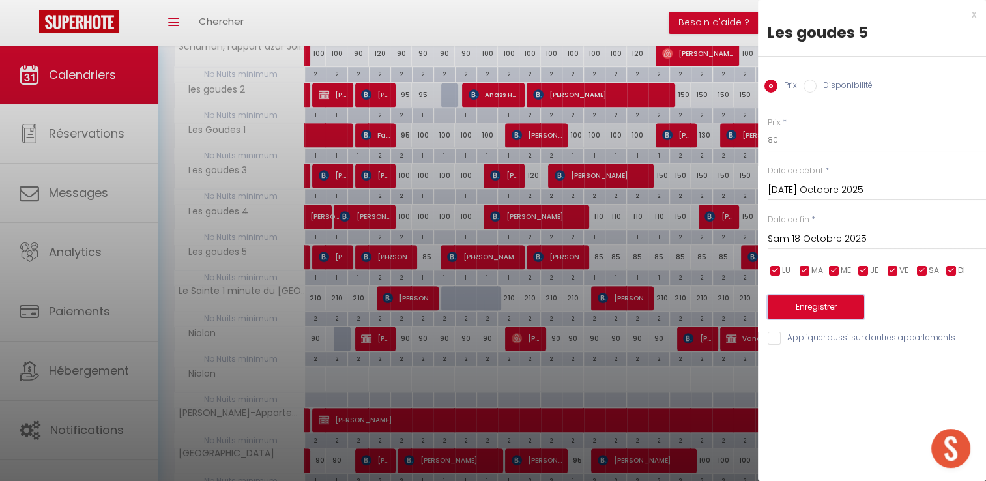
click at [808, 311] on button "Enregistrer" at bounding box center [815, 306] width 96 height 23
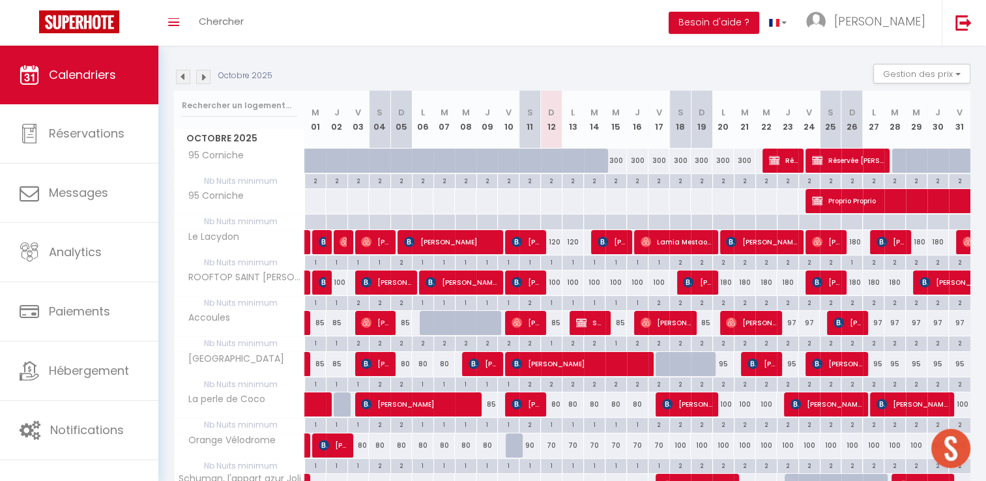
scroll to position [34, 0]
